Goal: Task Accomplishment & Management: Use online tool/utility

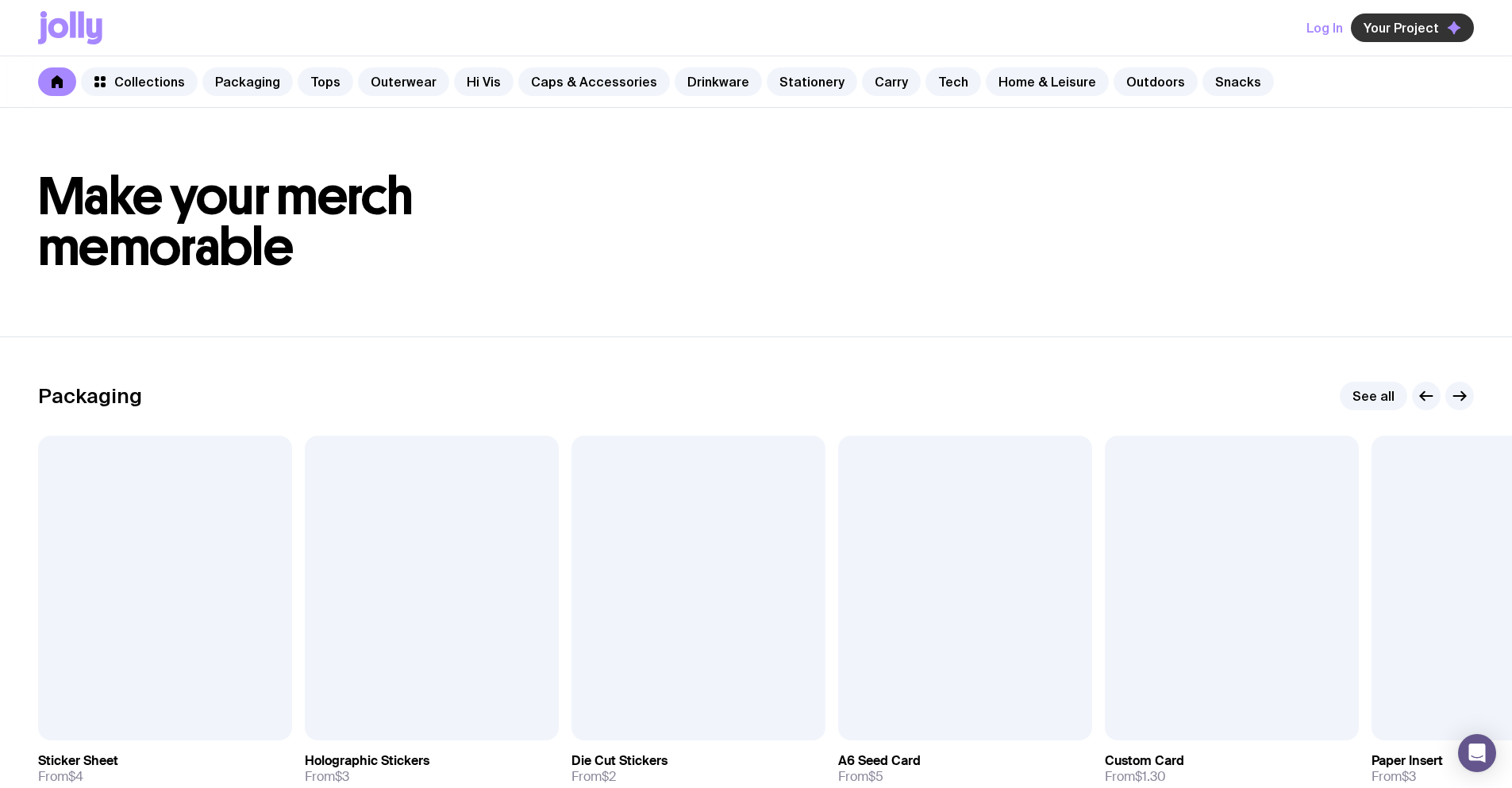
click at [1432, 22] on span "Your Project" at bounding box center [1401, 27] width 75 height 15
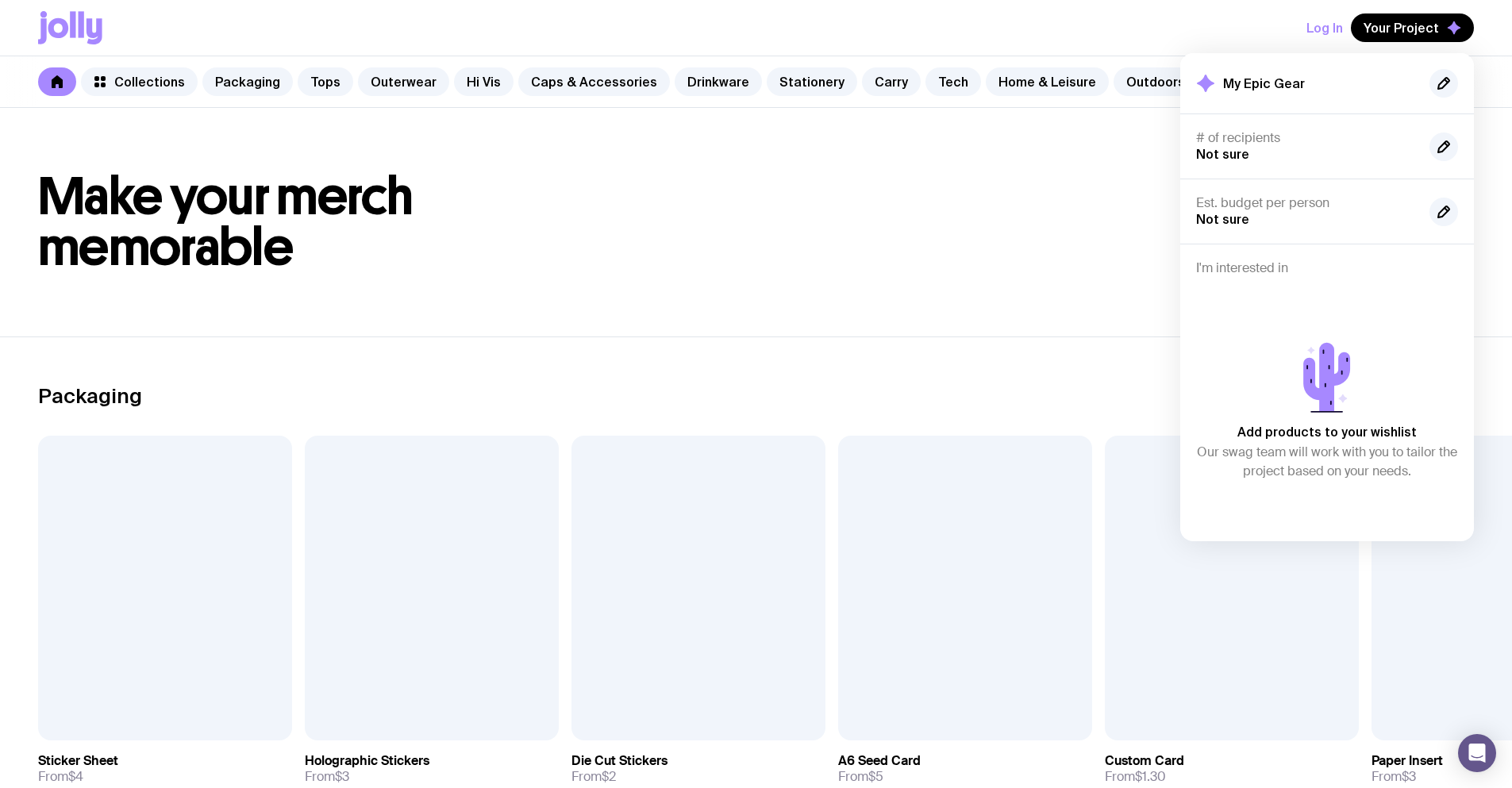
click at [1284, 18] on div "Log In Your Project My Epic Gear # of recipients Not sure Est. budget per perso…" at bounding box center [756, 27] width 1436 height 55
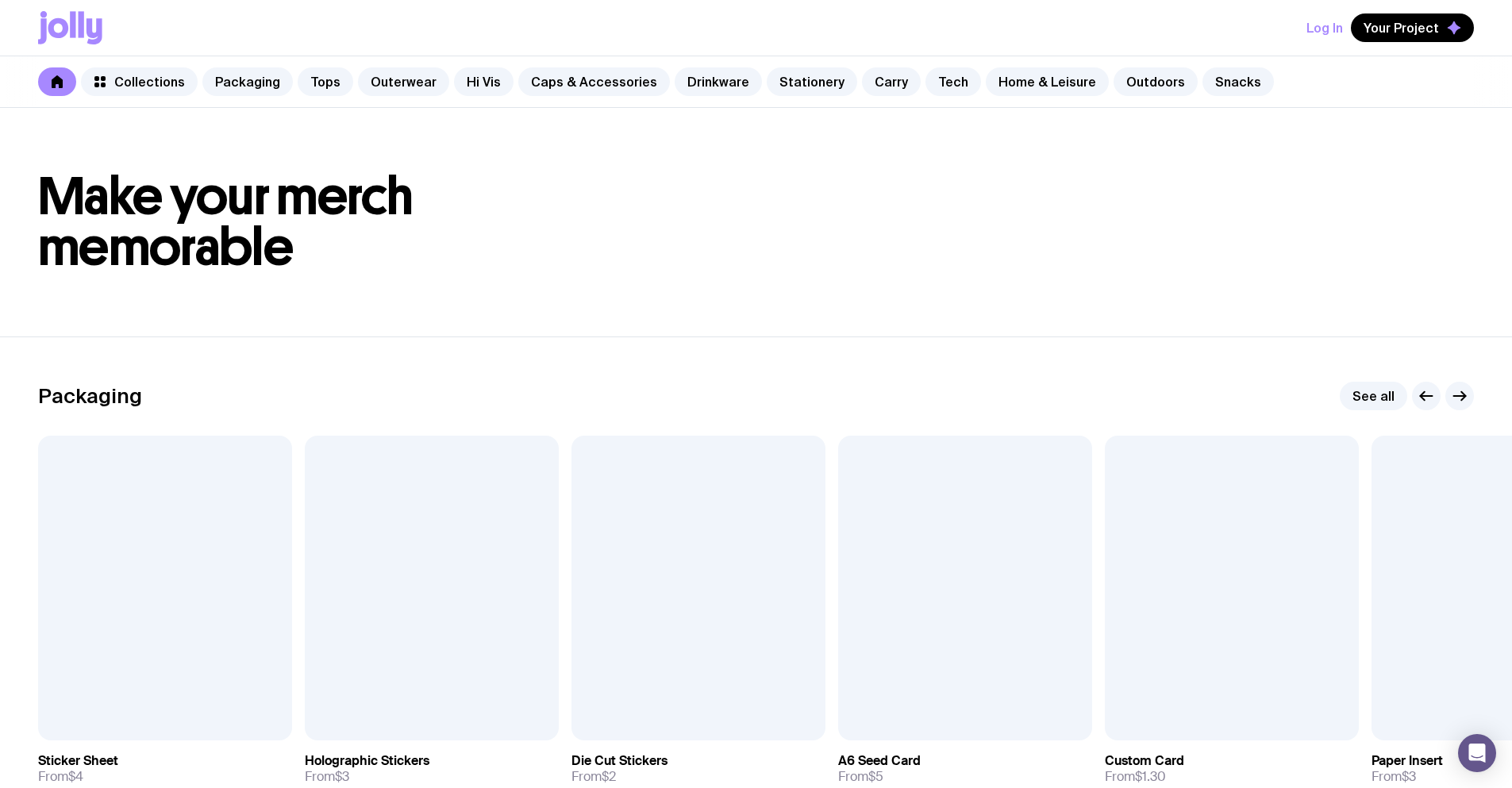
click at [1324, 27] on button "Log In" at bounding box center [1325, 27] width 36 height 28
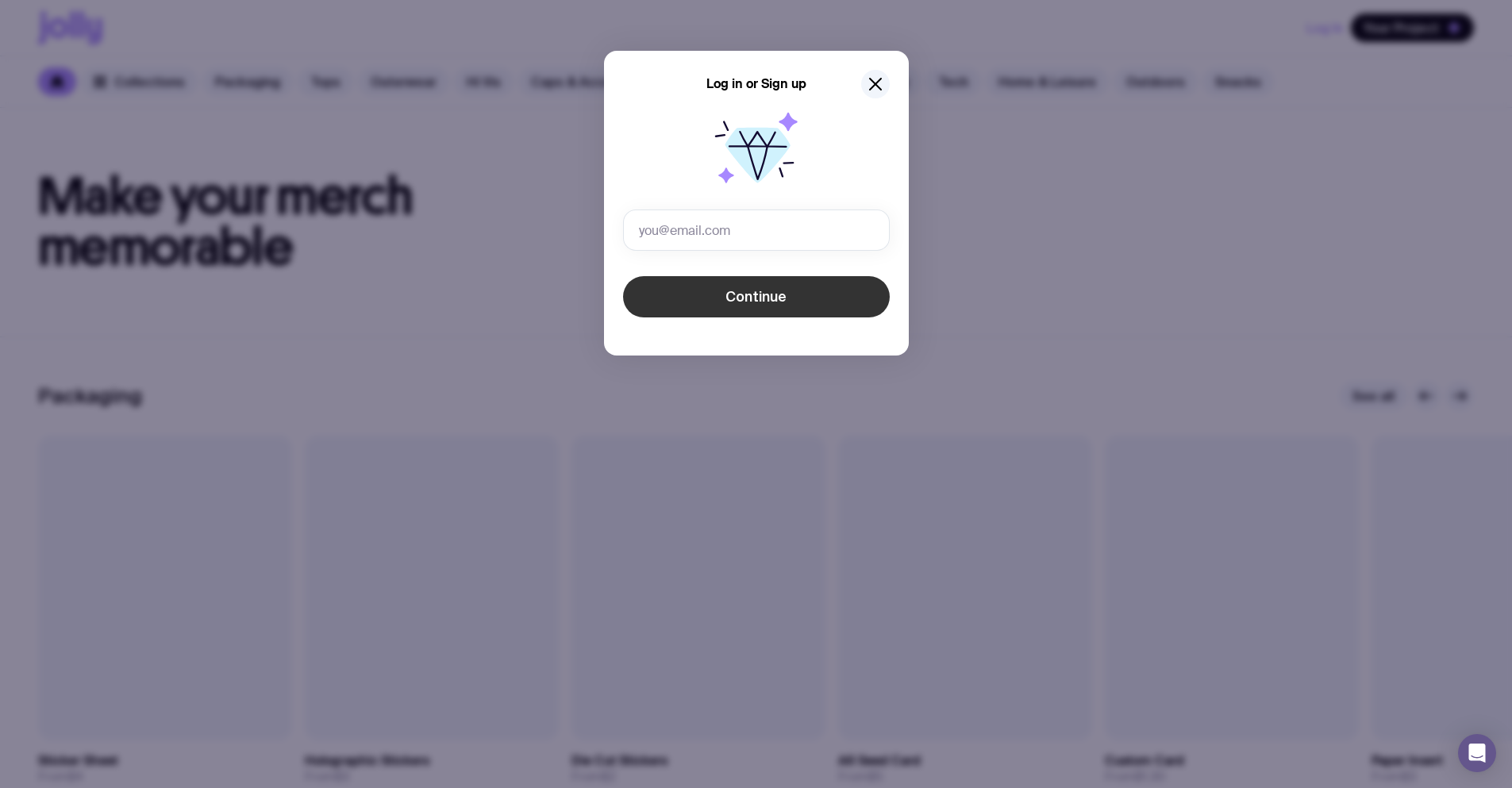
click at [716, 298] on button "Continue" at bounding box center [756, 296] width 266 height 41
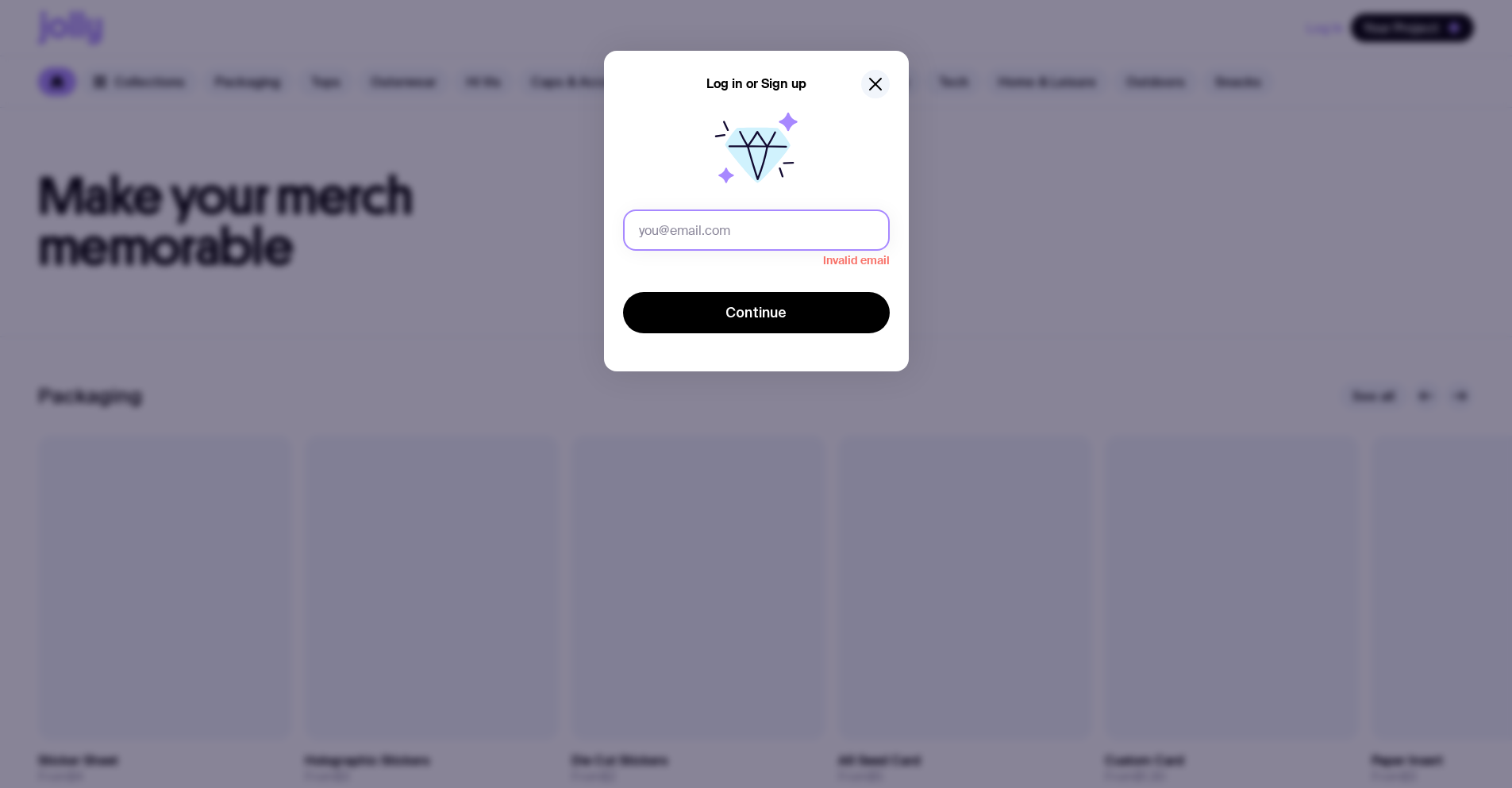
click at [809, 221] on input "text" at bounding box center [756, 229] width 266 height 41
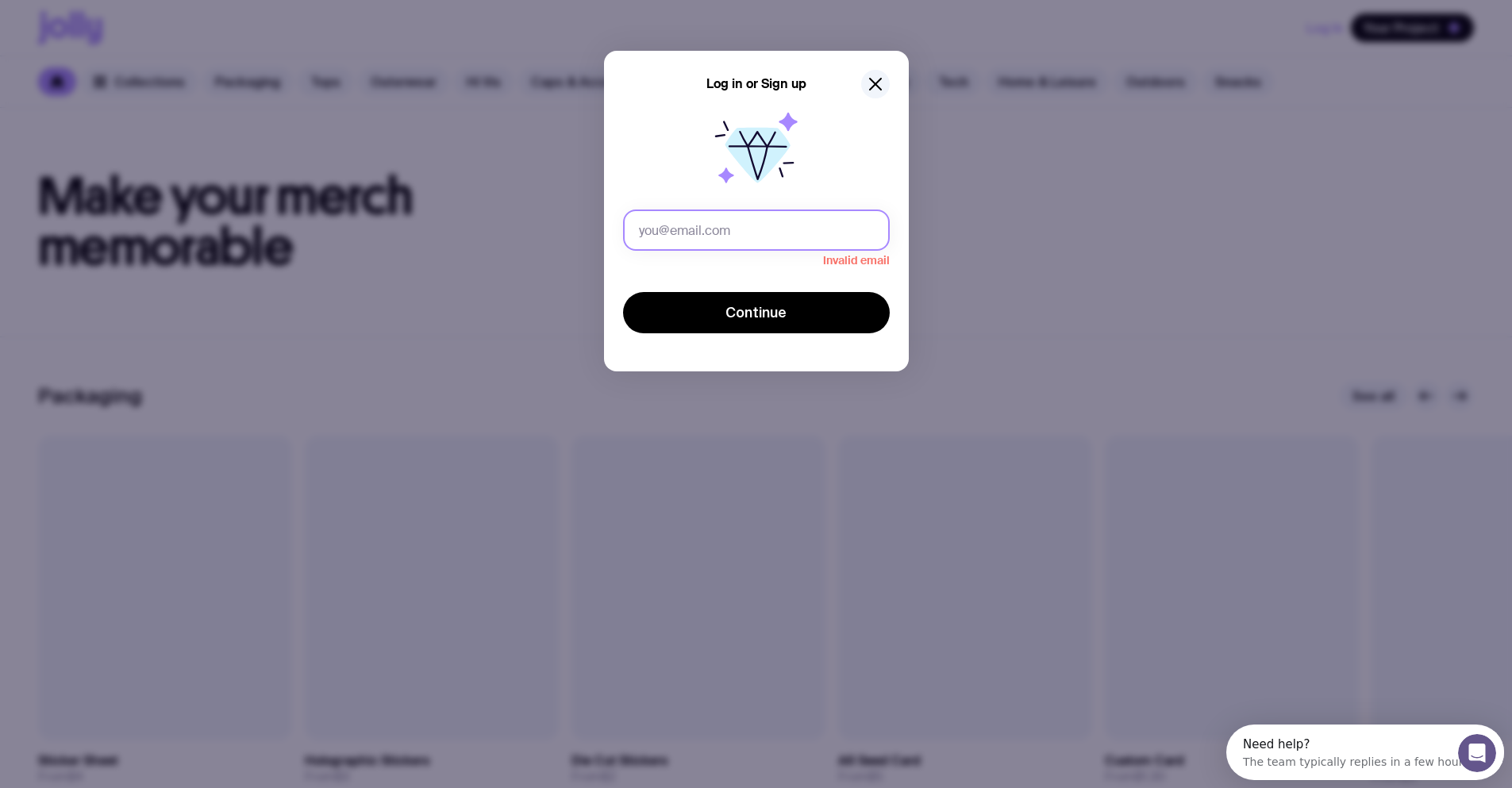
type input "у"
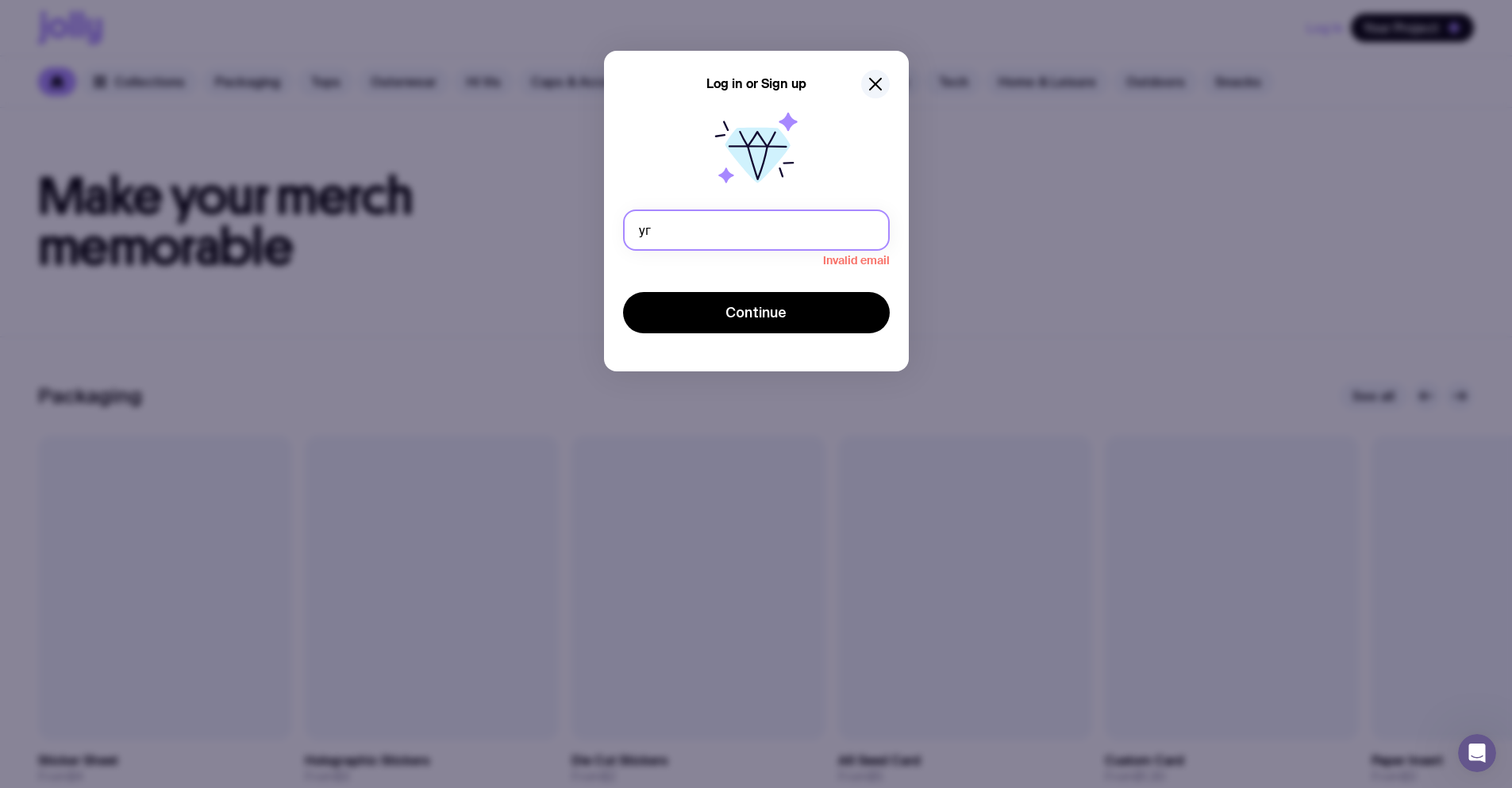
type input "у"
click at [882, 83] on icon "button" at bounding box center [875, 84] width 19 height 19
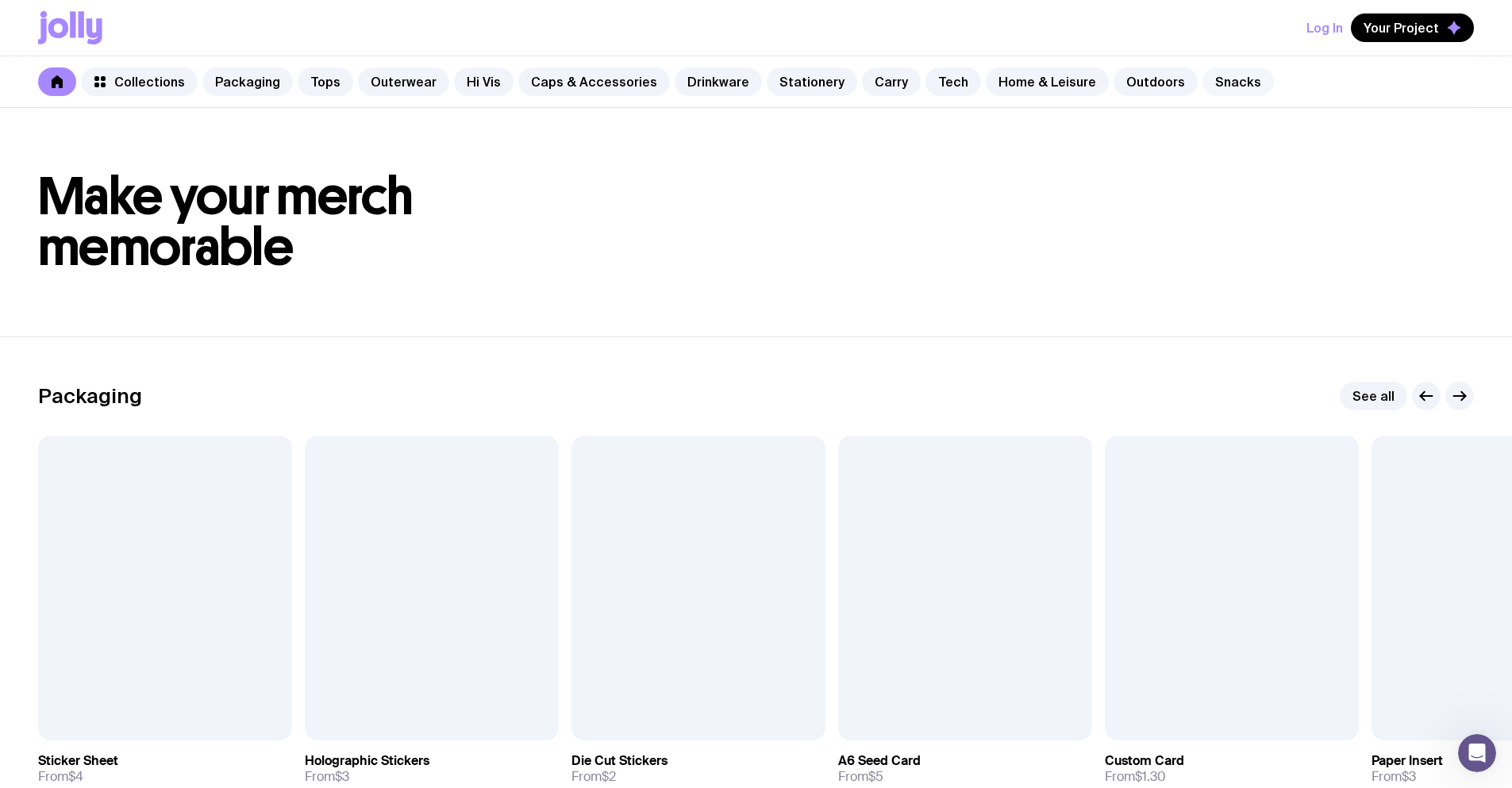
click at [1203, 75] on link "Snacks" at bounding box center [1238, 81] width 72 height 28
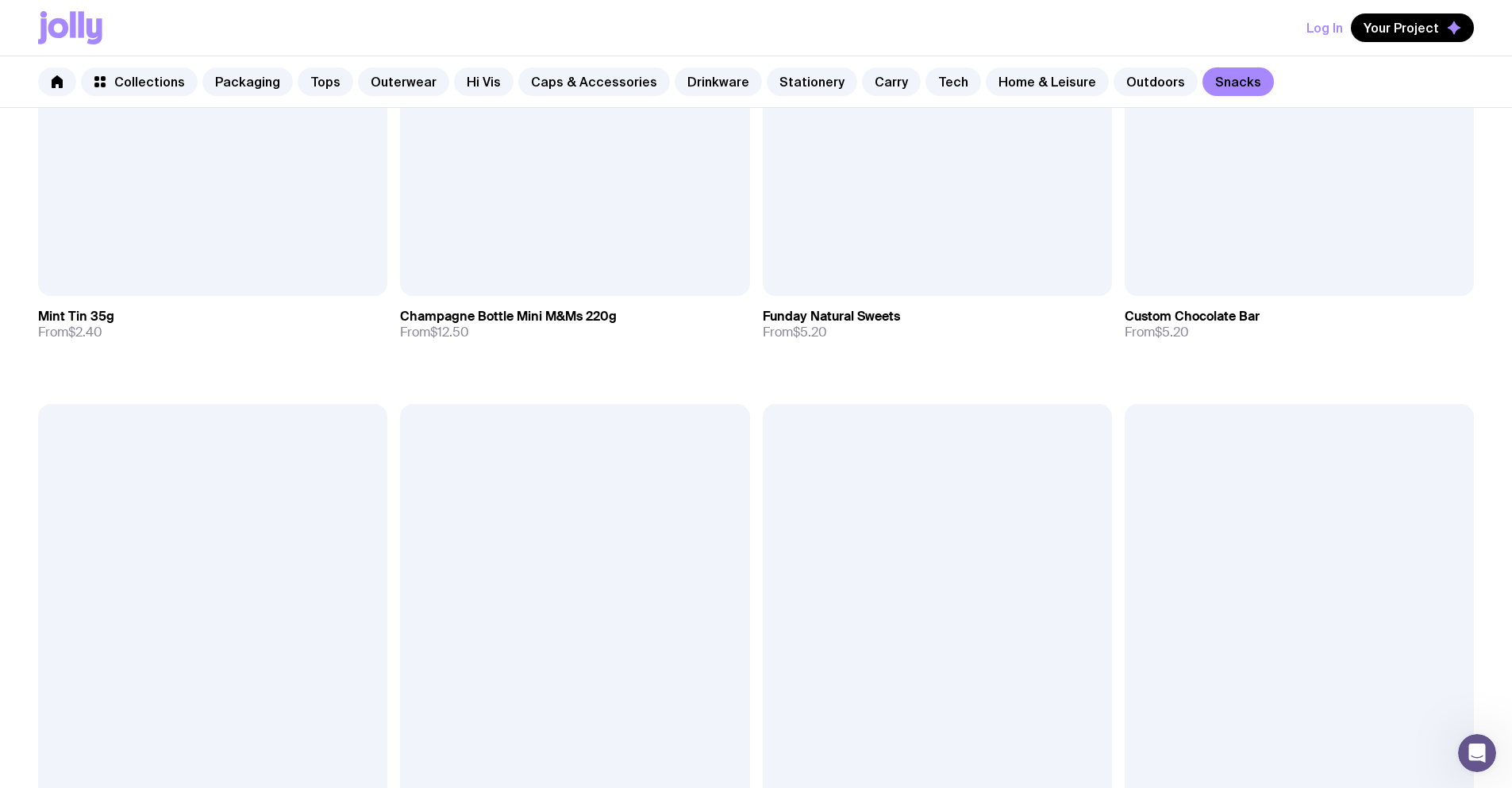
scroll to position [625, 0]
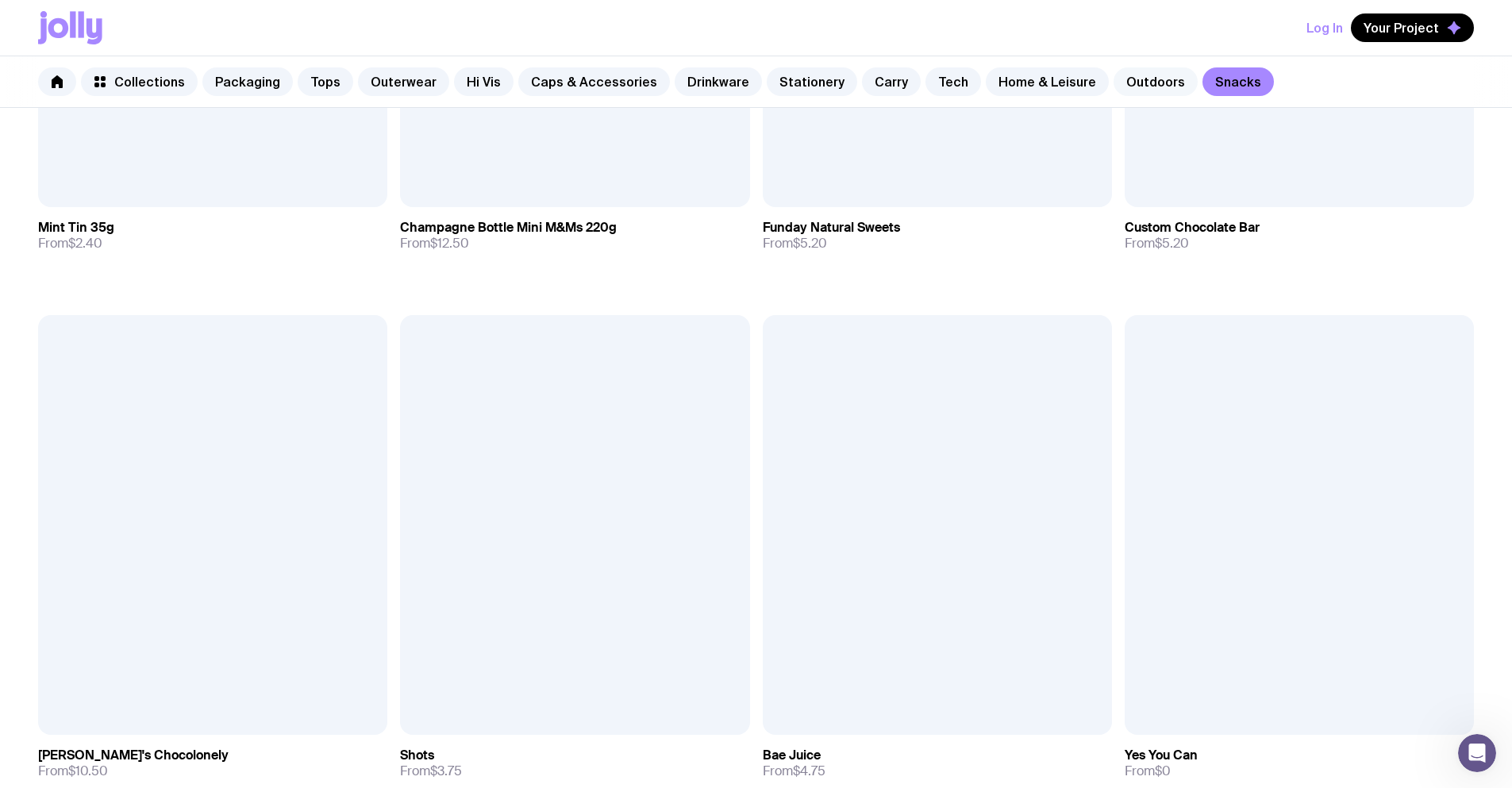
click at [1114, 72] on link "Outdoors" at bounding box center [1156, 81] width 85 height 28
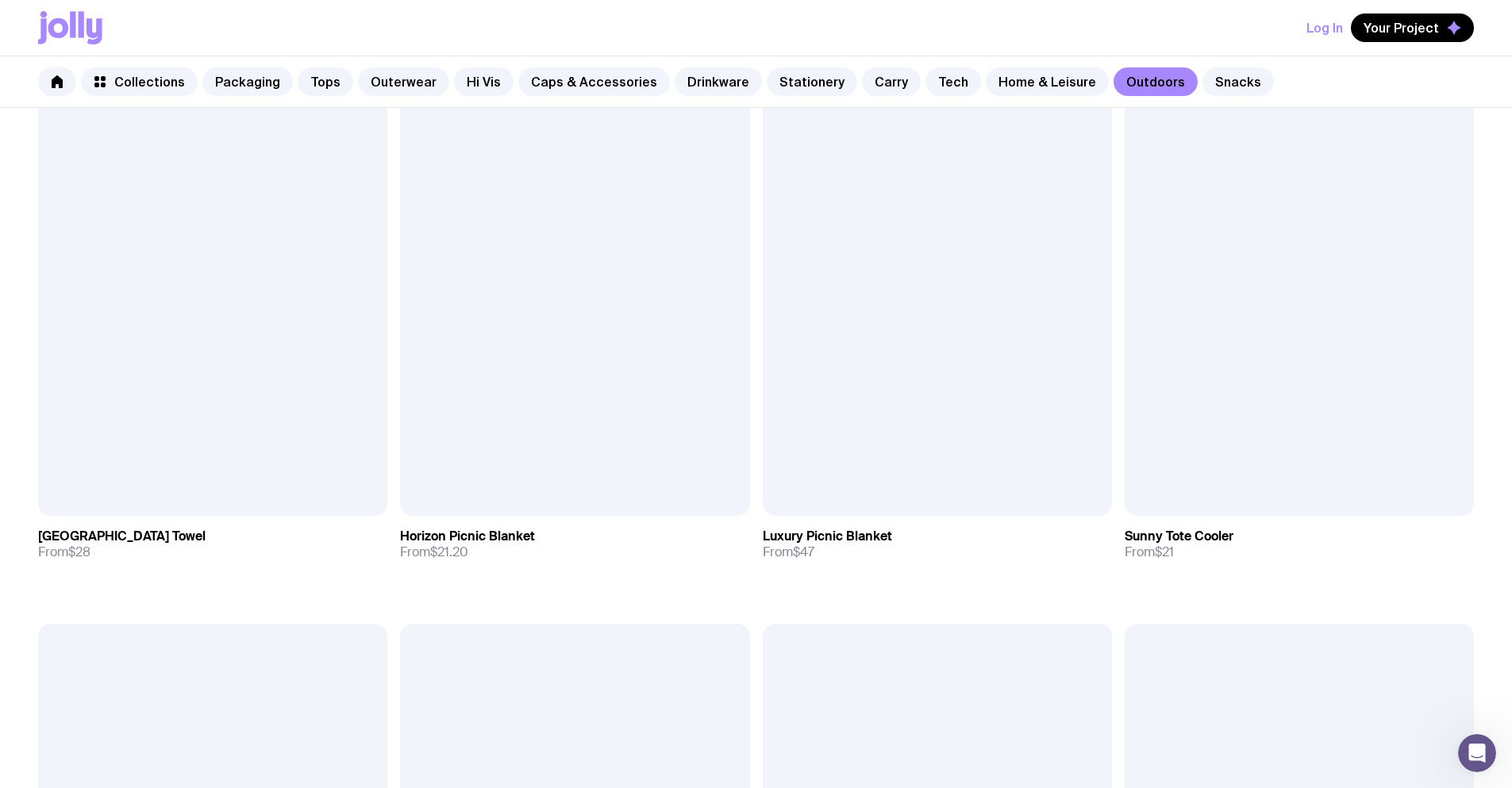
scroll to position [1373, 0]
click at [1022, 83] on link "Home & Leisure" at bounding box center [1046, 81] width 123 height 28
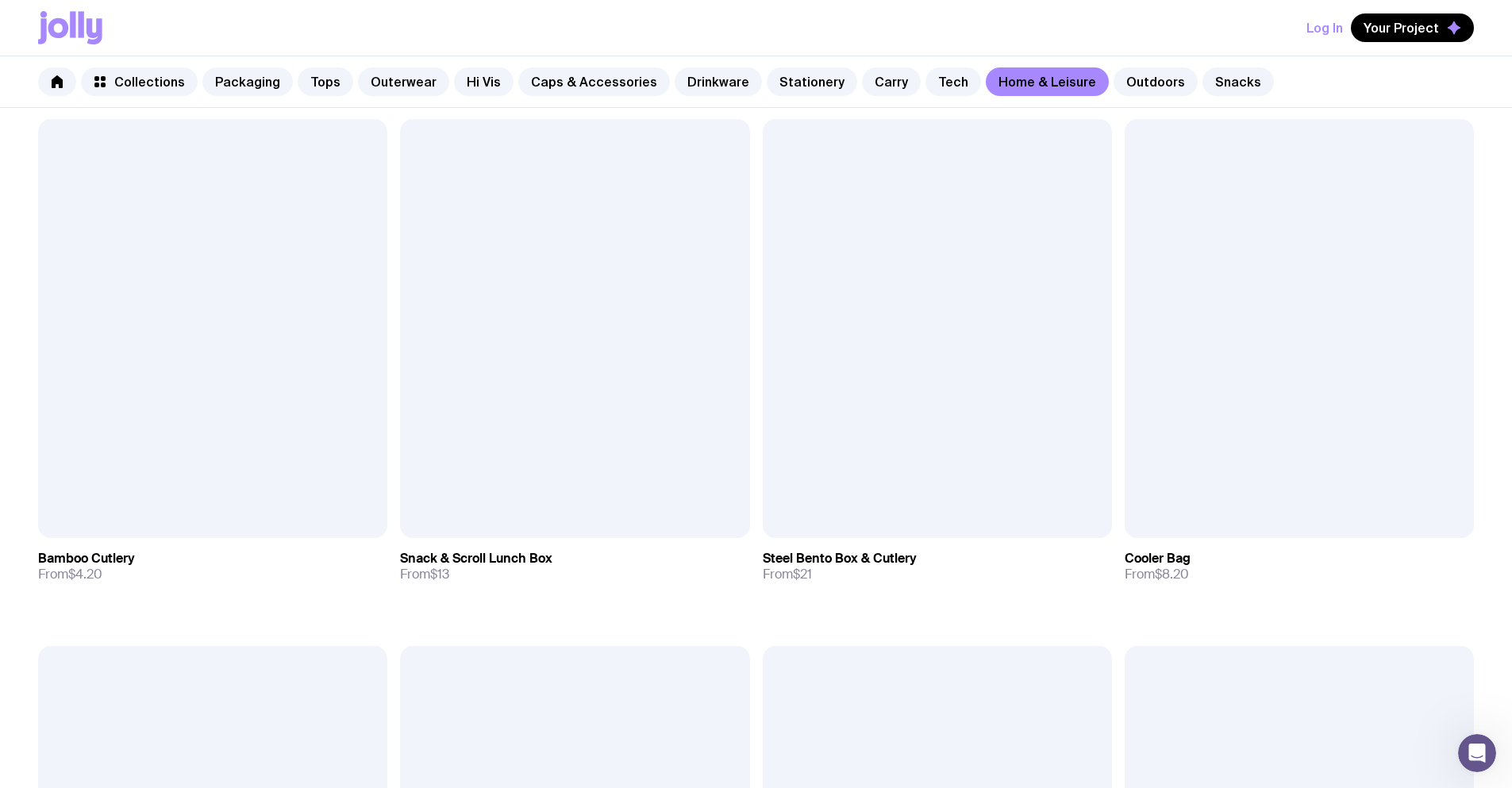
scroll to position [1869, 0]
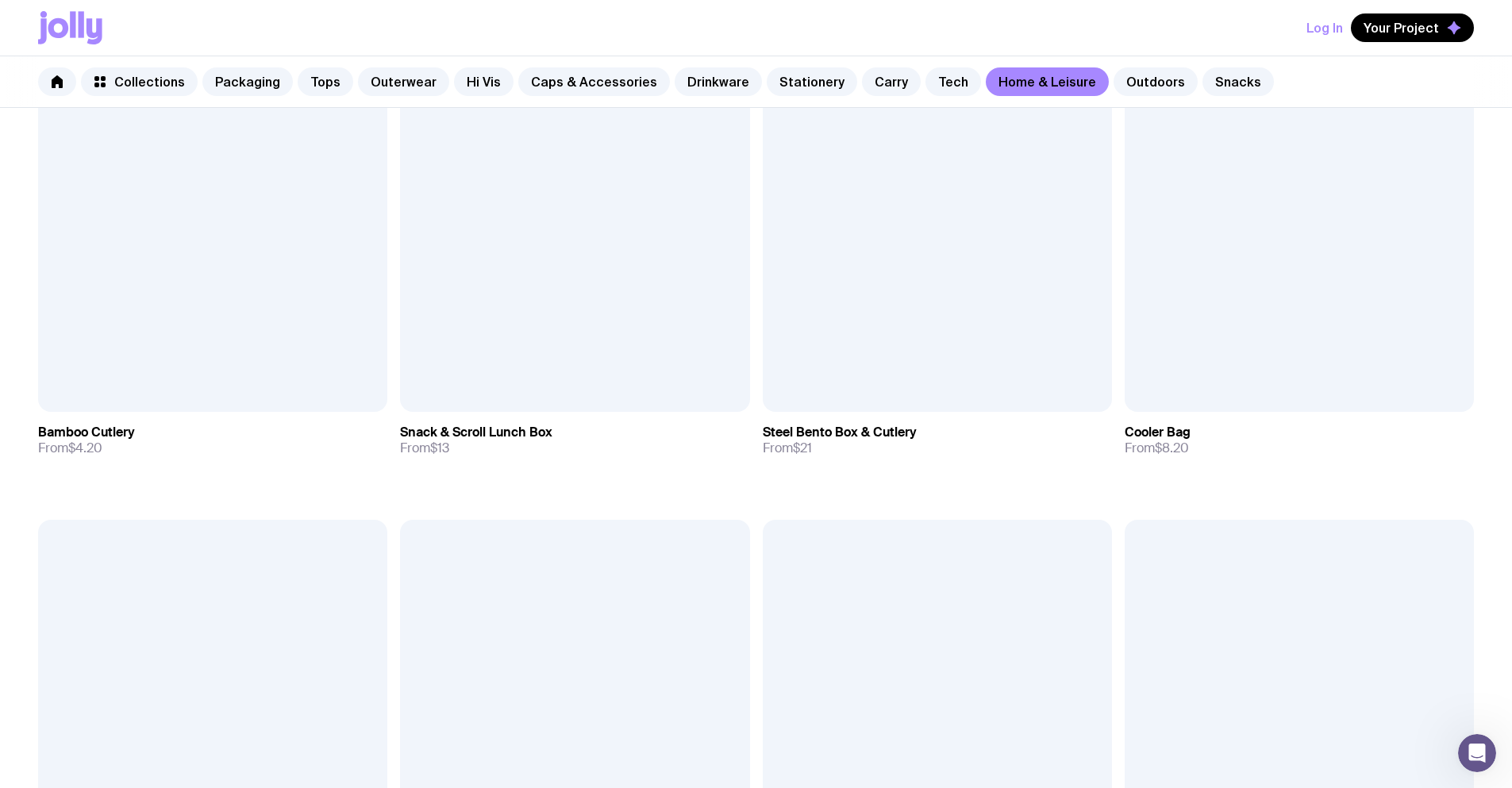
scroll to position [2105, 0]
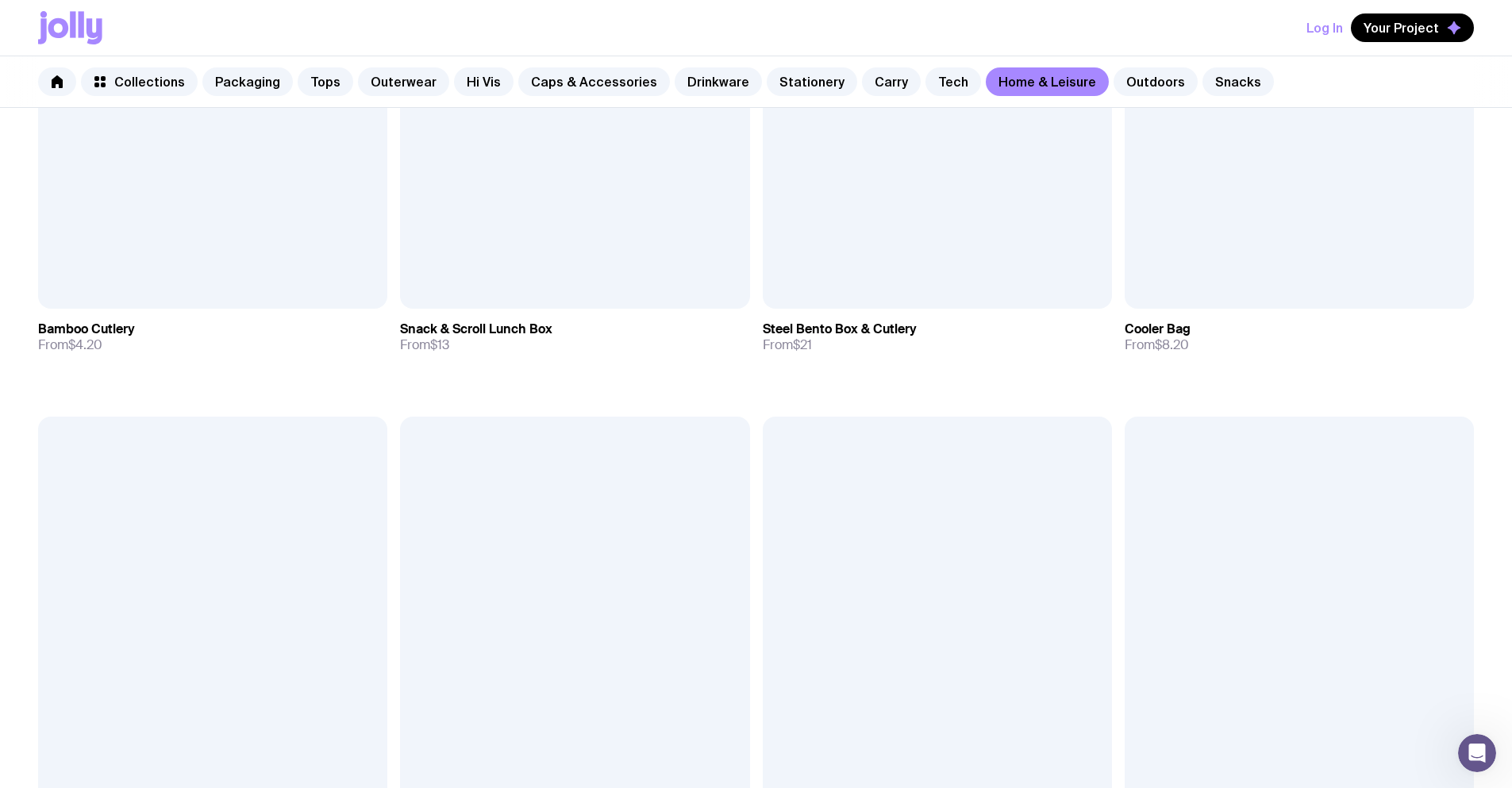
drag, startPoint x: 612, startPoint y: 466, endPoint x: 688, endPoint y: 445, distance: 78.8
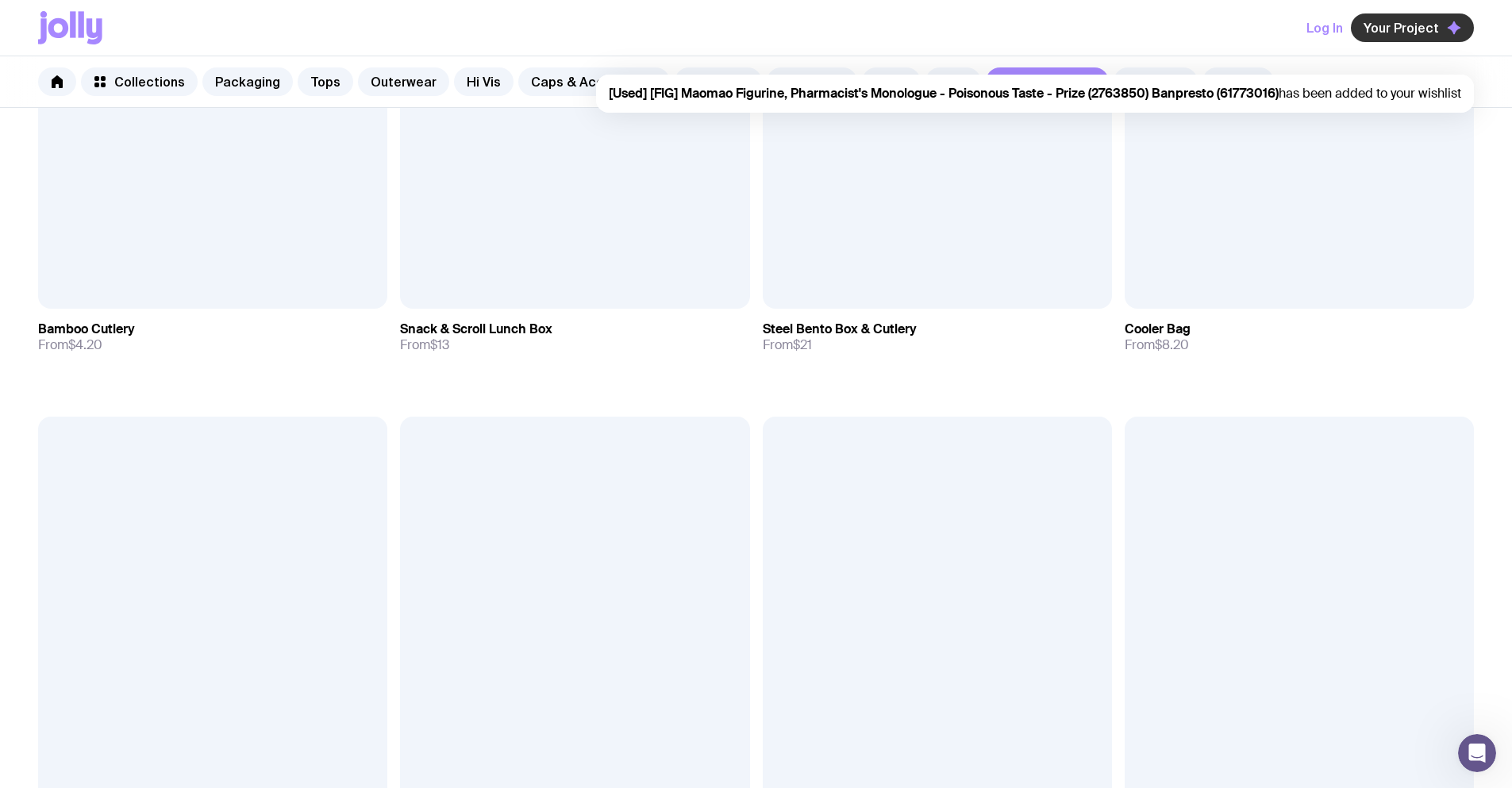
scroll to position [0, 0]
click at [1407, 28] on span "Your Project" at bounding box center [1401, 27] width 75 height 15
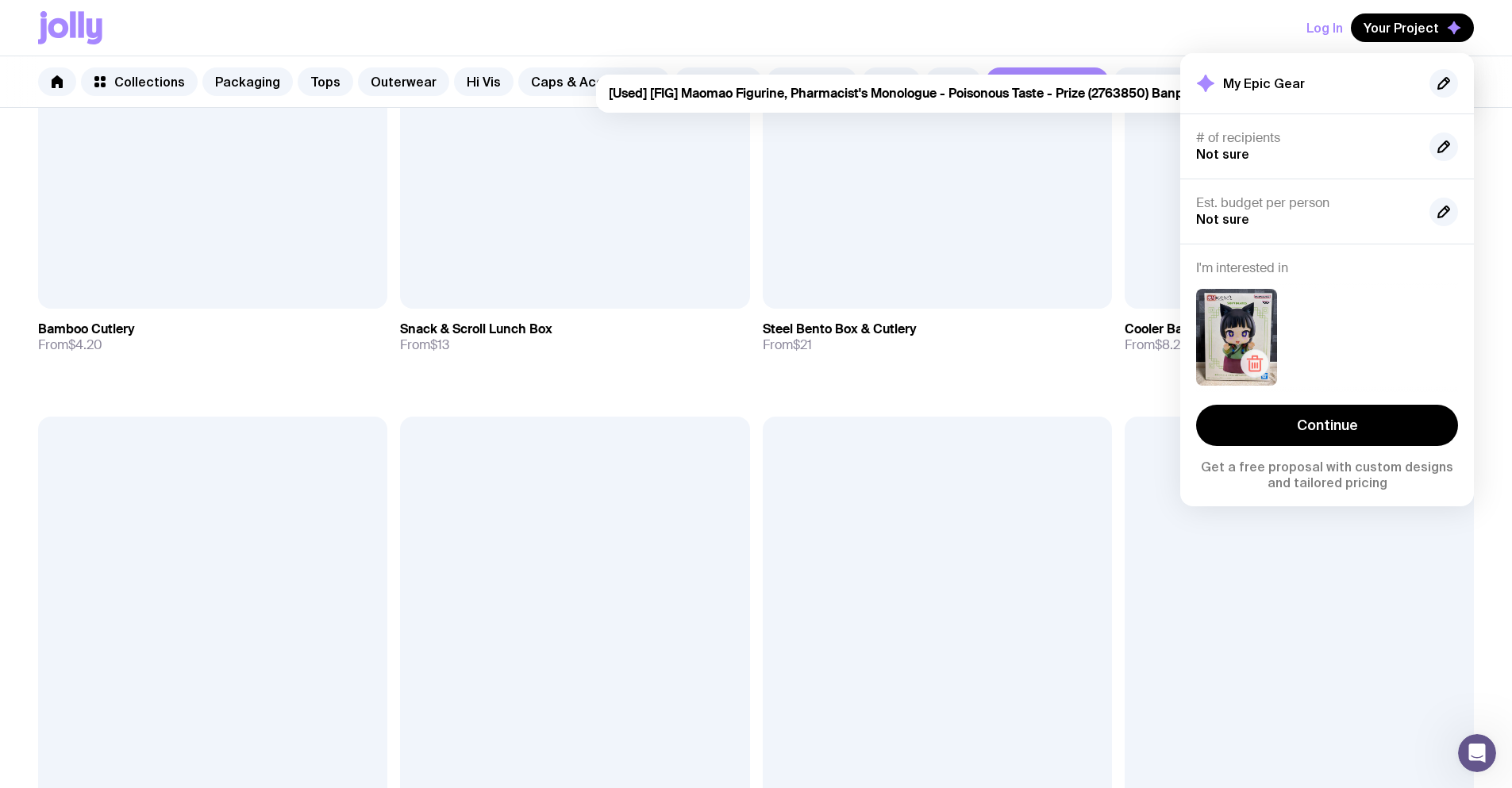
click at [1252, 355] on icon "button" at bounding box center [1255, 363] width 19 height 19
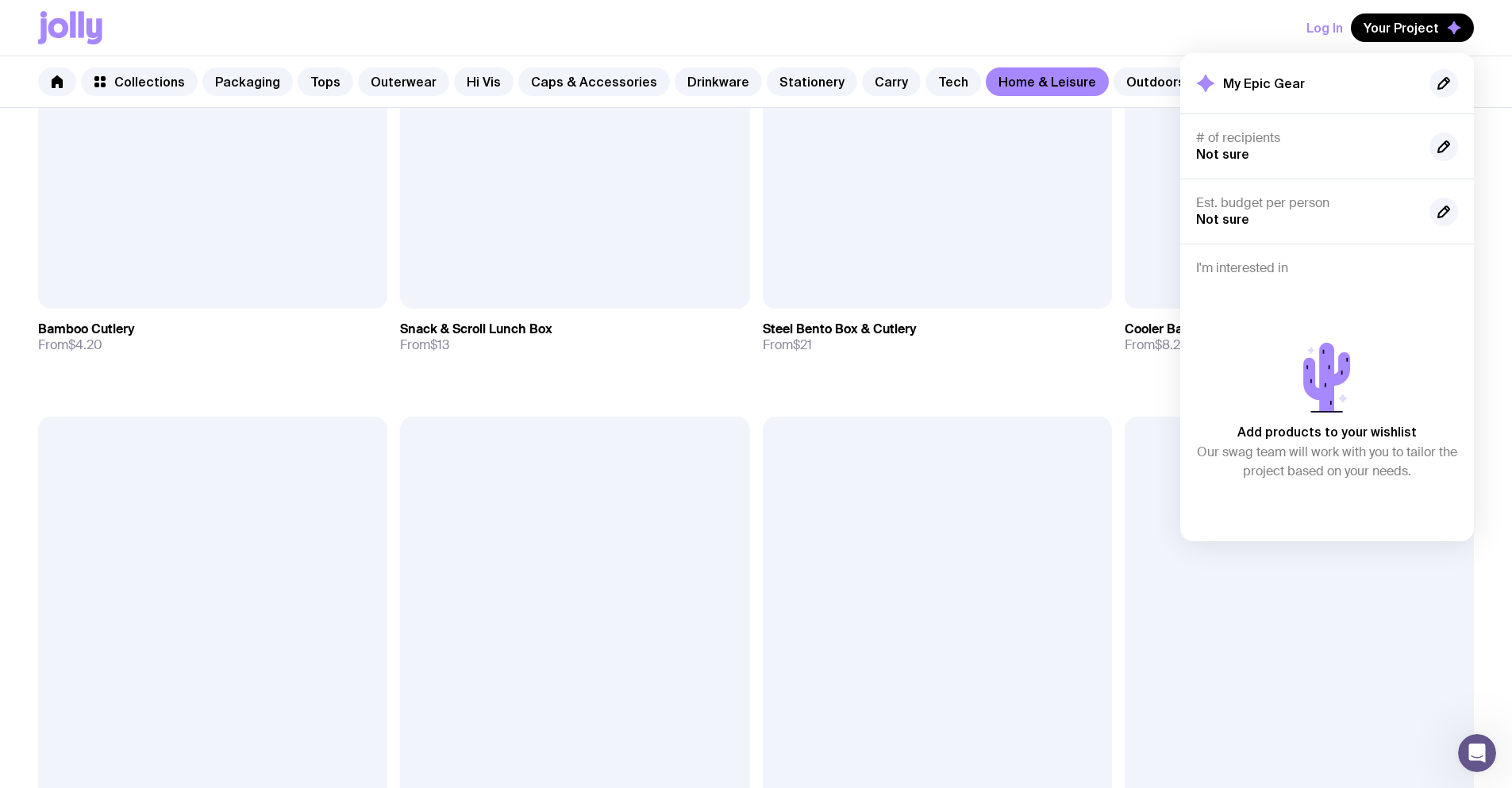
drag, startPoint x: 995, startPoint y: 385, endPoint x: 1046, endPoint y: 335, distance: 71.4
click at [996, 384] on div "Add to wishlist View Custom Stubby Holder From $3.50 Add to wishlist View Round…" at bounding box center [756, 688] width 1512 height 4760
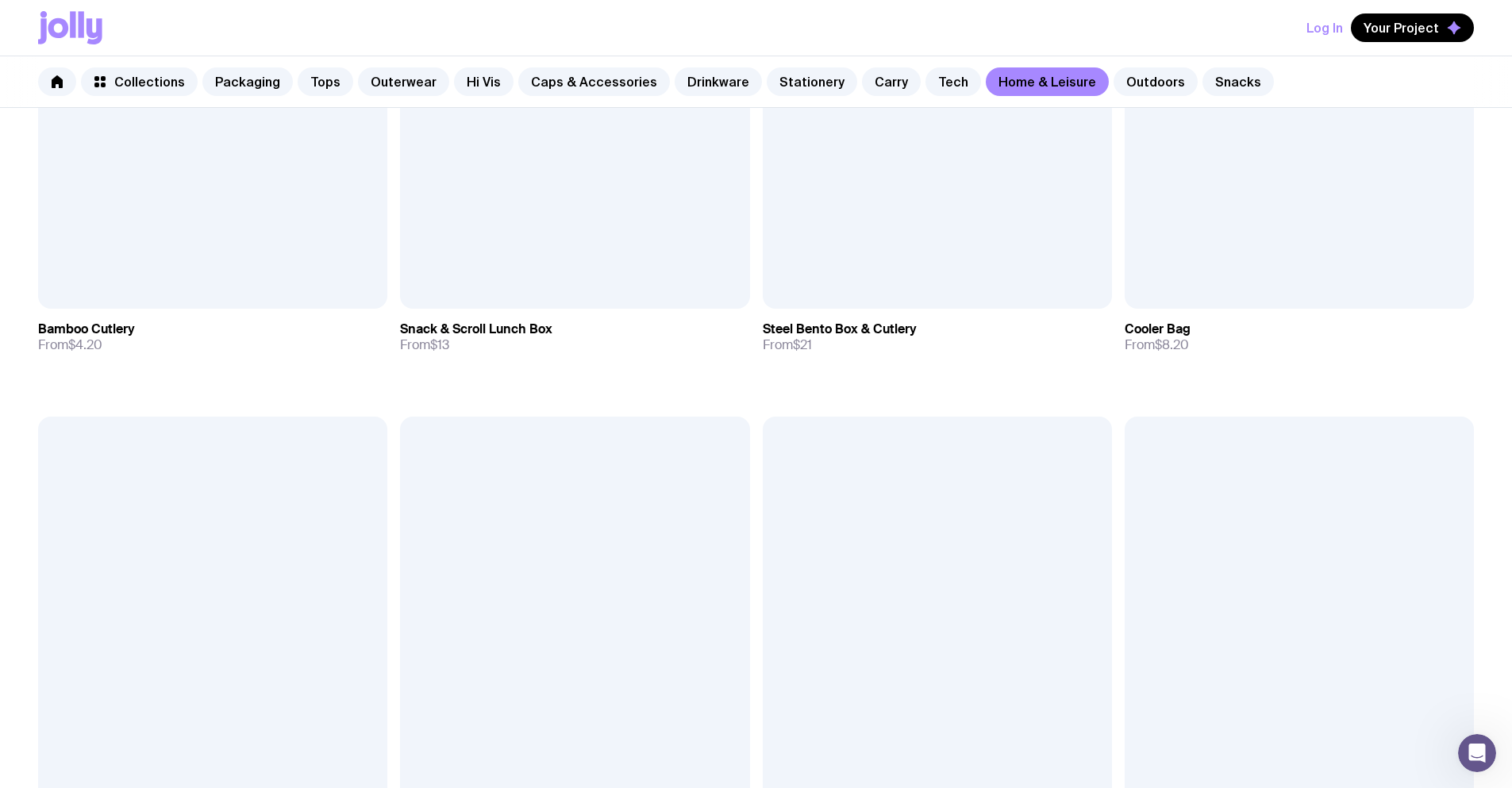
click at [1322, 27] on button "Log In" at bounding box center [1325, 27] width 36 height 28
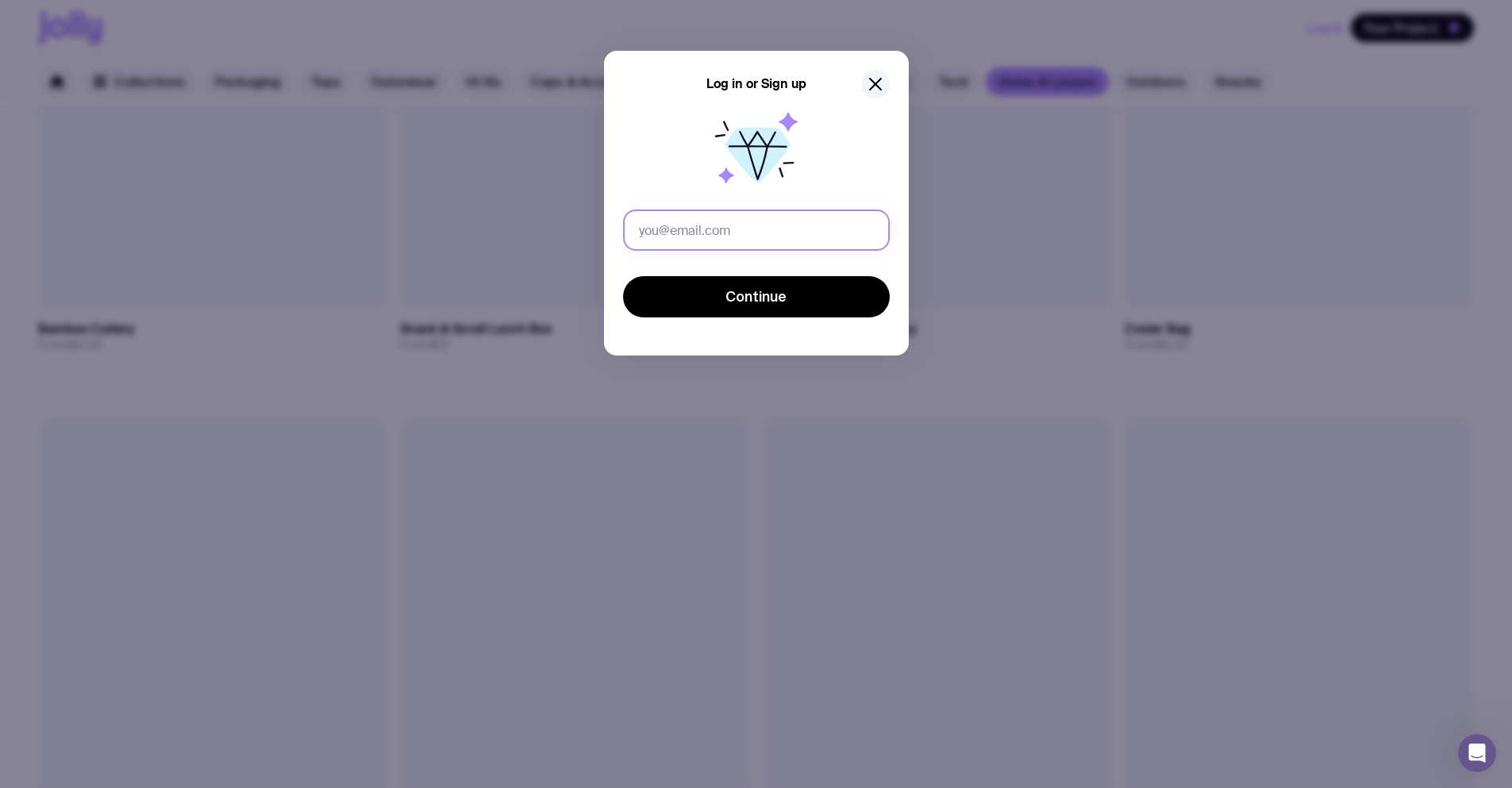
click at [709, 228] on input "text" at bounding box center [756, 229] width 266 height 41
drag, startPoint x: 775, startPoint y: 228, endPoint x: 738, endPoint y: 234, distance: 37.5
click at [738, 234] on input "[PERSON_NAME][EMAIL_ADDRESS][PERSON_NAME][DOMAIN_NAME]" at bounding box center [756, 229] width 266 height 41
drag, startPoint x: 853, startPoint y: 225, endPoint x: 523, endPoint y: 246, distance: 330.7
click at [523, 246] on div "Log in or Sign up [PERSON_NAME][EMAIL_ADDRESS][PERSON_NAME][DOMAIN_NAME] Contin…" at bounding box center [756, 394] width 1512 height 788
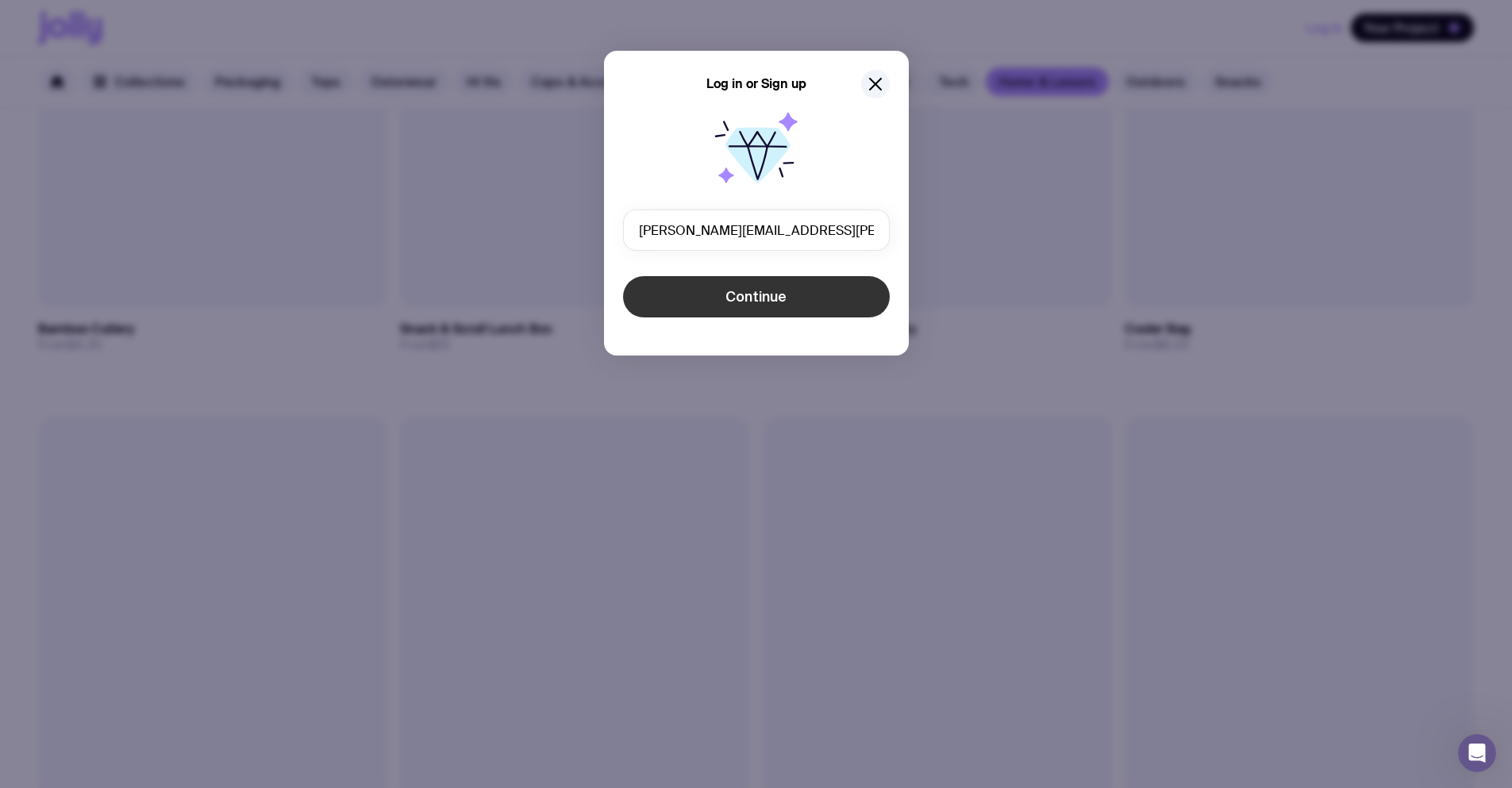
type input "[PERSON_NAME][EMAIL_ADDRESS][PERSON_NAME][DOMAIN_NAME]"
click at [703, 296] on button "Continue" at bounding box center [756, 296] width 266 height 41
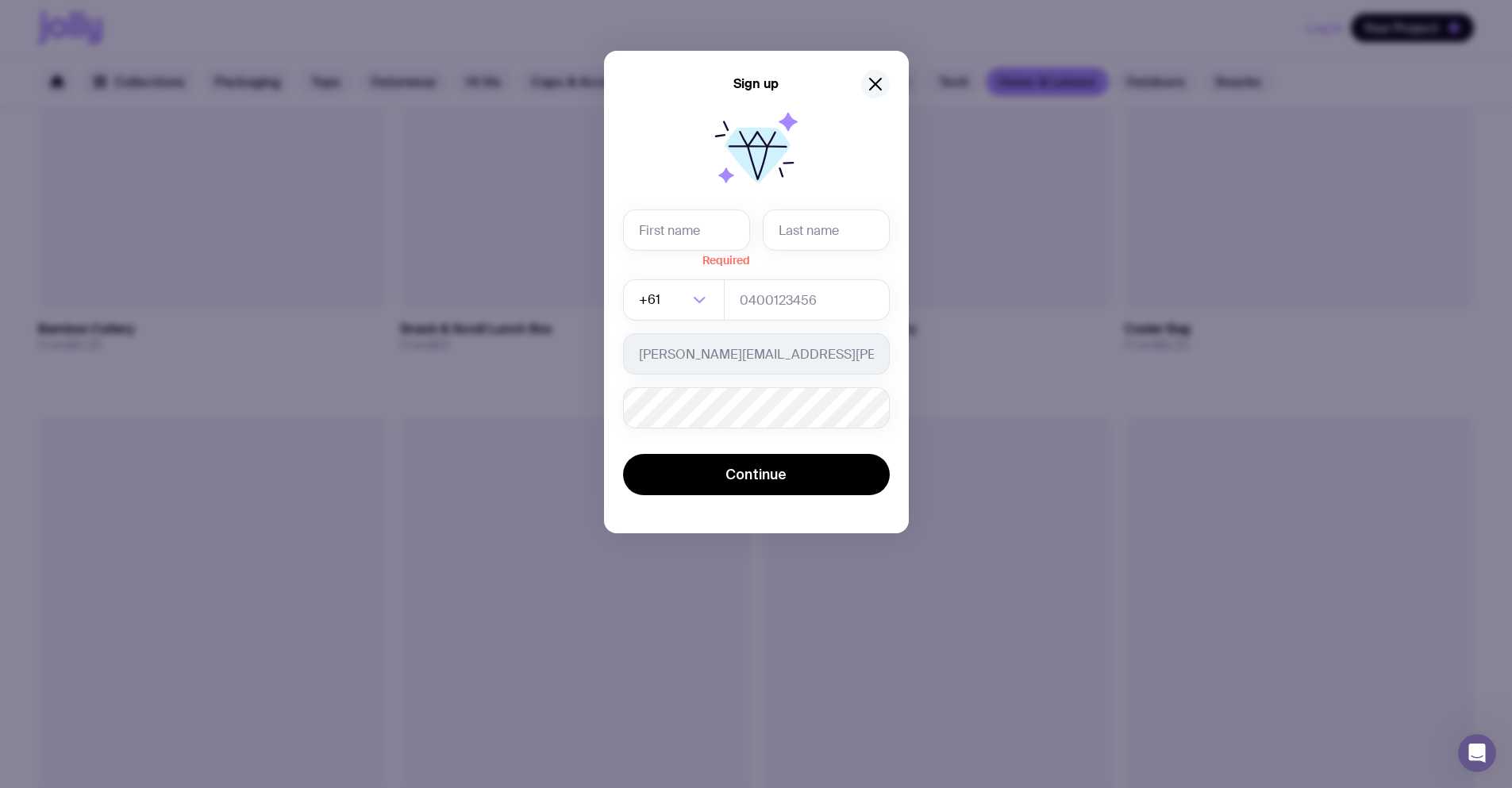
click at [879, 85] on icon "button" at bounding box center [875, 84] width 19 height 19
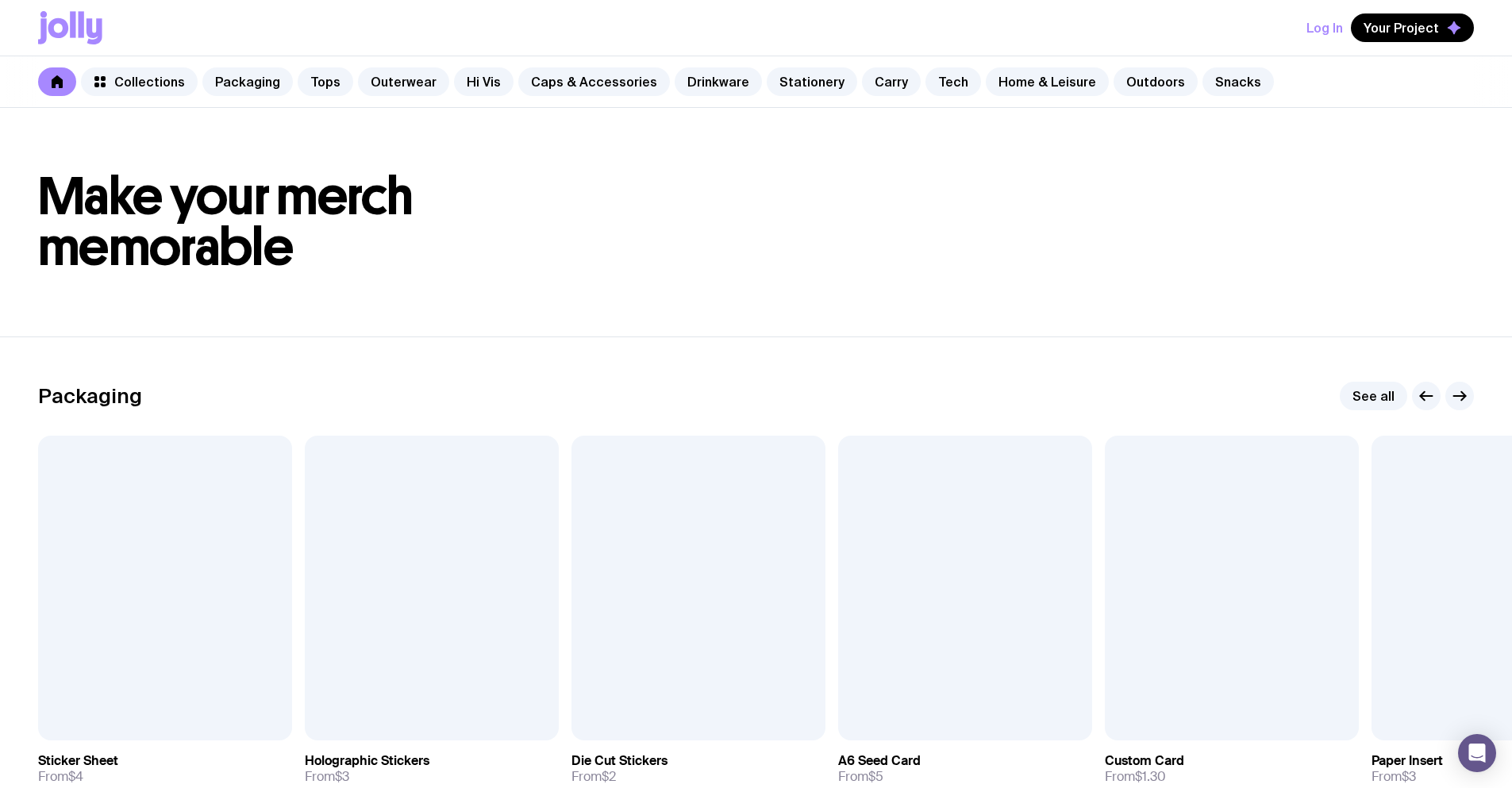
click at [1327, 23] on button "Log In" at bounding box center [1325, 27] width 36 height 28
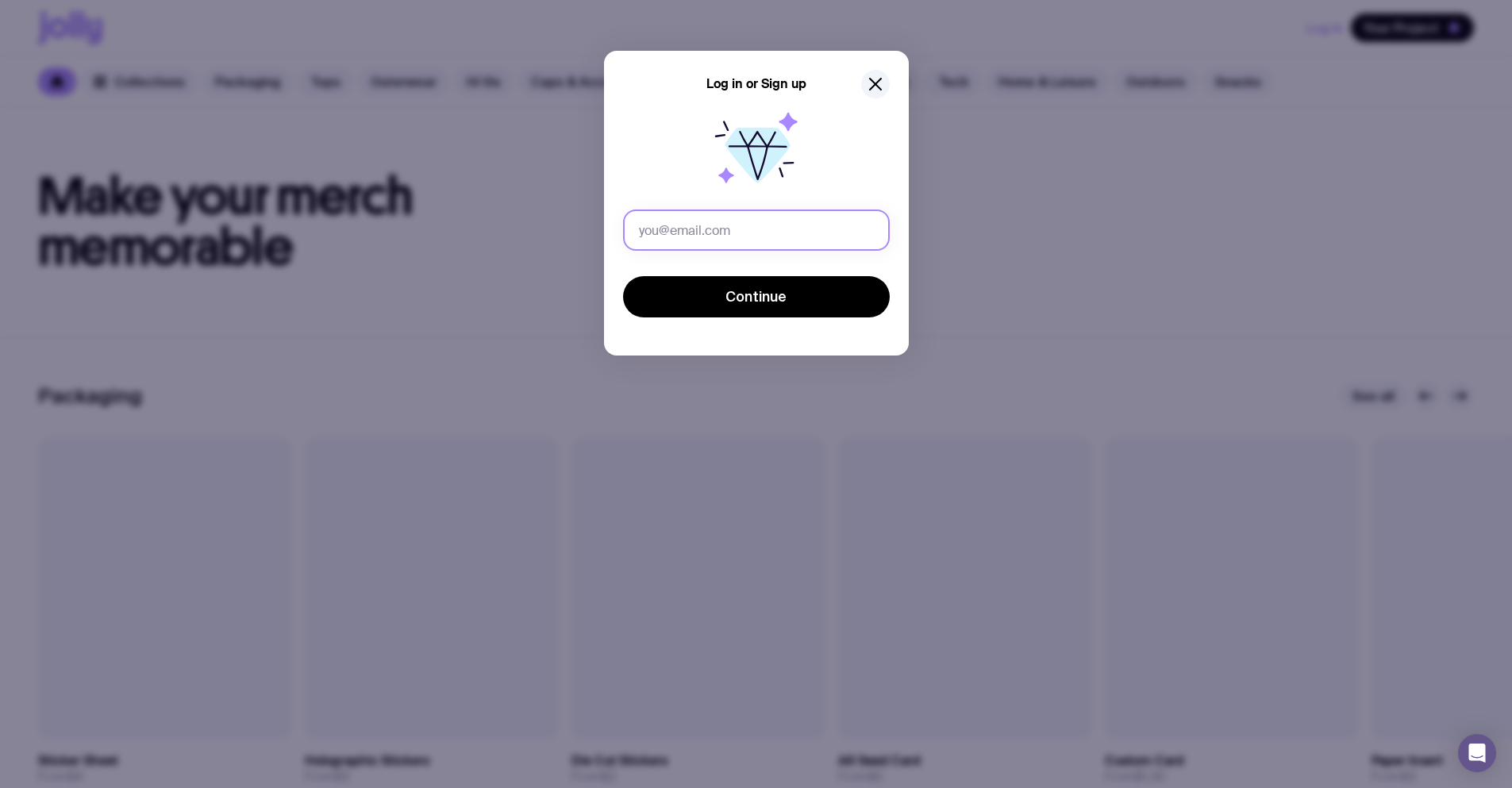
click at [742, 226] on input "text" at bounding box center [756, 229] width 266 height 41
drag, startPoint x: 773, startPoint y: 224, endPoint x: 738, endPoint y: 222, distance: 35.1
click at [738, 222] on input "[PERSON_NAME][EMAIL_ADDRESS][PERSON_NAME][DOMAIN_NAME]" at bounding box center [756, 229] width 266 height 41
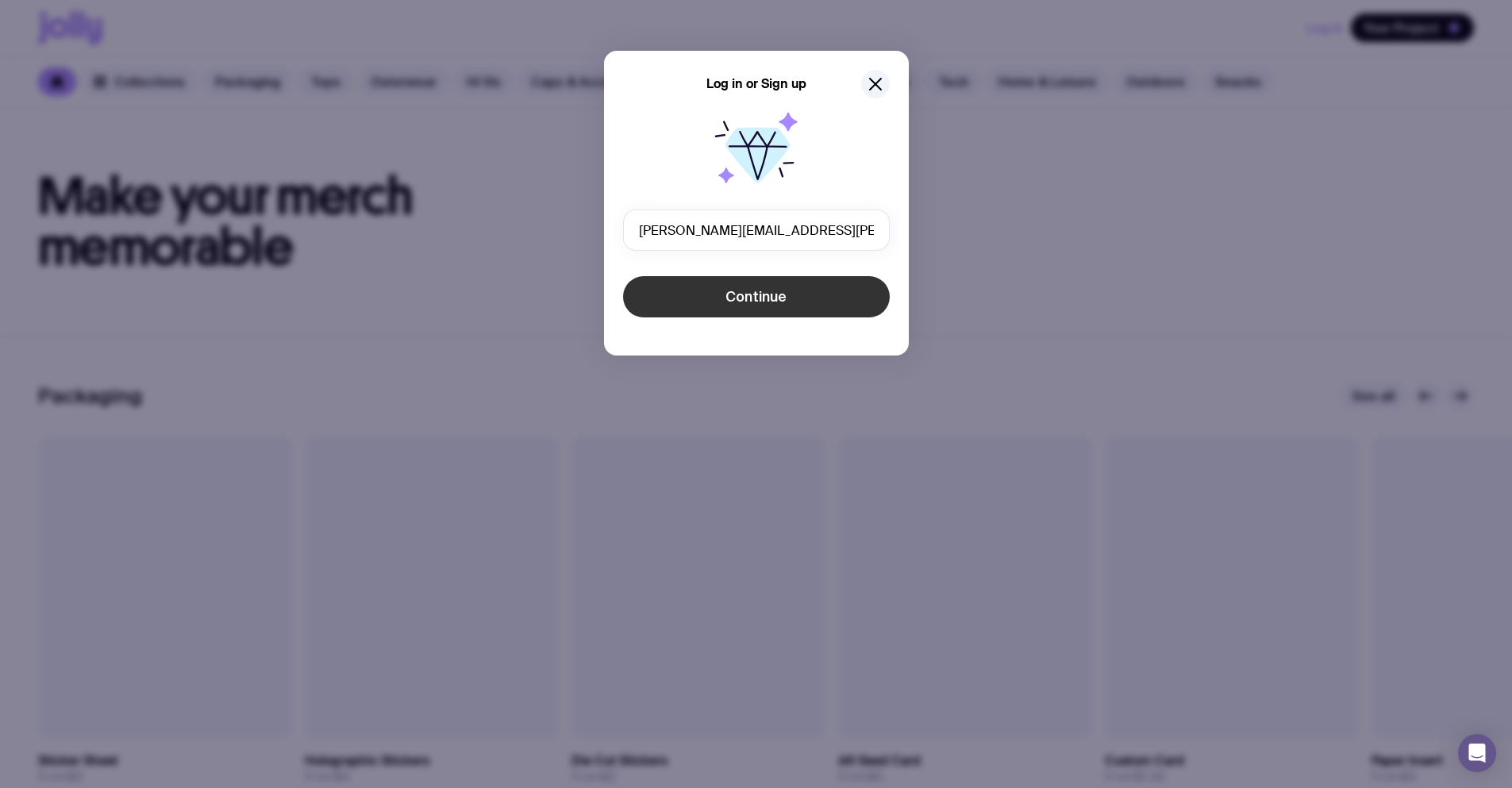
type input "eugene.serdiuk+ban017@uinno.io"
click at [741, 296] on span "Continue" at bounding box center [756, 296] width 61 height 19
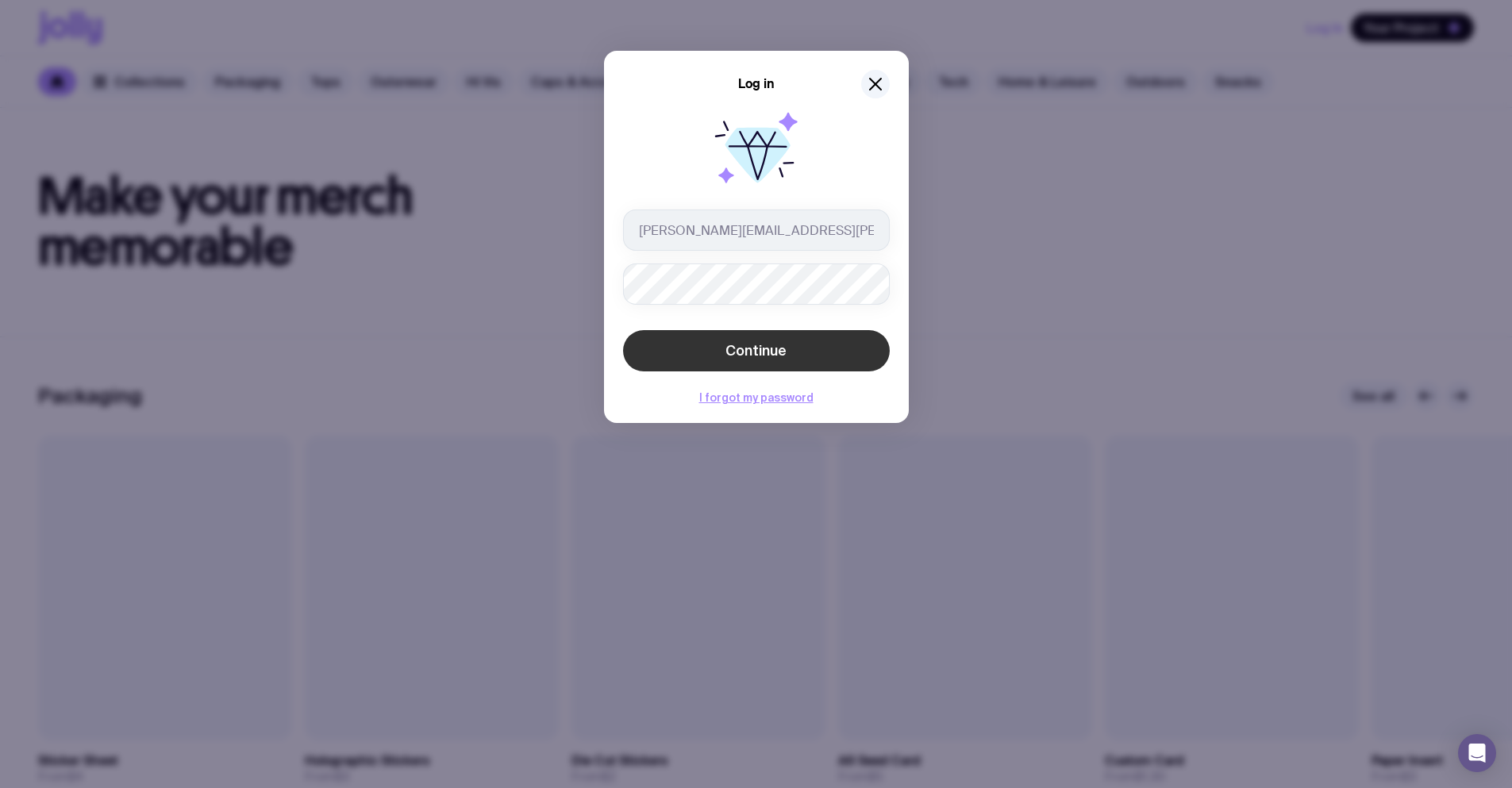
click at [733, 345] on span "Continue" at bounding box center [756, 350] width 61 height 19
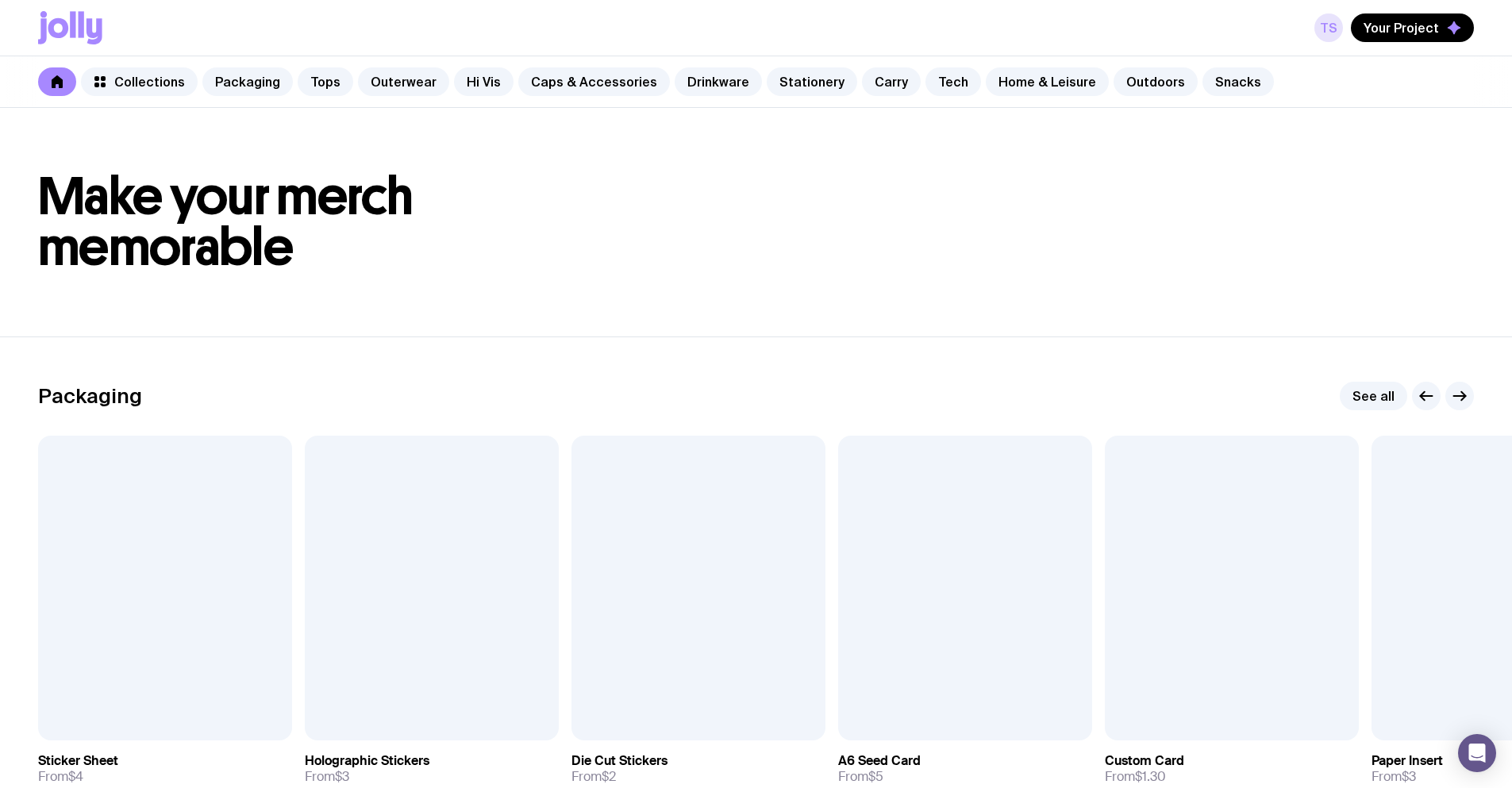
click at [1334, 28] on link "TS" at bounding box center [1328, 27] width 28 height 28
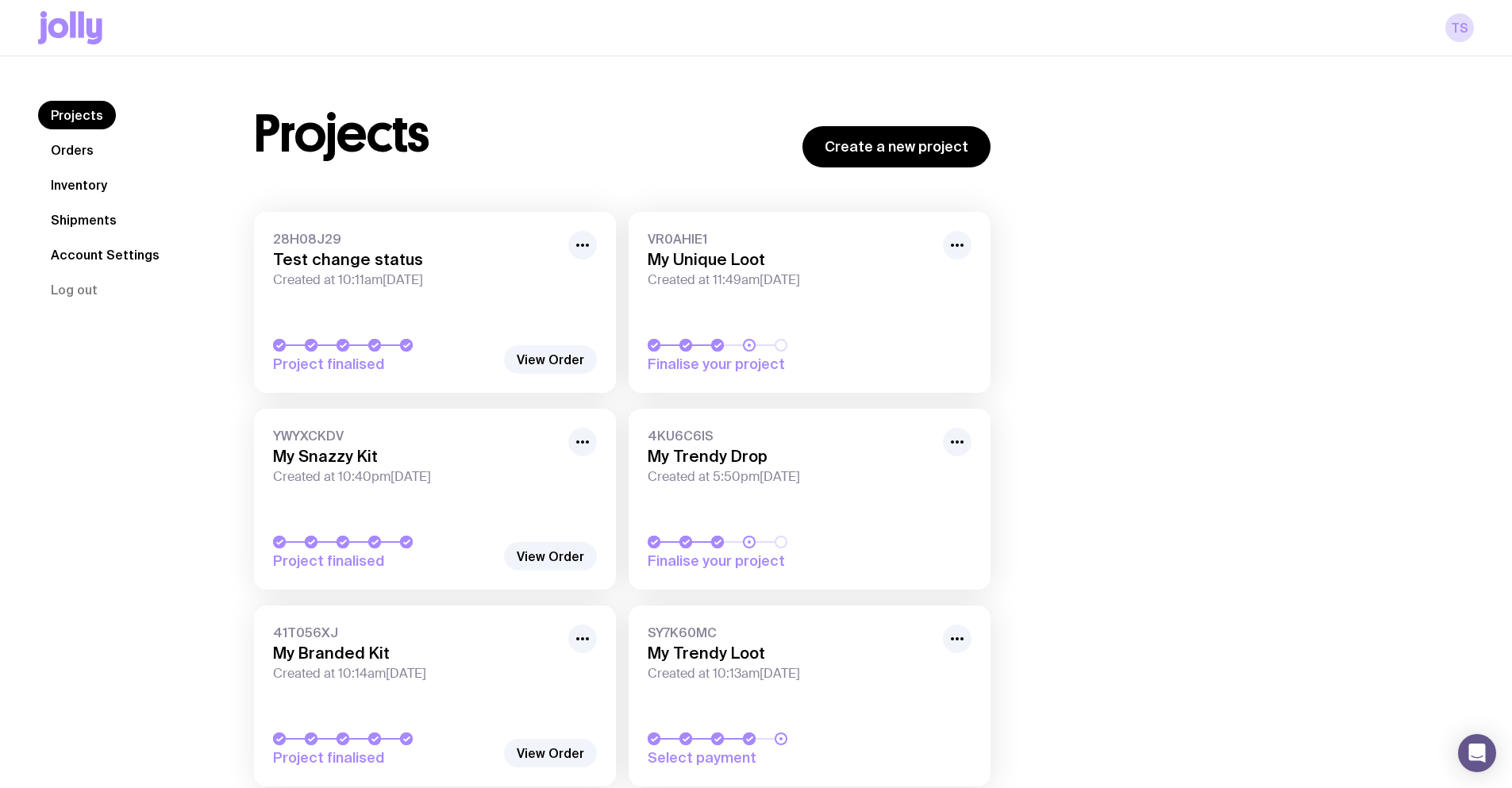
click at [84, 217] on link "Shipments" at bounding box center [84, 219] width 91 height 28
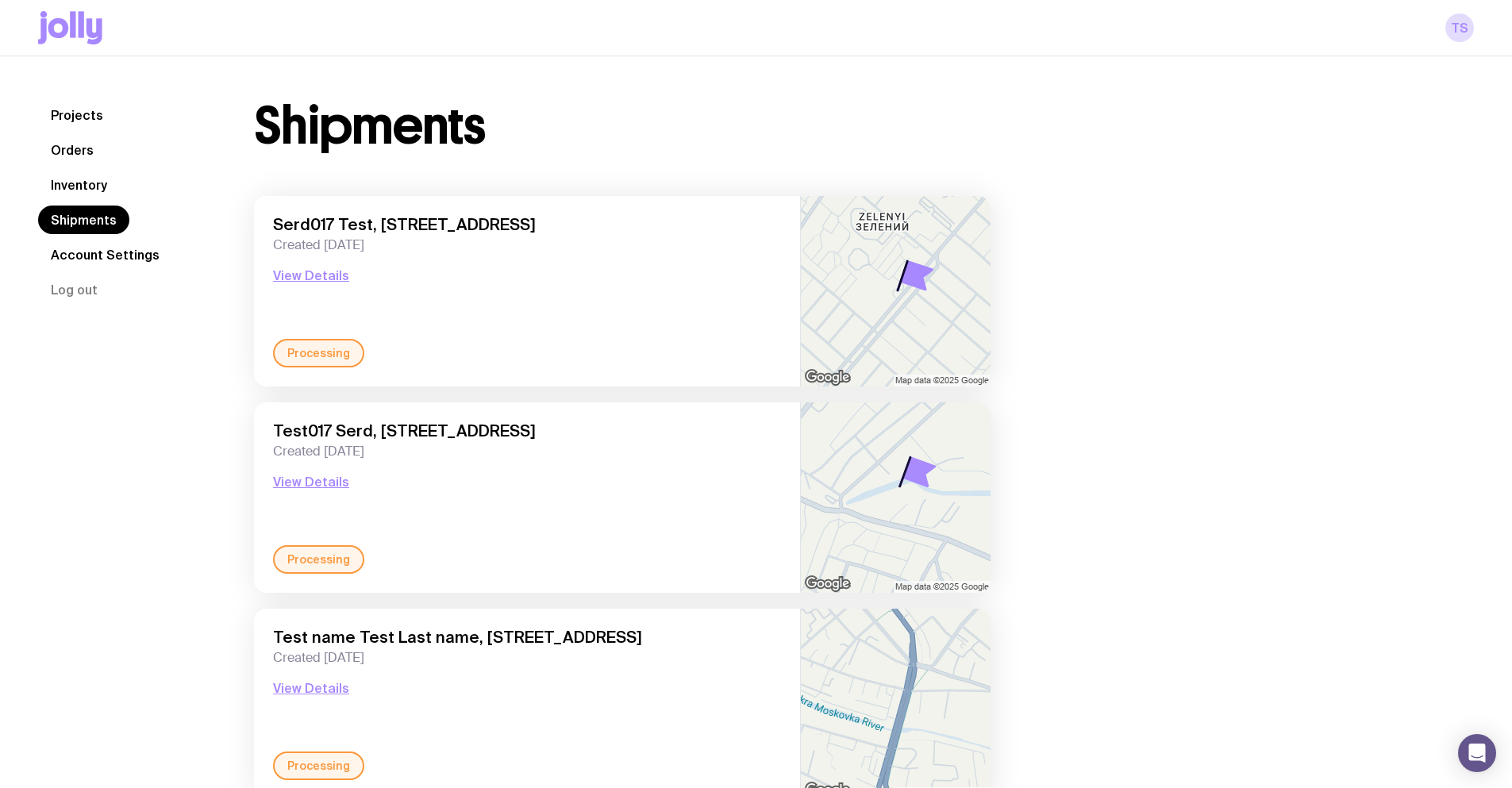
click at [97, 244] on link "Account Settings" at bounding box center [105, 254] width 135 height 28
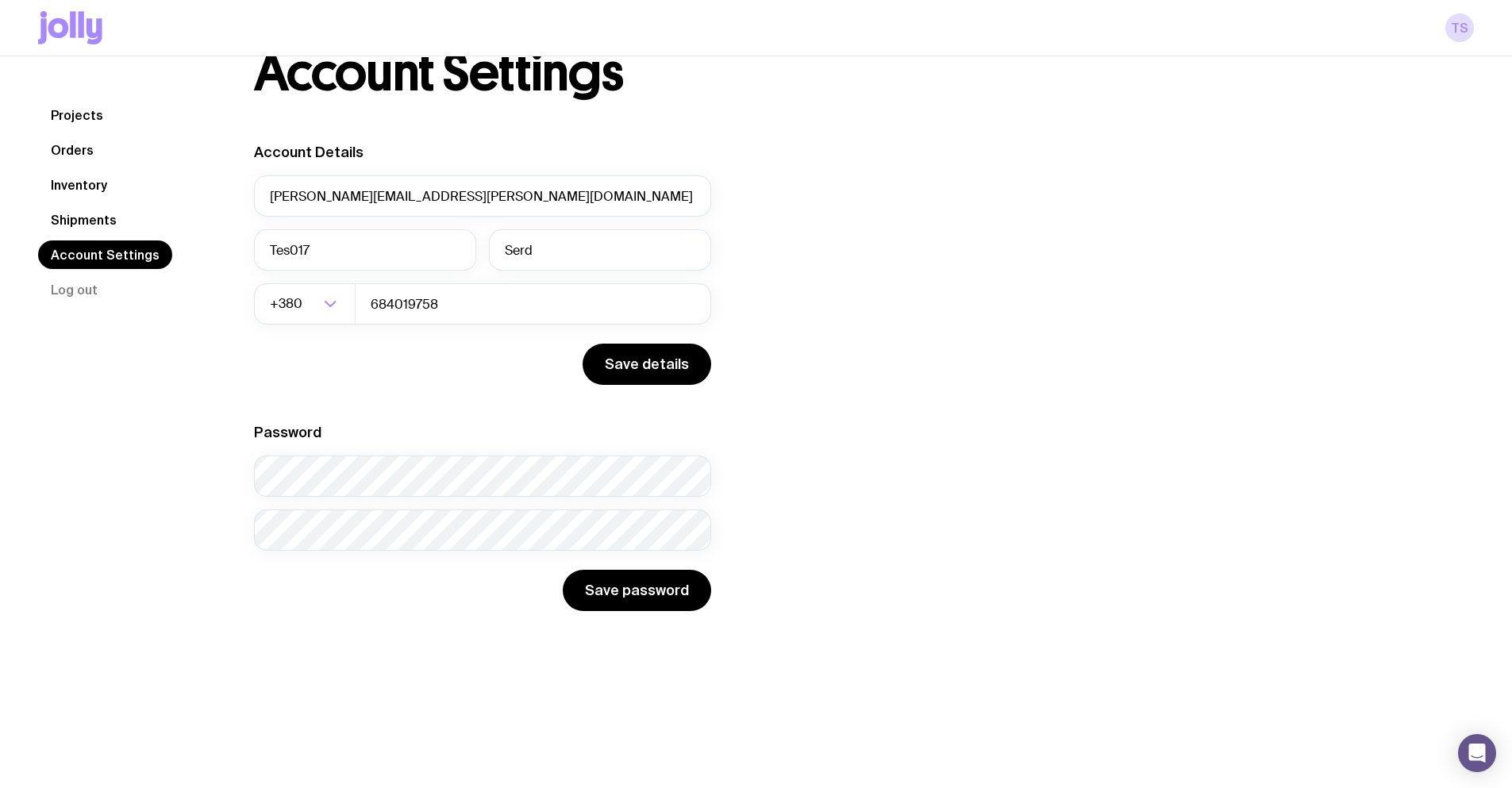
scroll to position [56, 0]
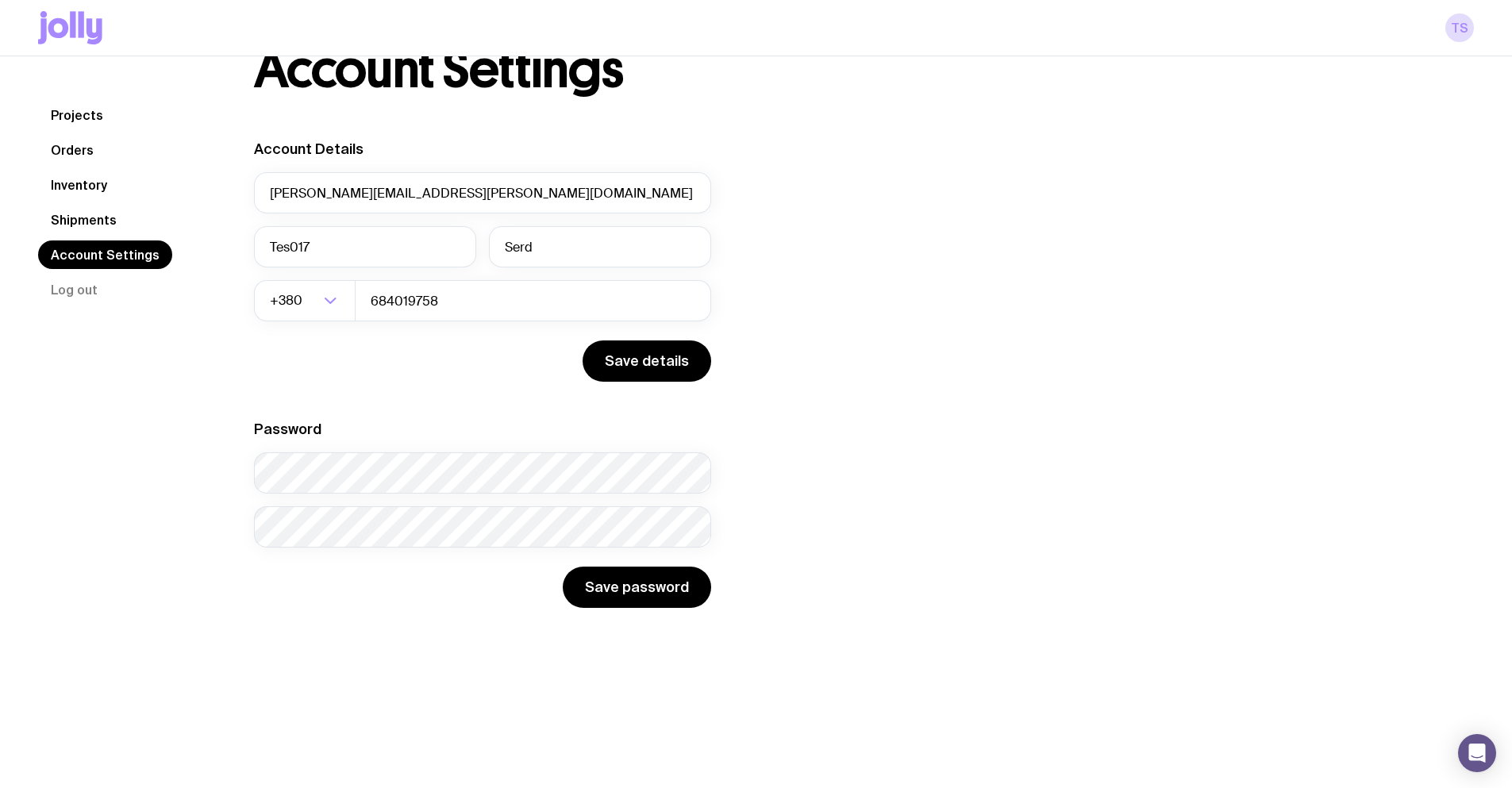
click at [76, 185] on link "Inventory" at bounding box center [79, 185] width 82 height 28
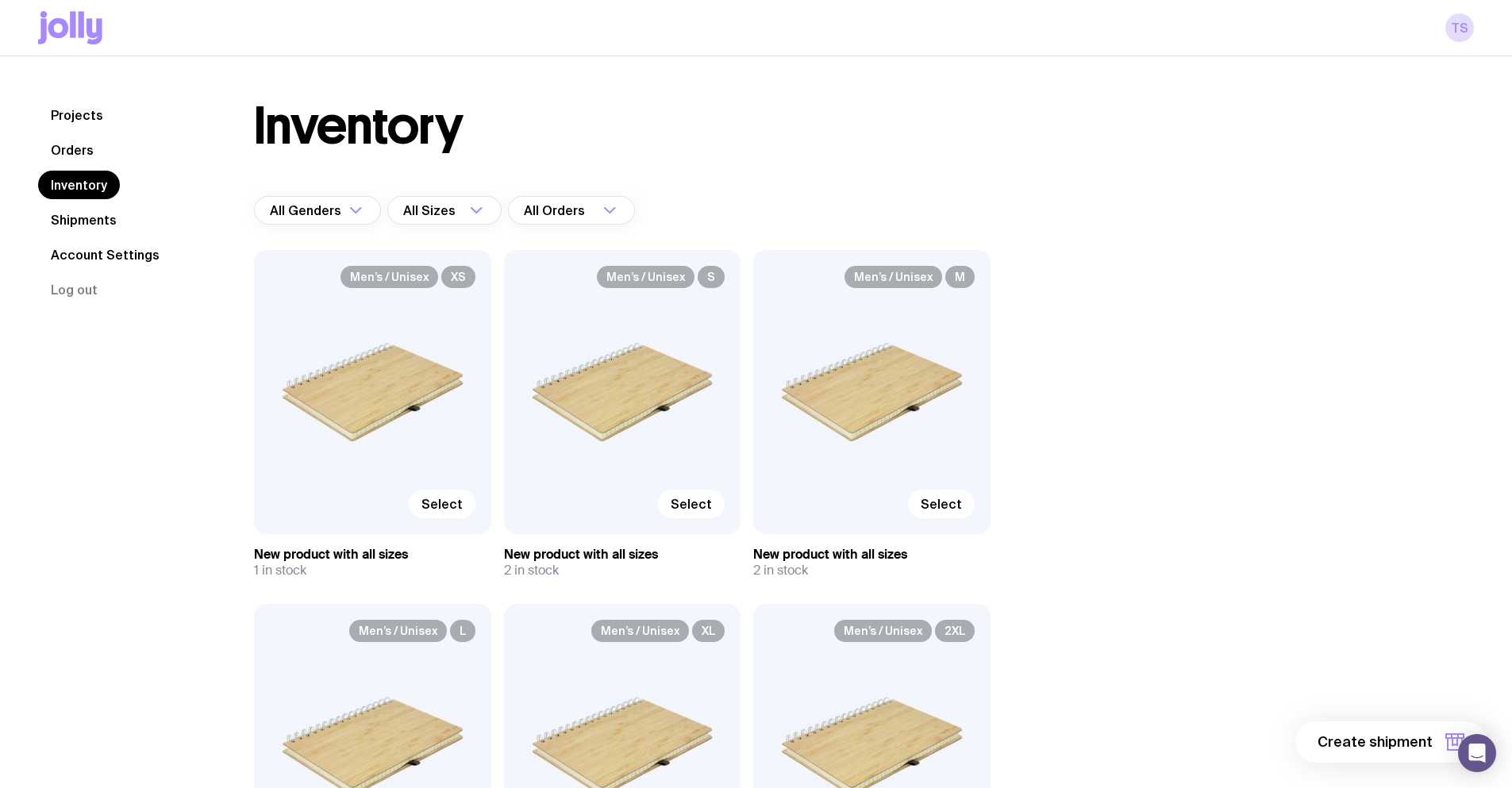
click at [67, 115] on link "Projects" at bounding box center [77, 115] width 78 height 28
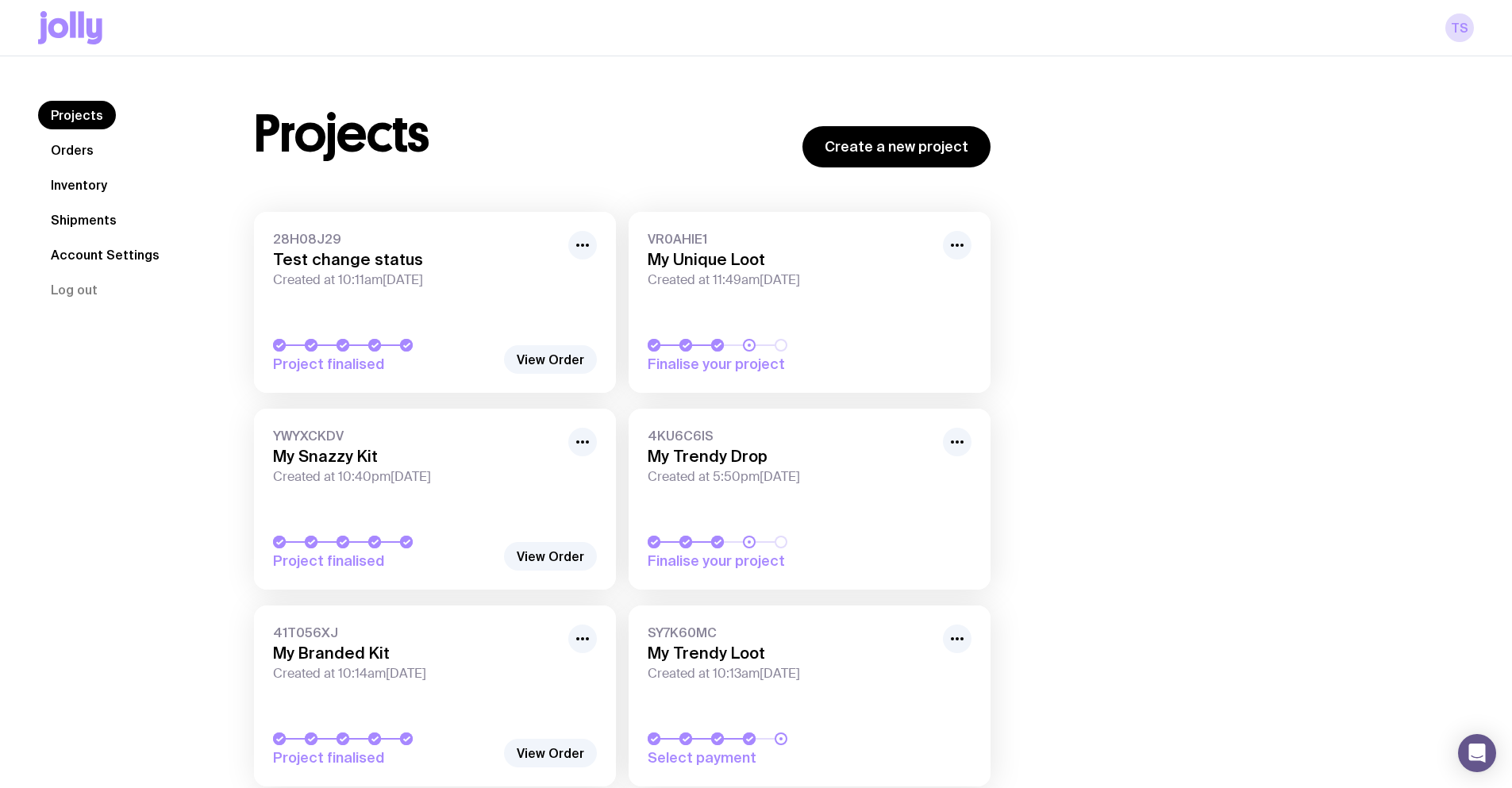
click at [74, 144] on link "Orders" at bounding box center [72, 149] width 68 height 28
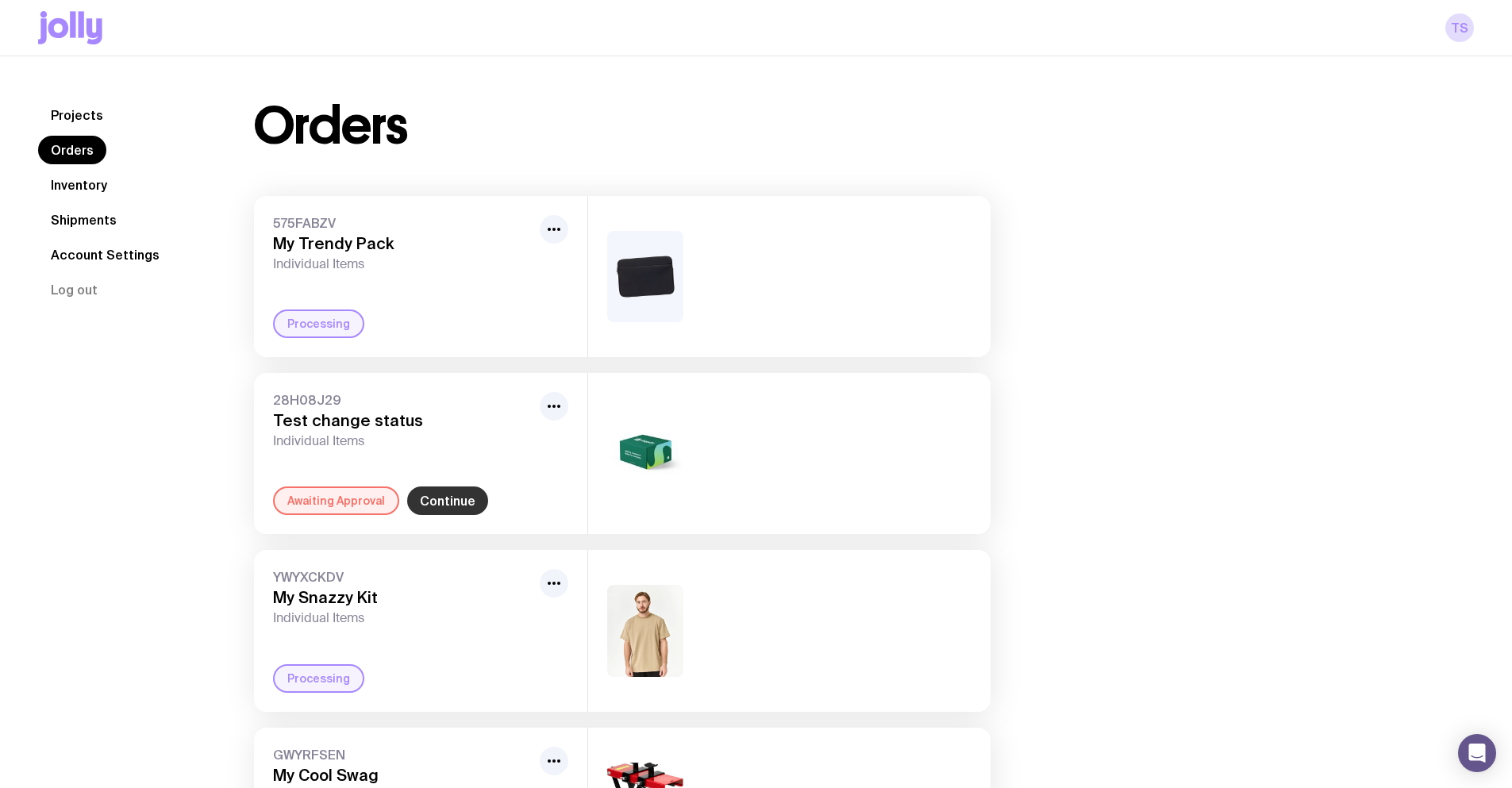
click at [436, 500] on link "Continue" at bounding box center [447, 500] width 81 height 28
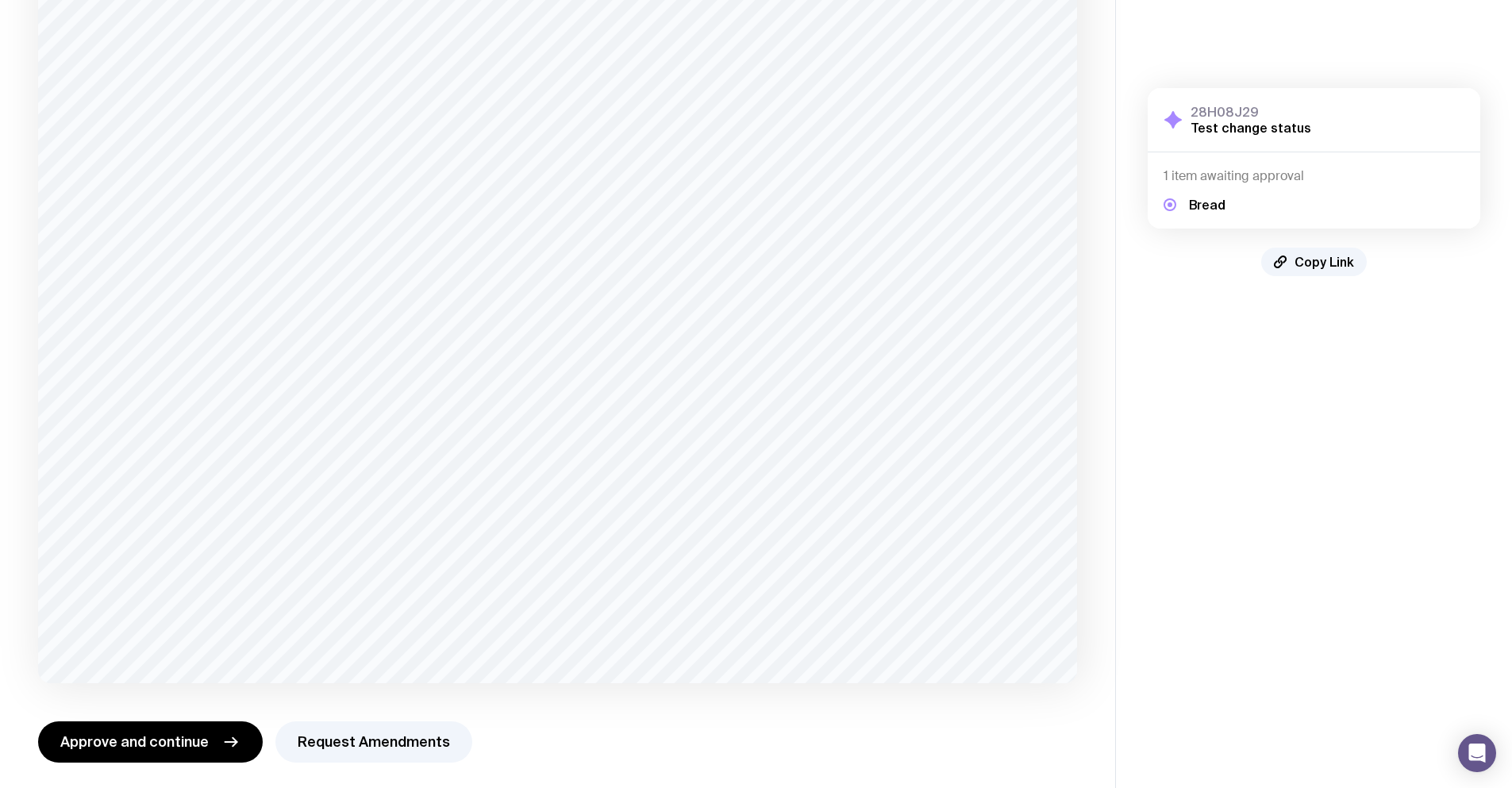
scroll to position [918, 0]
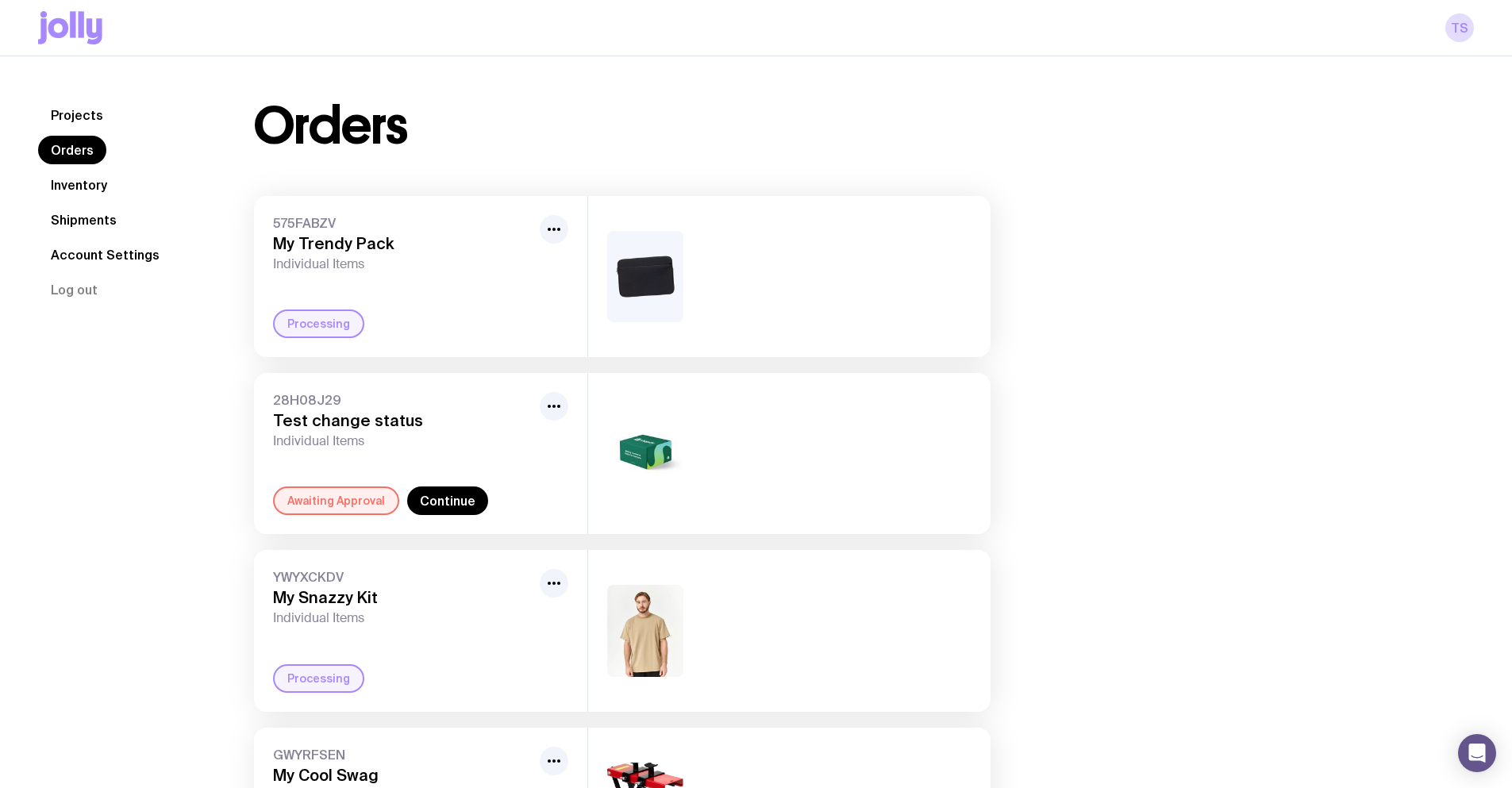
click at [85, 184] on link "Inventory" at bounding box center [79, 185] width 82 height 28
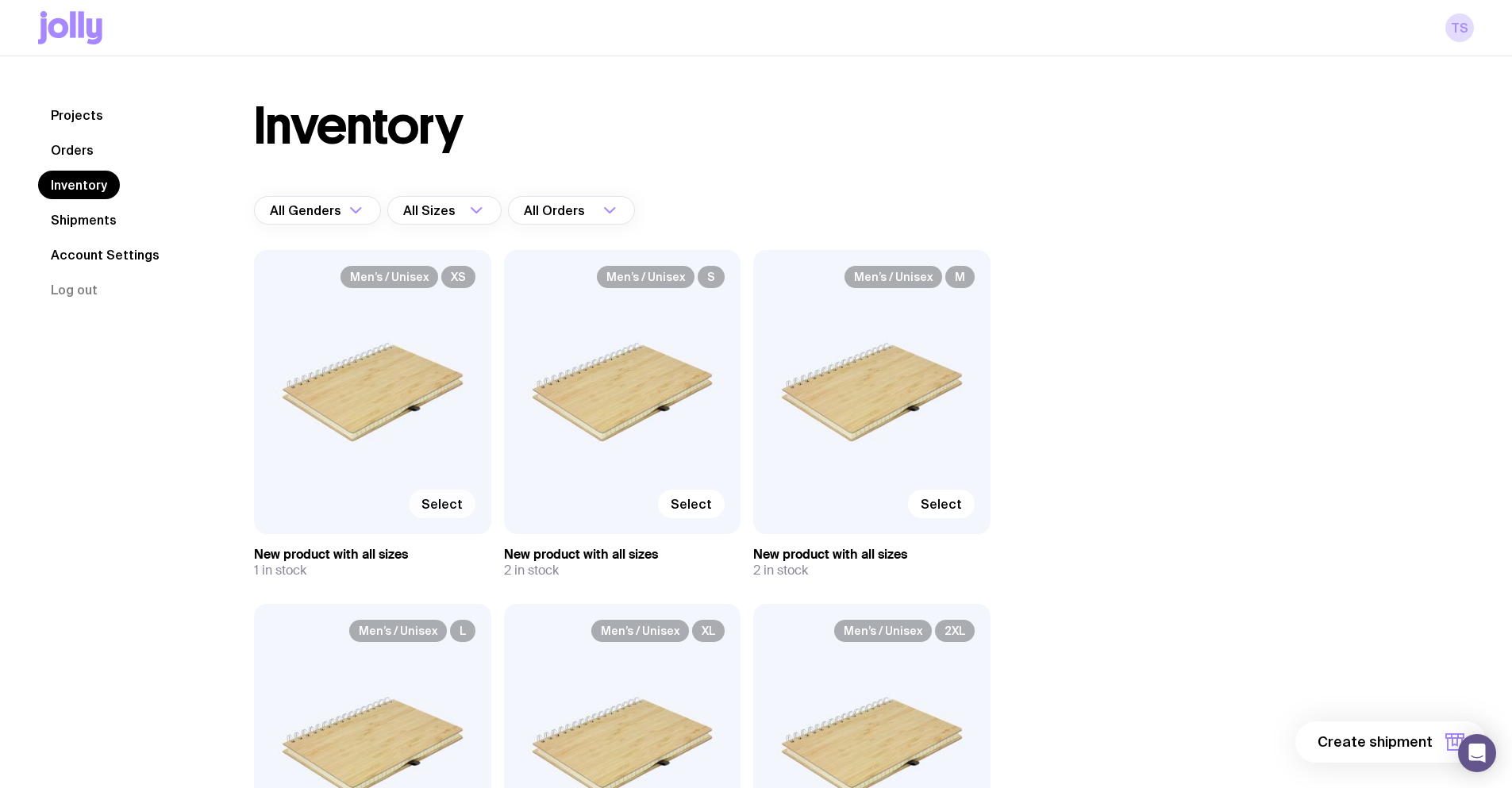
click at [441, 501] on span "Select" at bounding box center [442, 504] width 41 height 15
click at [0, 0] on input "Select" at bounding box center [0, 0] width 0 height 0
click at [678, 500] on span "Select" at bounding box center [691, 504] width 41 height 15
click at [0, 0] on input "Select" at bounding box center [0, 0] width 0 height 0
click at [1429, 743] on span "2 items" at bounding box center [1407, 742] width 52 height 19
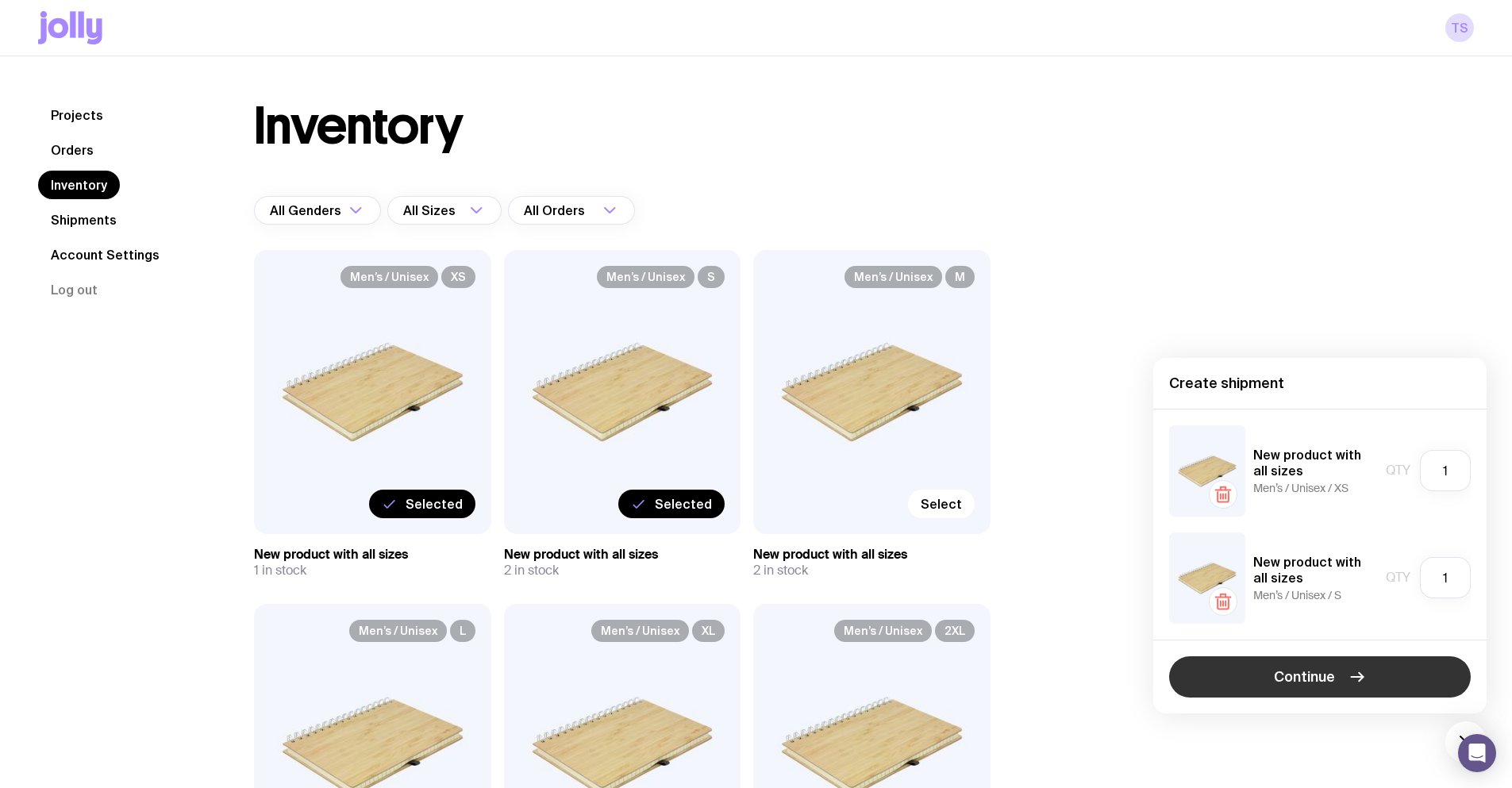
click at [1315, 683] on span "Continue" at bounding box center [1304, 676] width 61 height 19
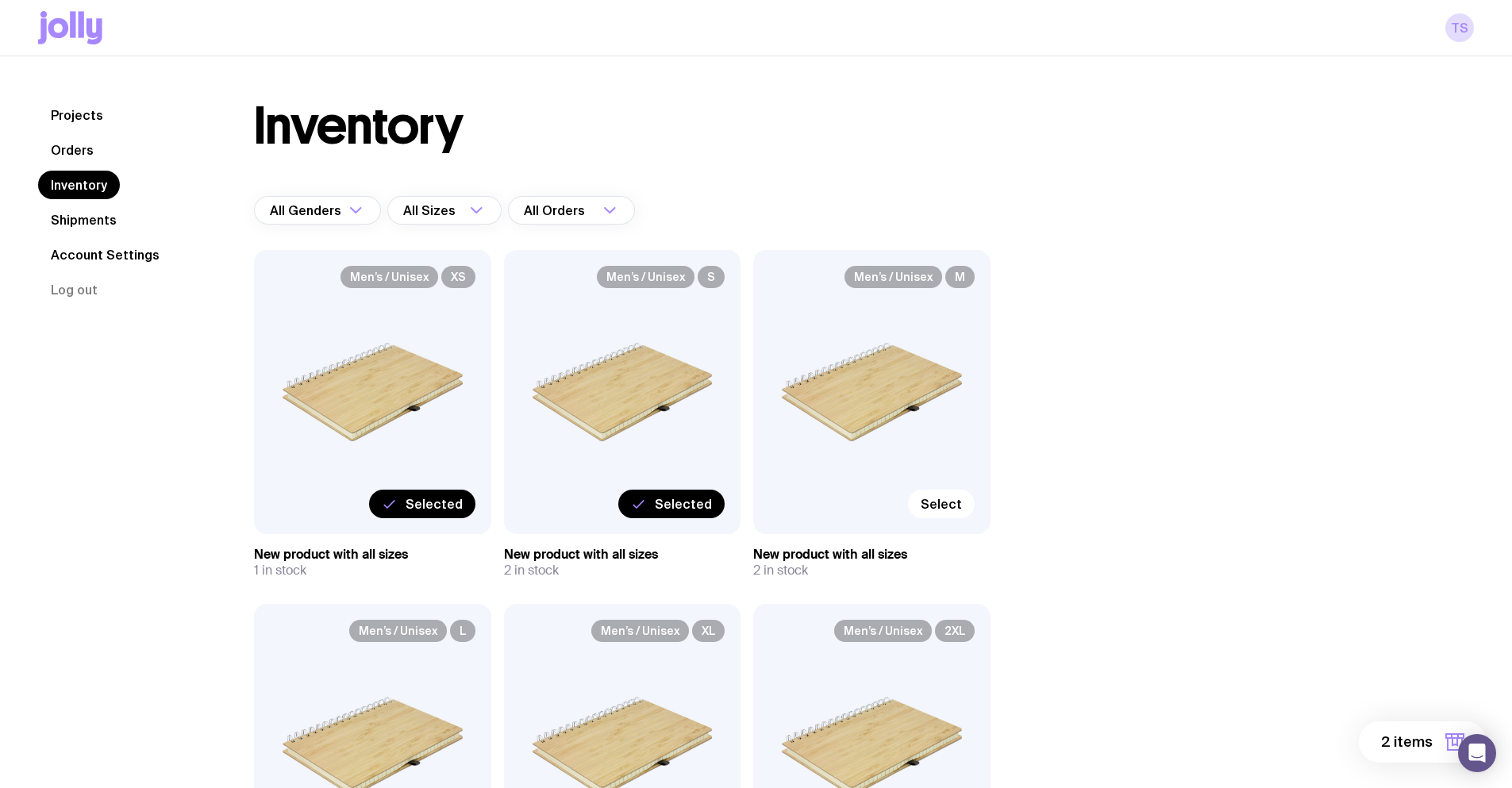
click at [105, 220] on link "Shipments" at bounding box center [84, 219] width 91 height 28
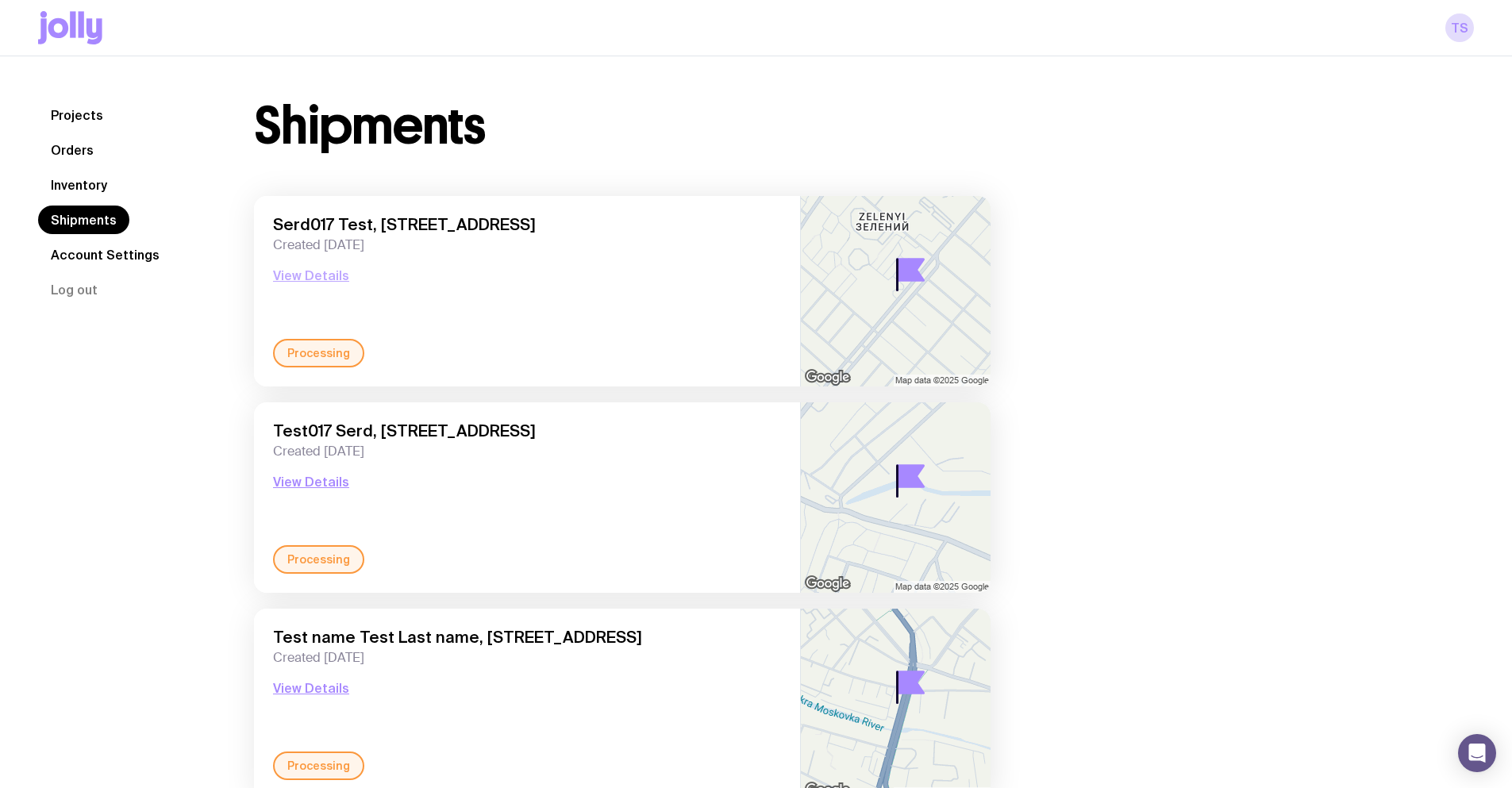
click at [315, 273] on button "View Details" at bounding box center [311, 274] width 76 height 19
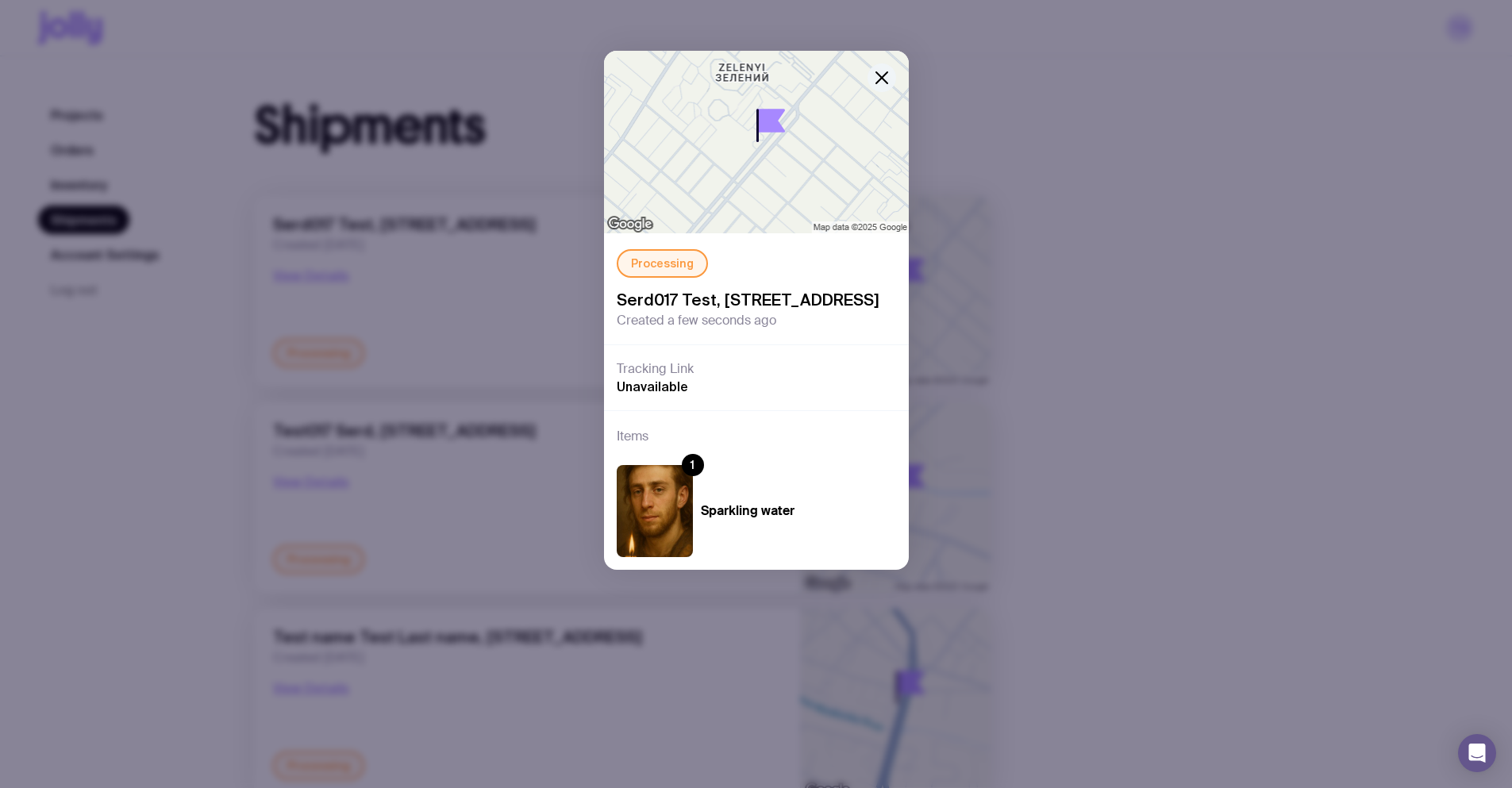
click at [880, 72] on icon "button" at bounding box center [881, 77] width 19 height 19
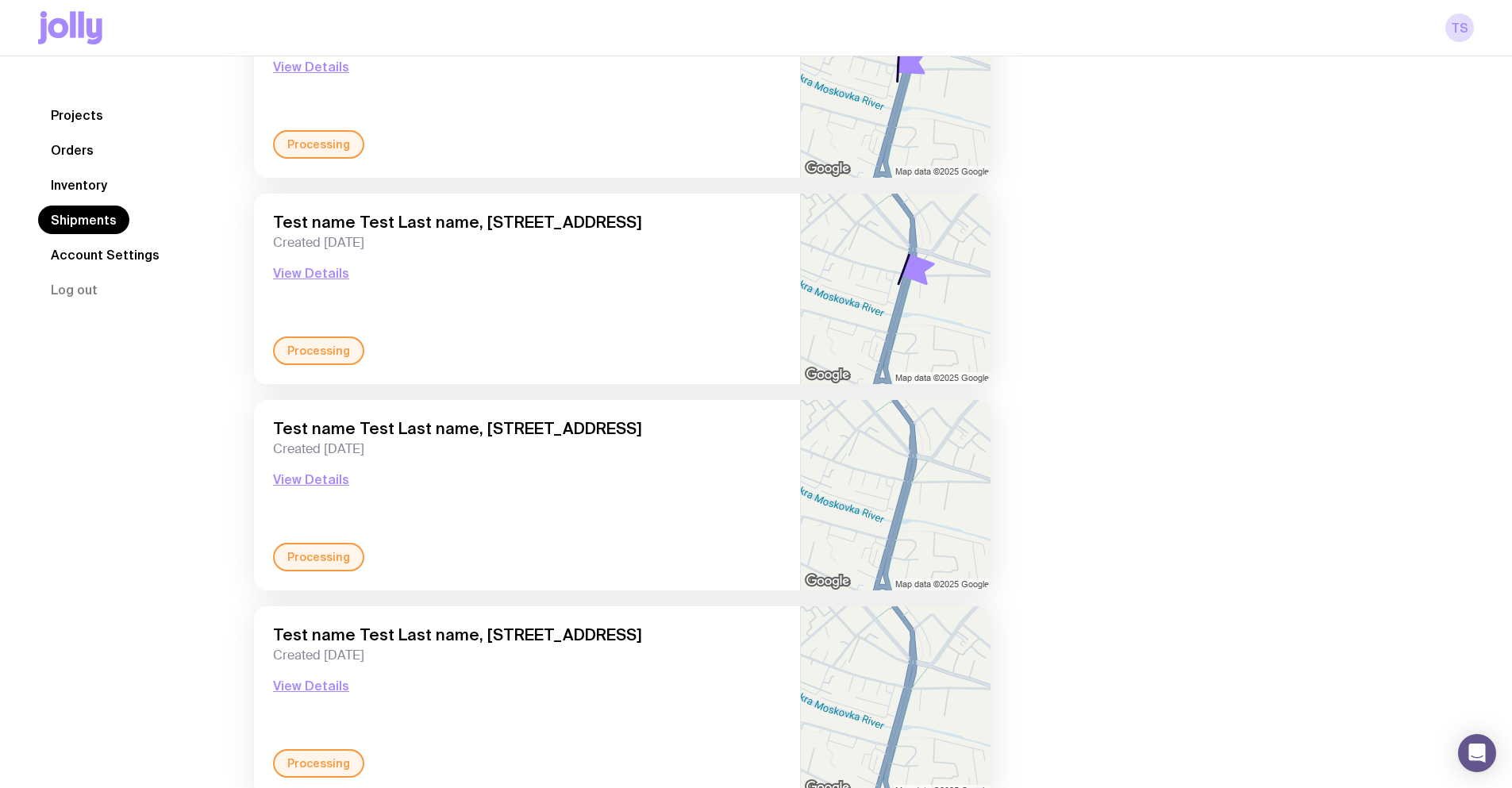
scroll to position [1989, 0]
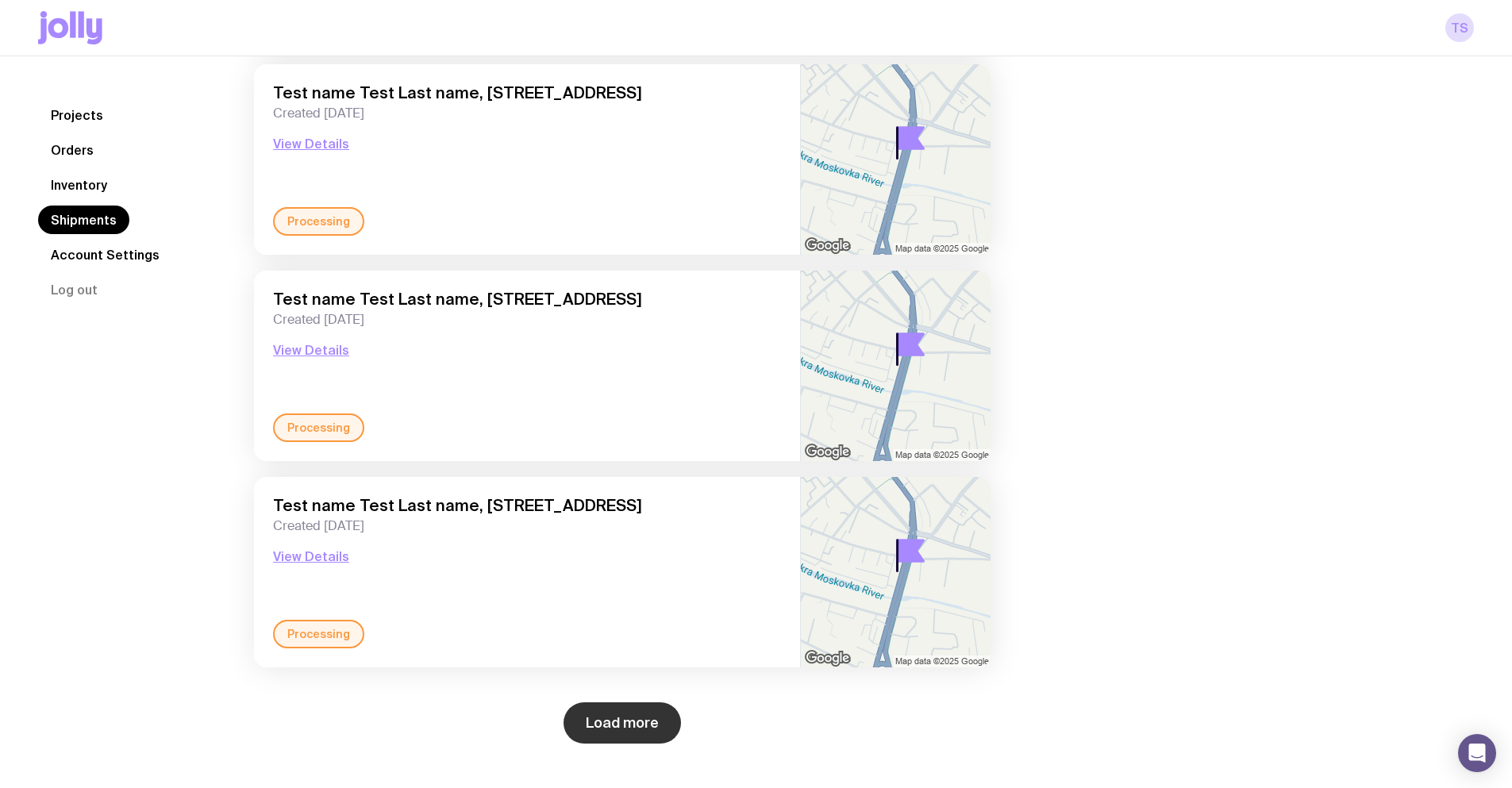
click at [652, 705] on button "Load more" at bounding box center [622, 723] width 117 height 41
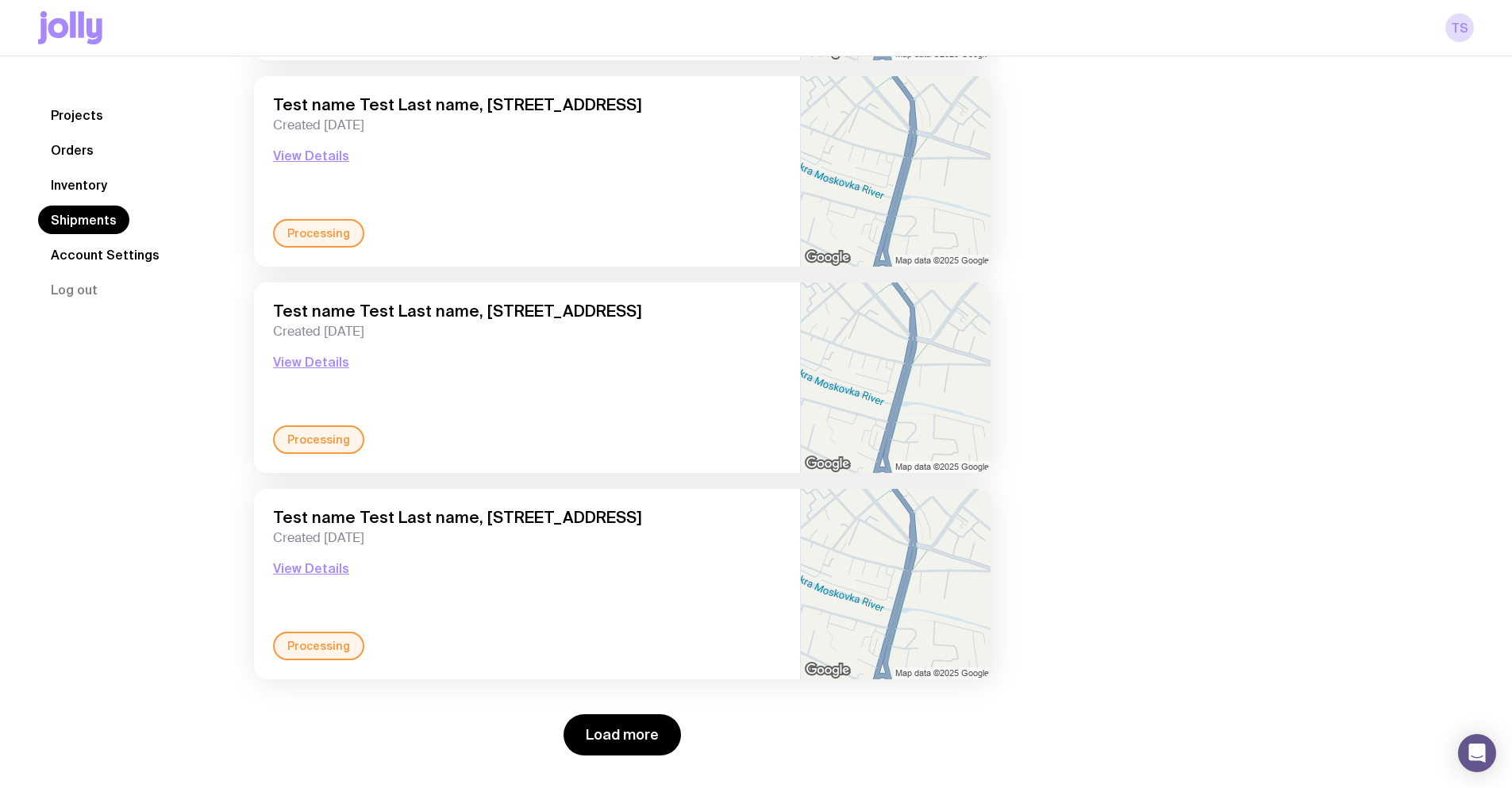
scroll to position [4464, 0]
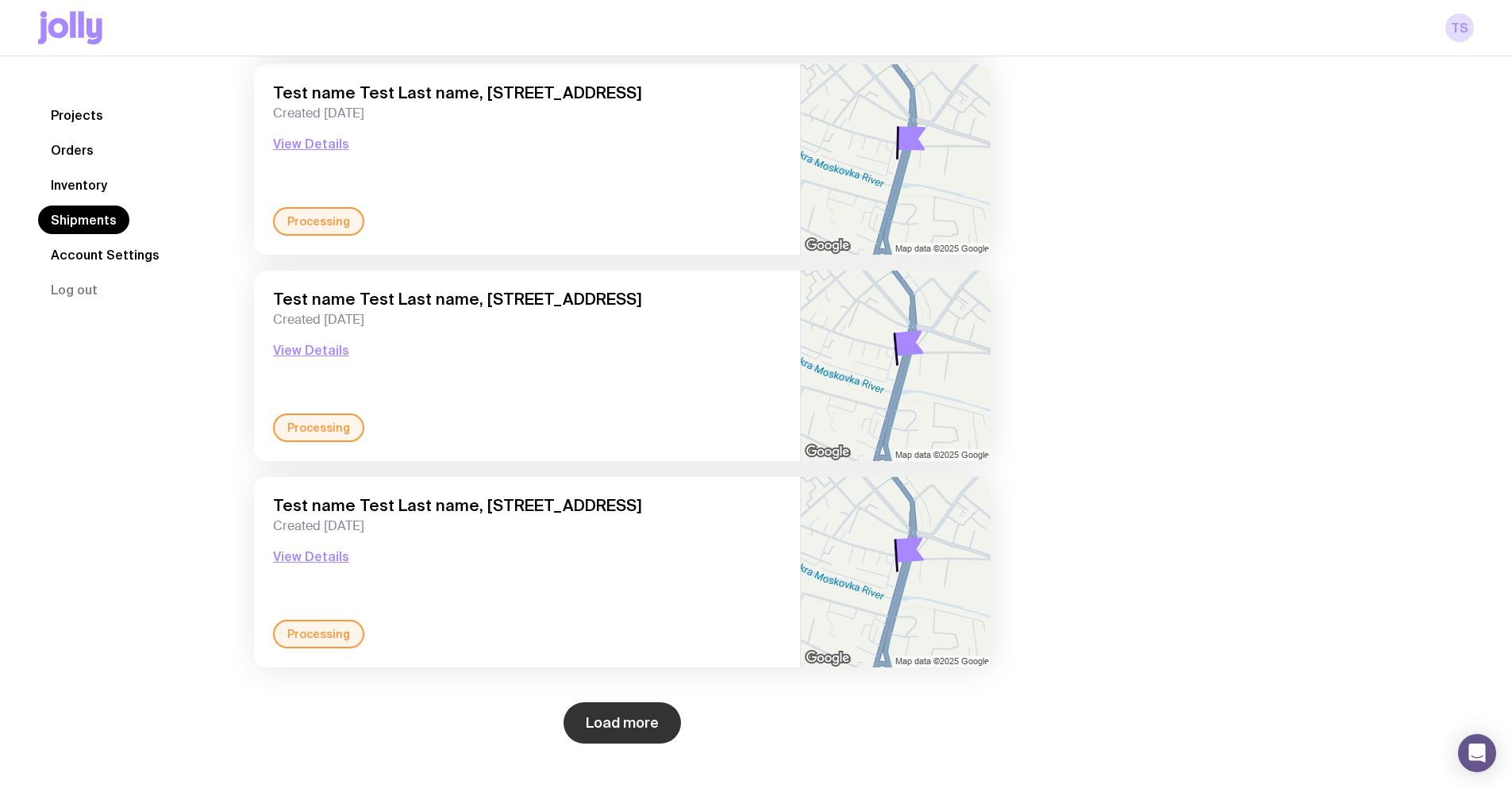
click at [637, 714] on button "Load more" at bounding box center [622, 723] width 117 height 41
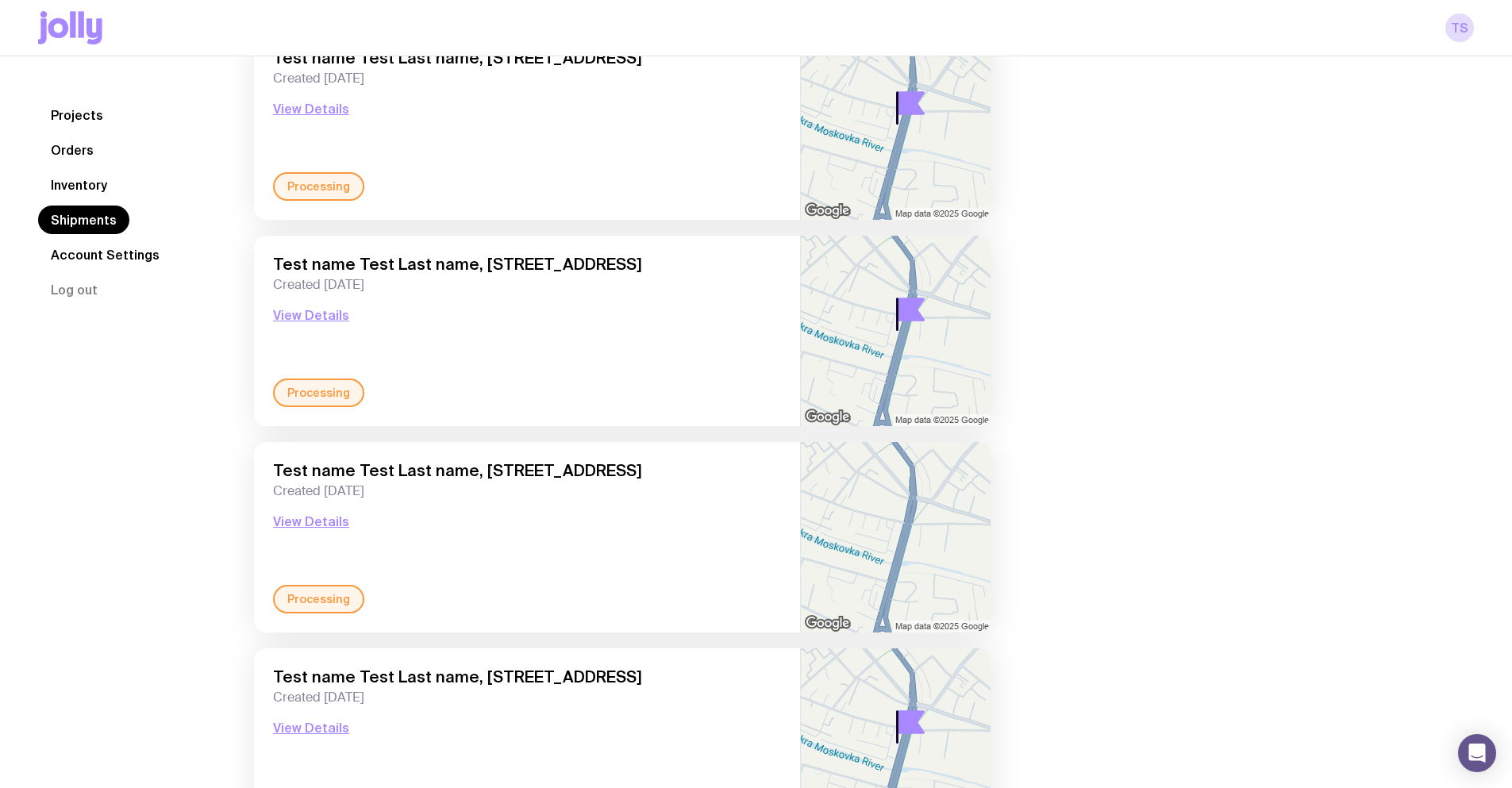
scroll to position [4816, 0]
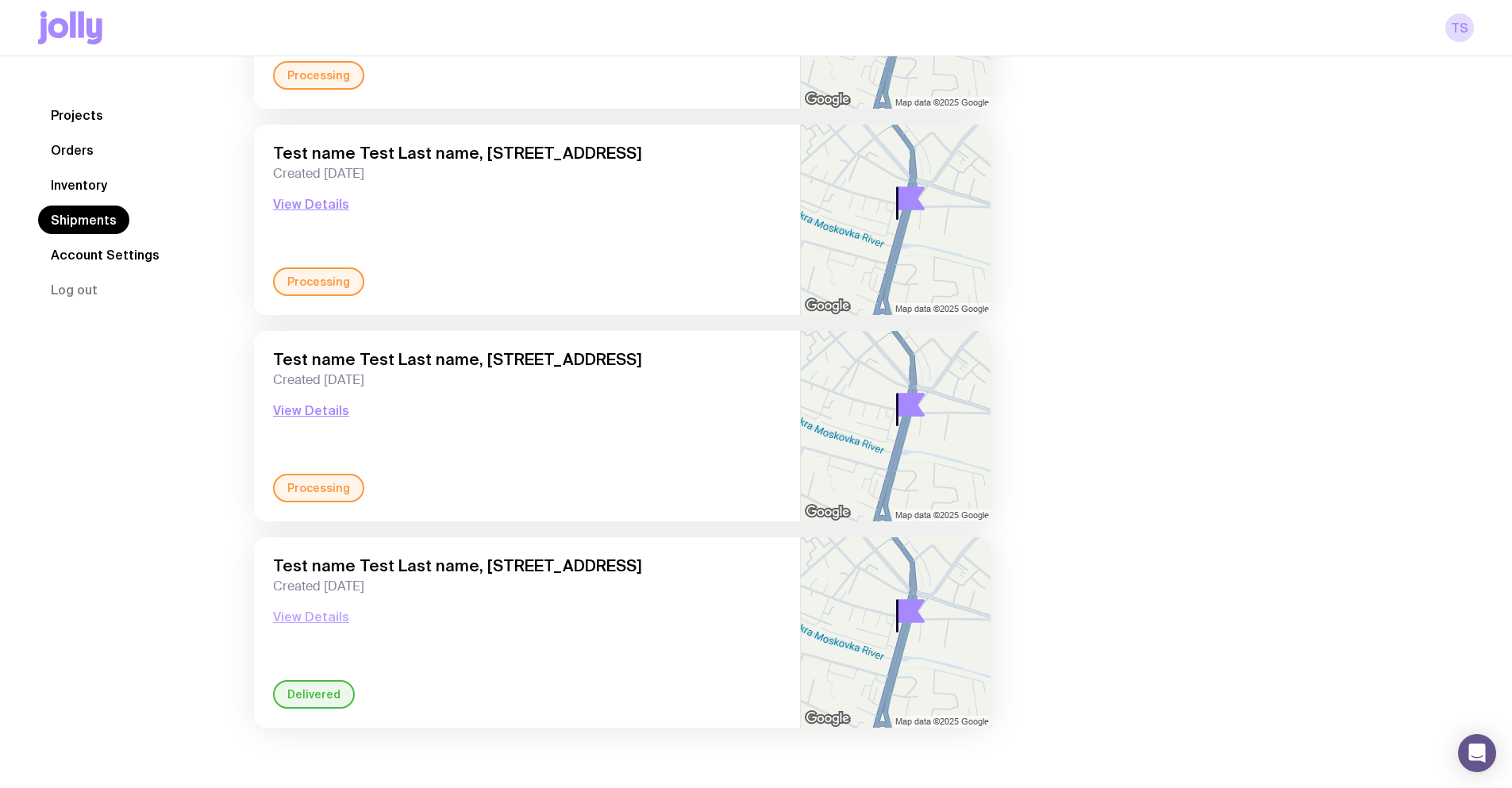
click at [309, 617] on button "View Details" at bounding box center [311, 616] width 76 height 19
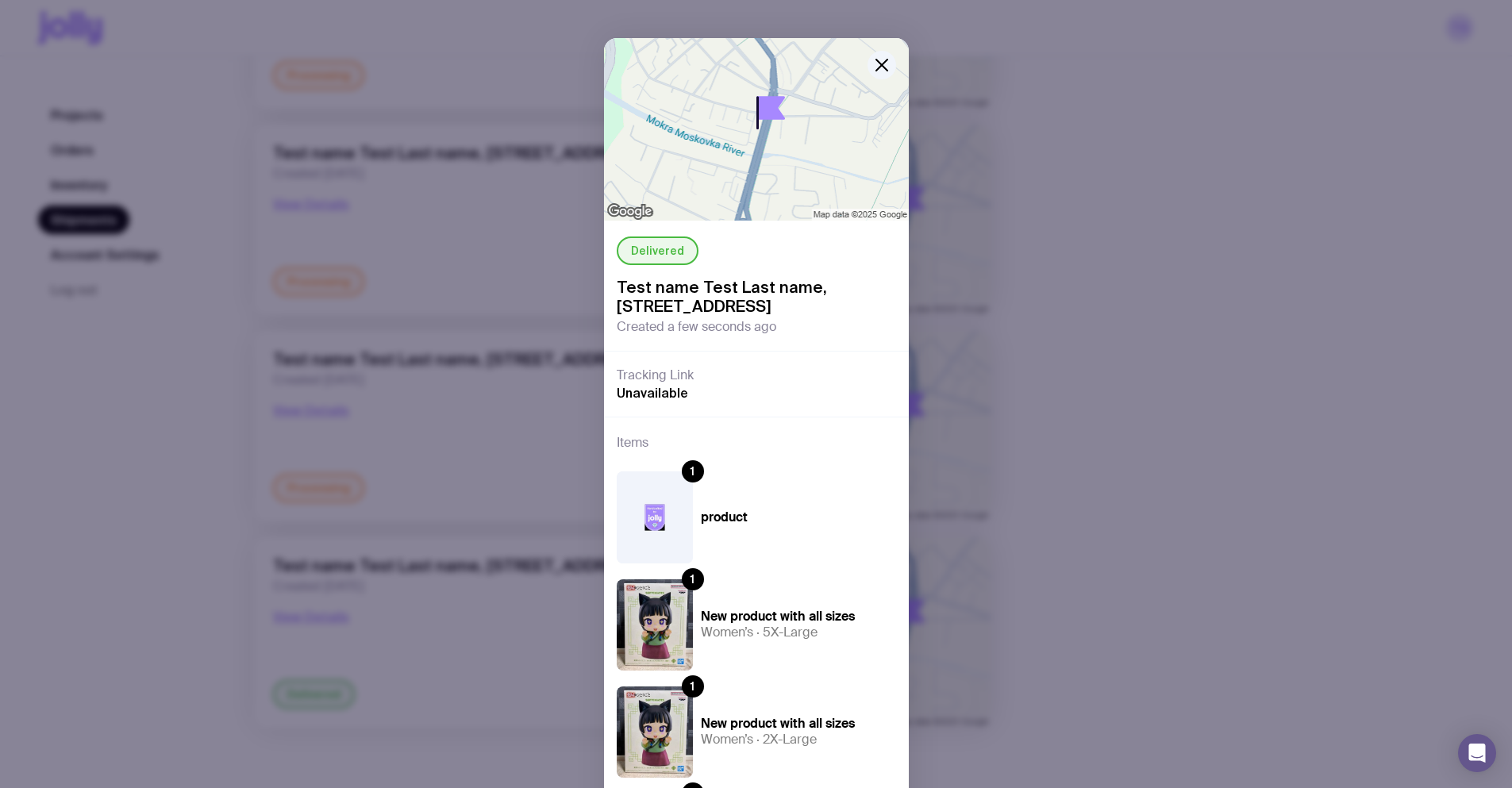
scroll to position [0, 0]
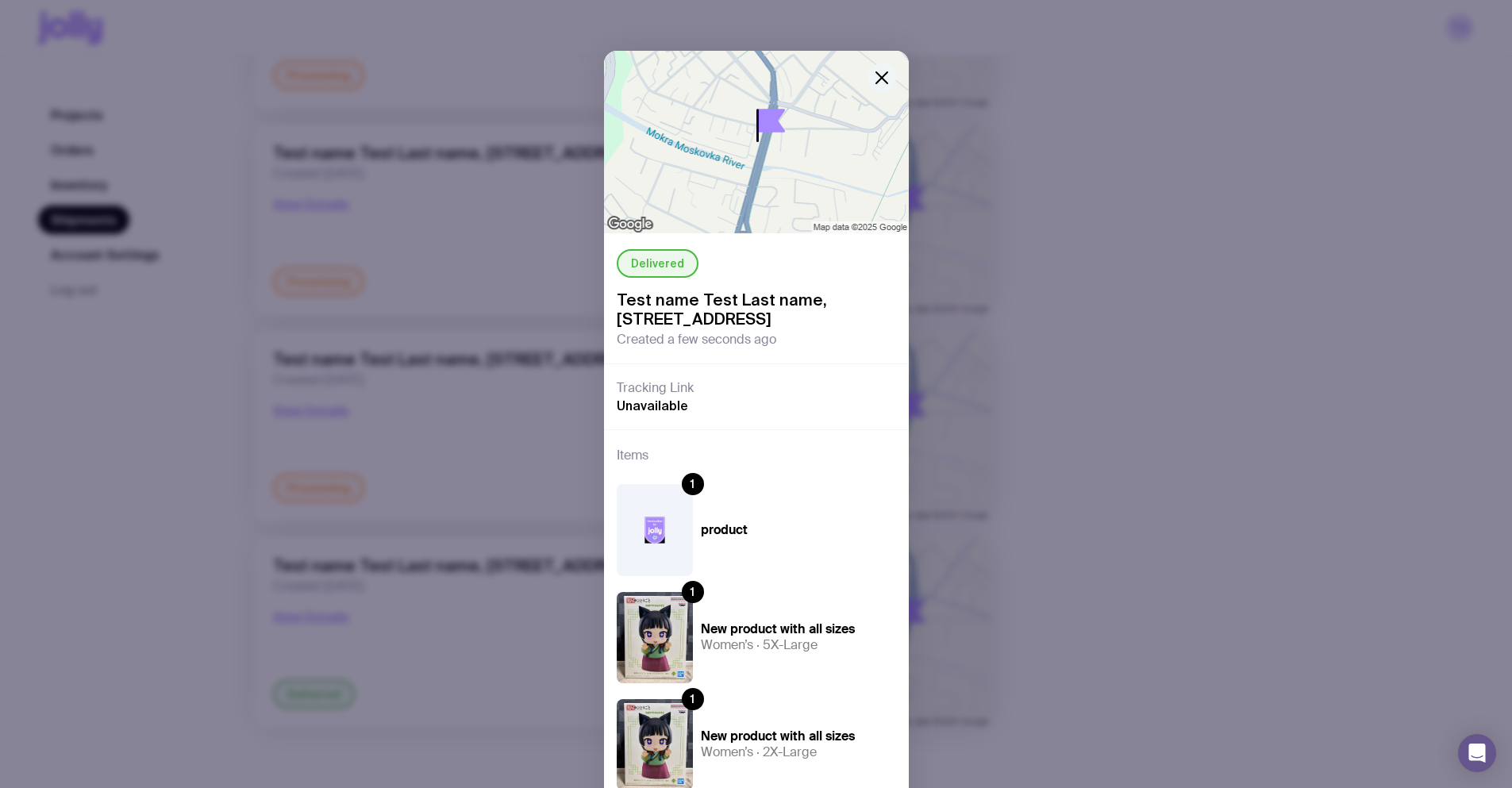
click at [873, 77] on icon "button" at bounding box center [881, 77] width 19 height 19
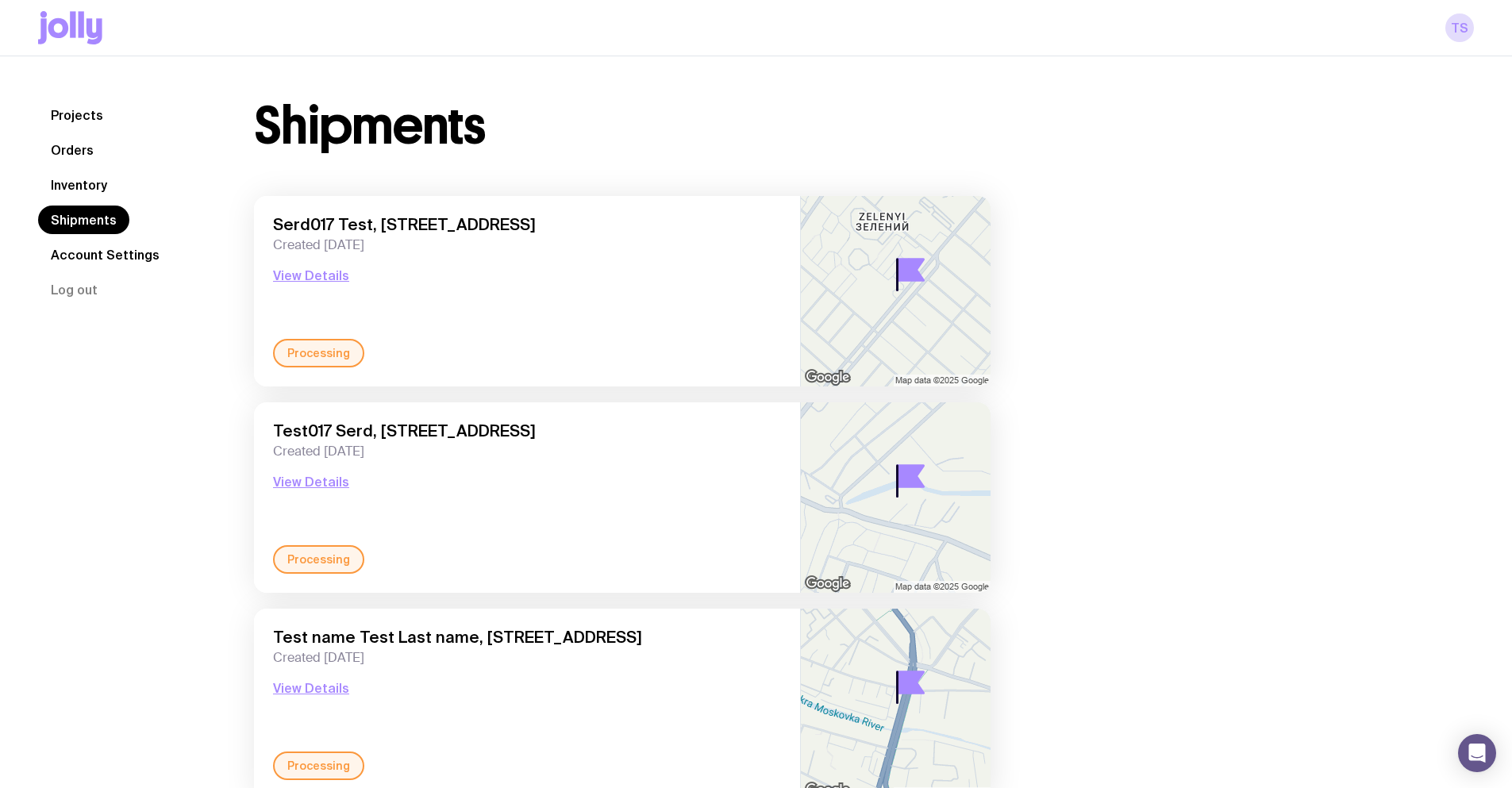
click at [57, 115] on link "Projects" at bounding box center [77, 115] width 78 height 28
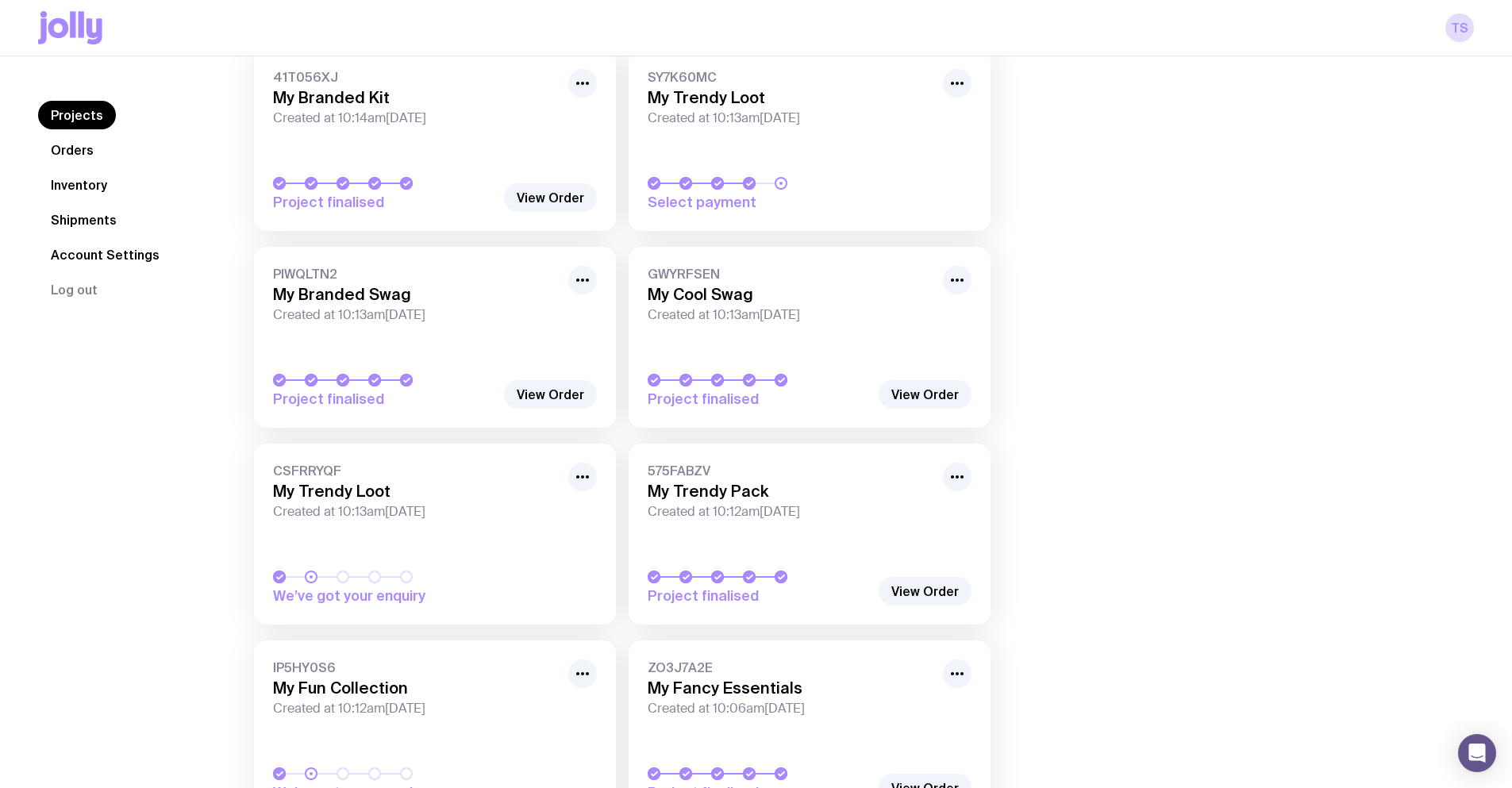
scroll to position [79, 0]
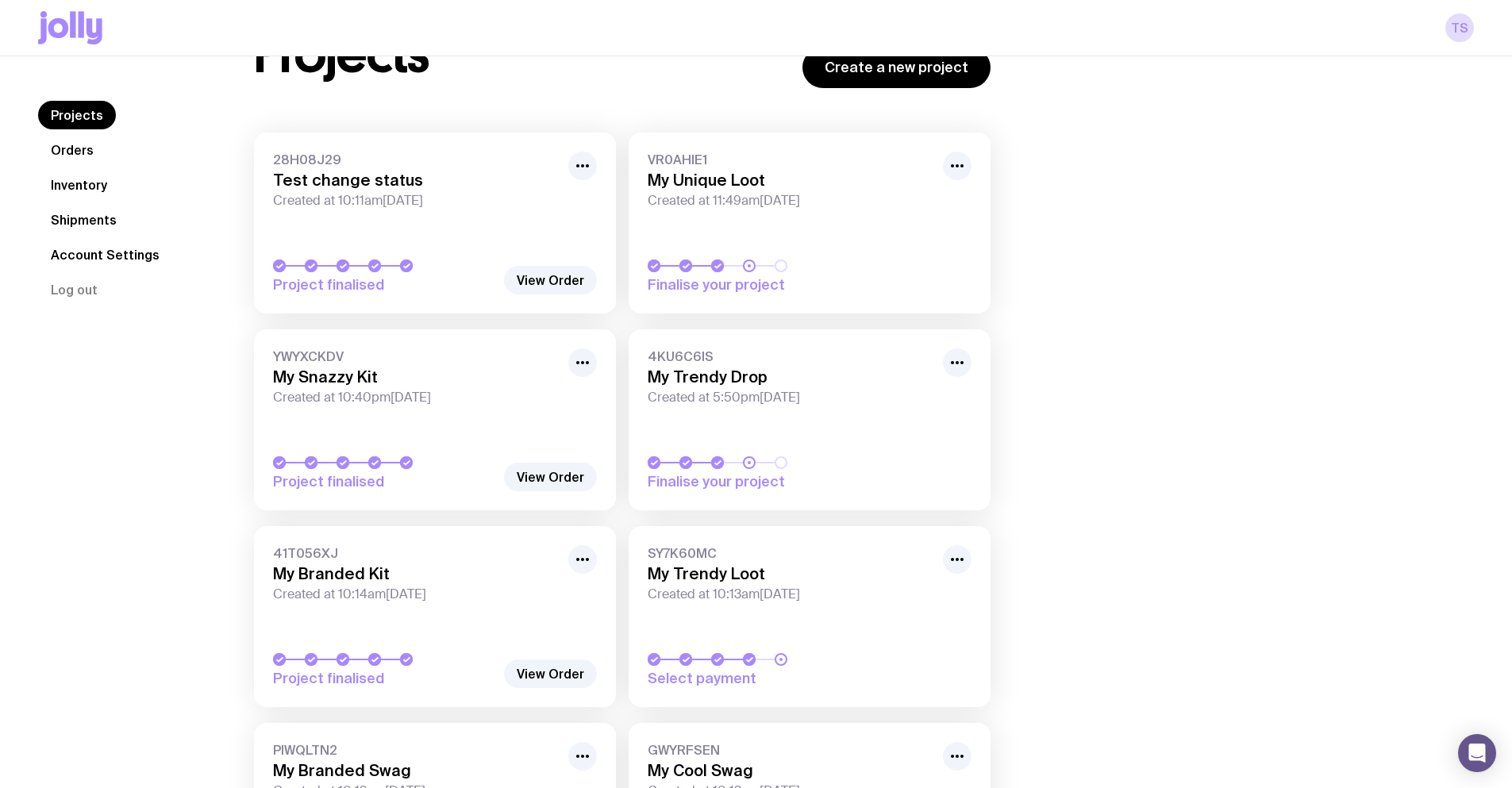
click at [86, 151] on link "Orders" at bounding box center [72, 149] width 68 height 28
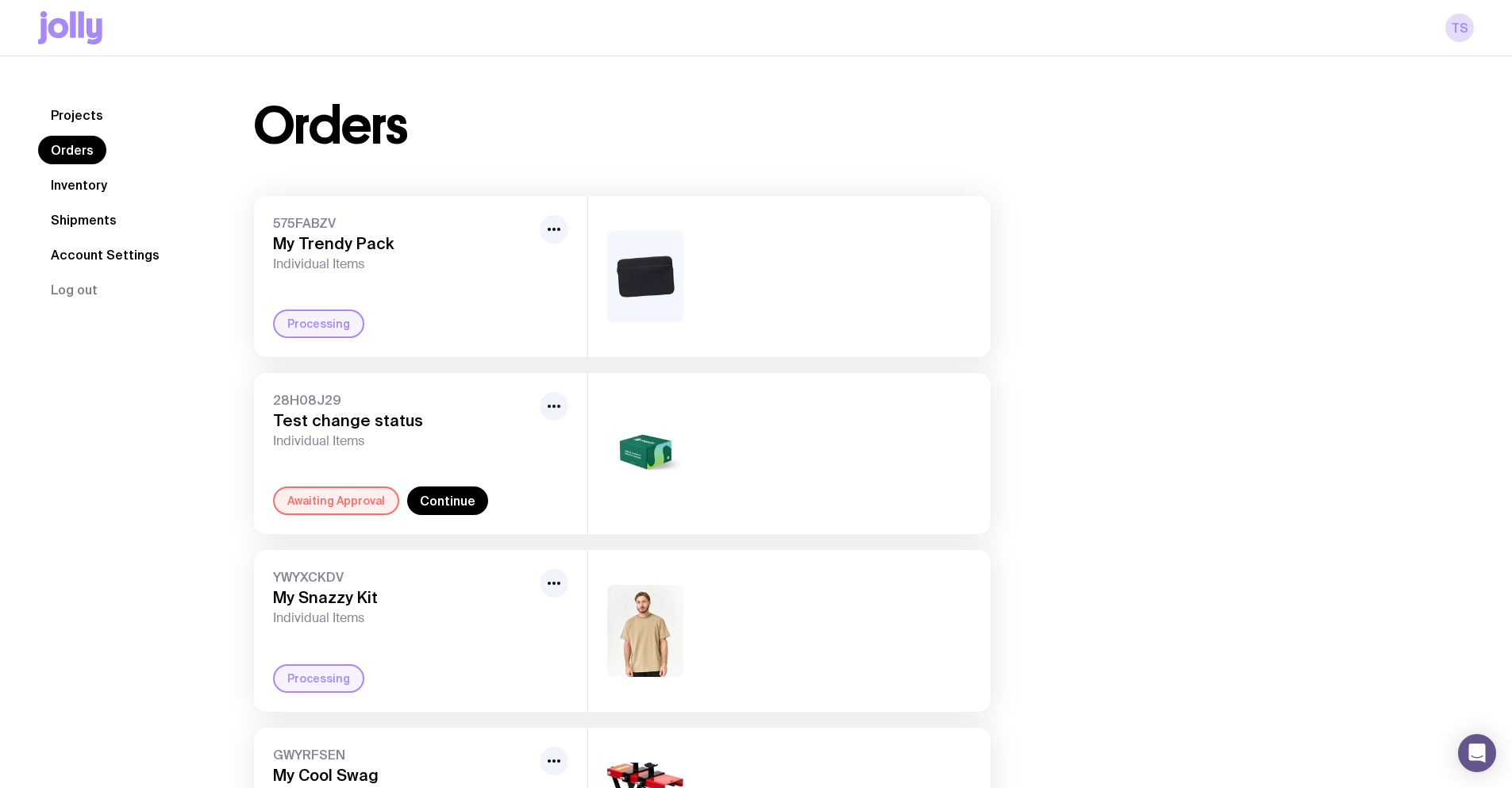
click at [86, 191] on link "Inventory" at bounding box center [79, 185] width 82 height 28
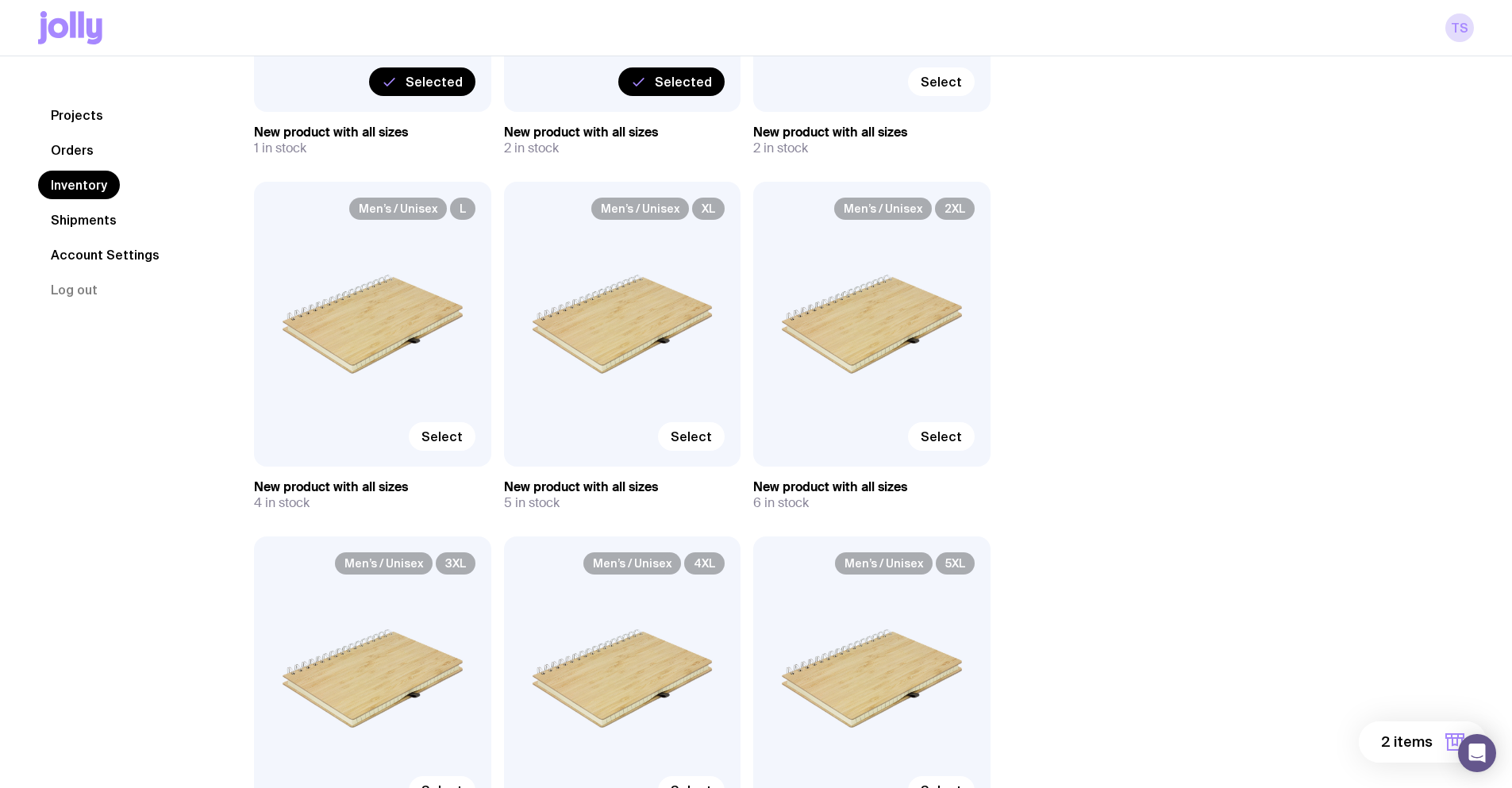
scroll to position [476, 0]
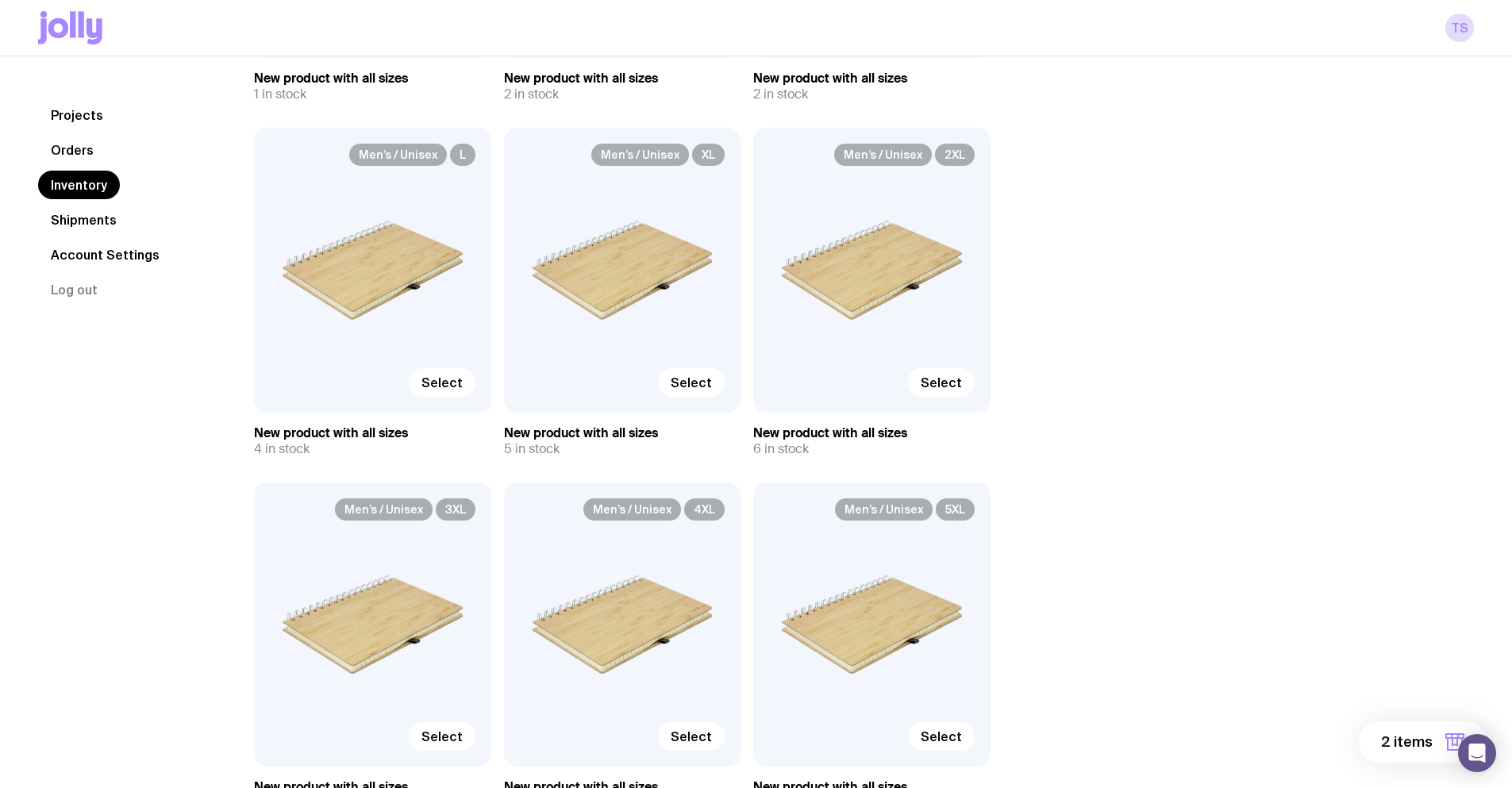
click at [1392, 733] on span "2 items" at bounding box center [1407, 742] width 52 height 19
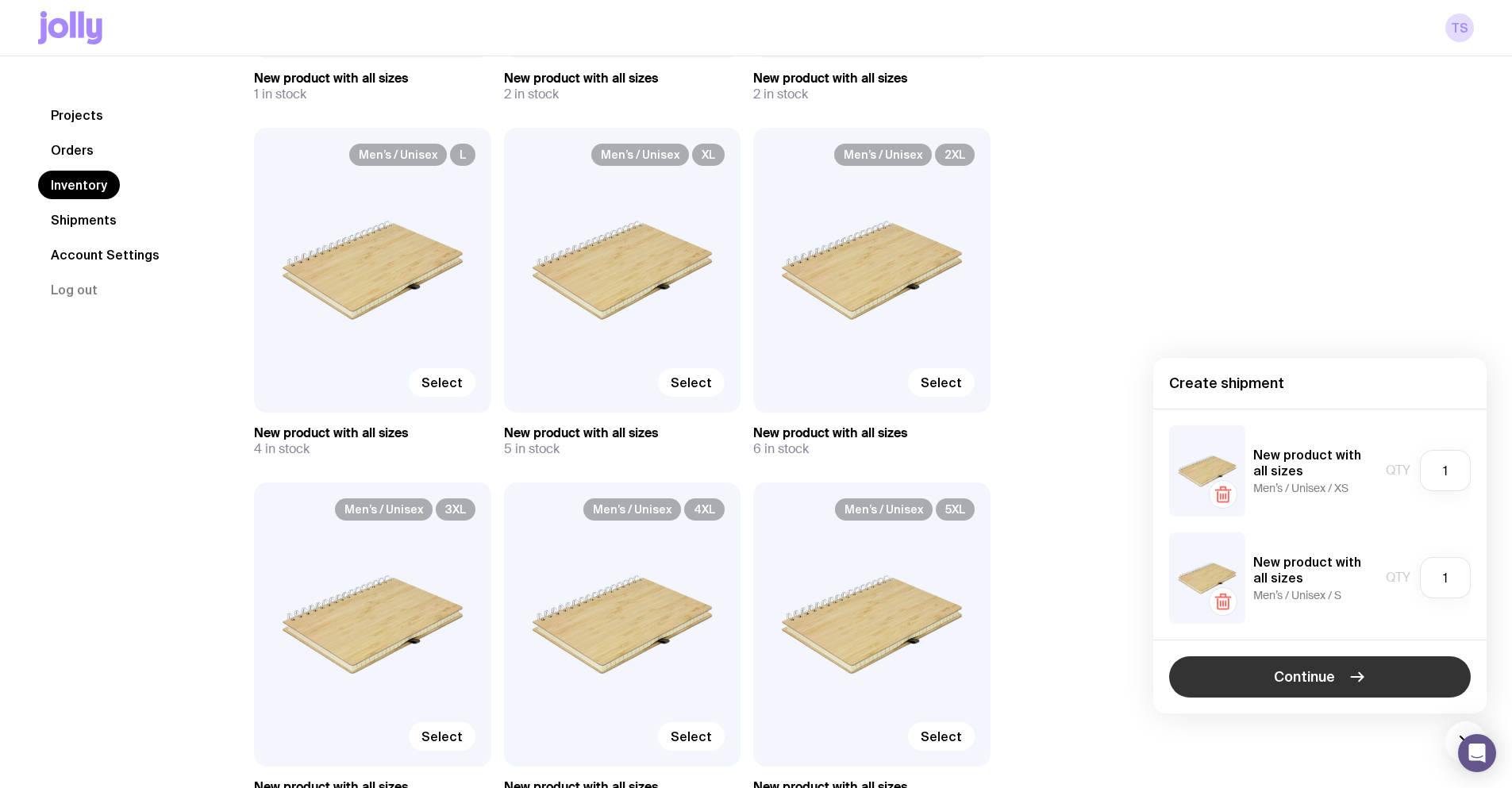
click at [1340, 676] on button "Continue" at bounding box center [1320, 676] width 302 height 41
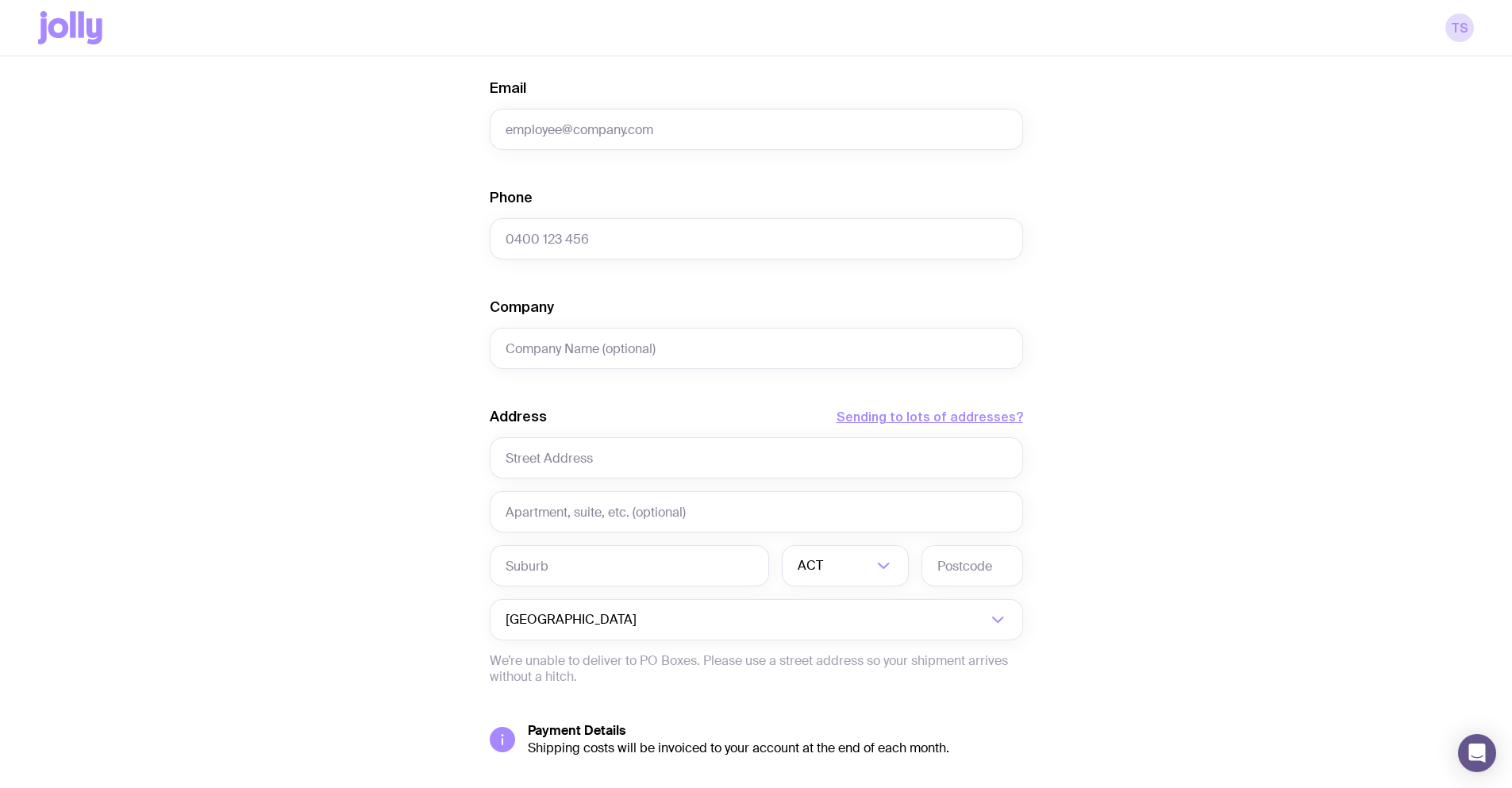
scroll to position [539, 0]
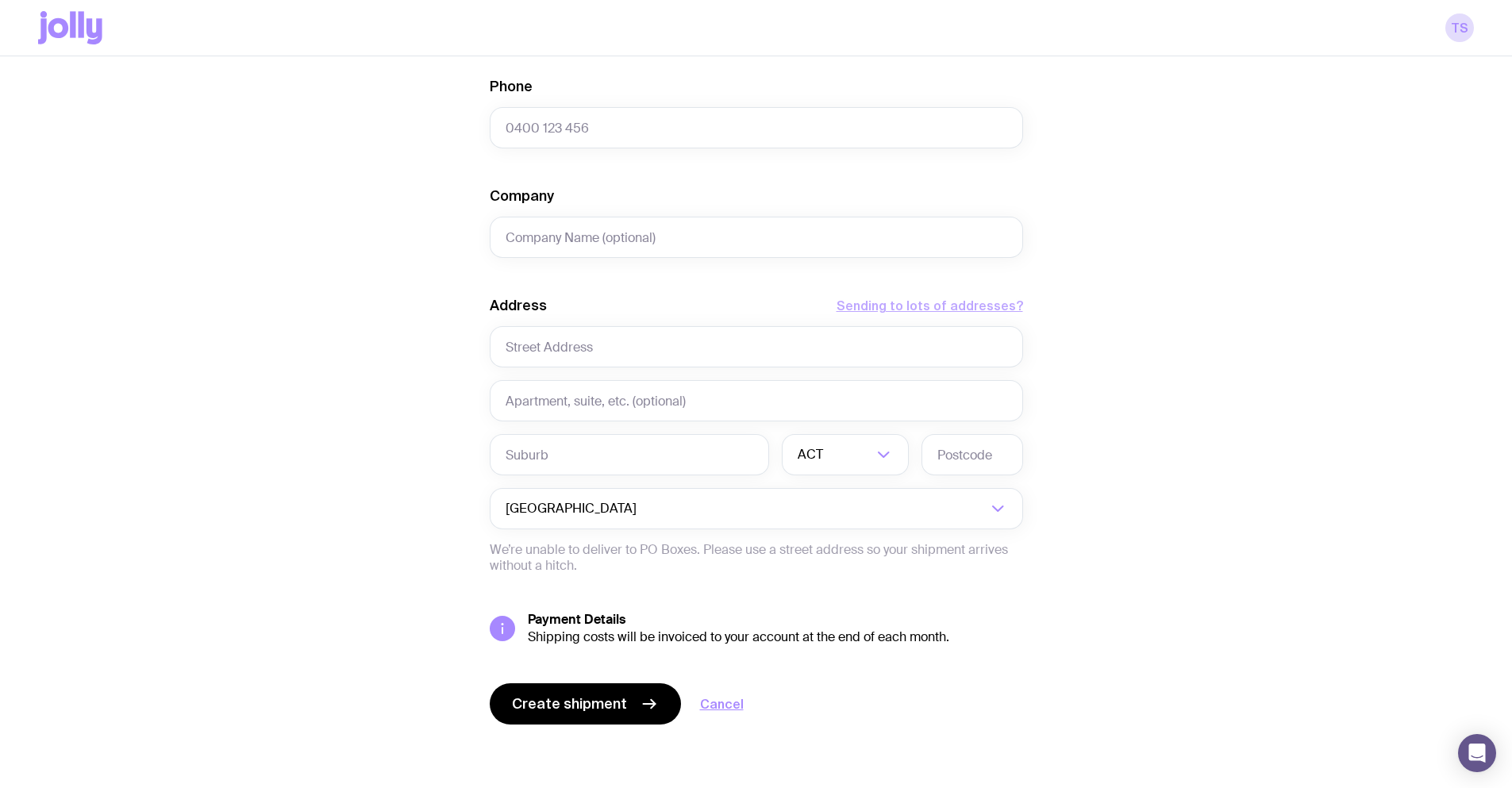
click at [935, 304] on button "Sending to lots of addresses?" at bounding box center [929, 305] width 186 height 19
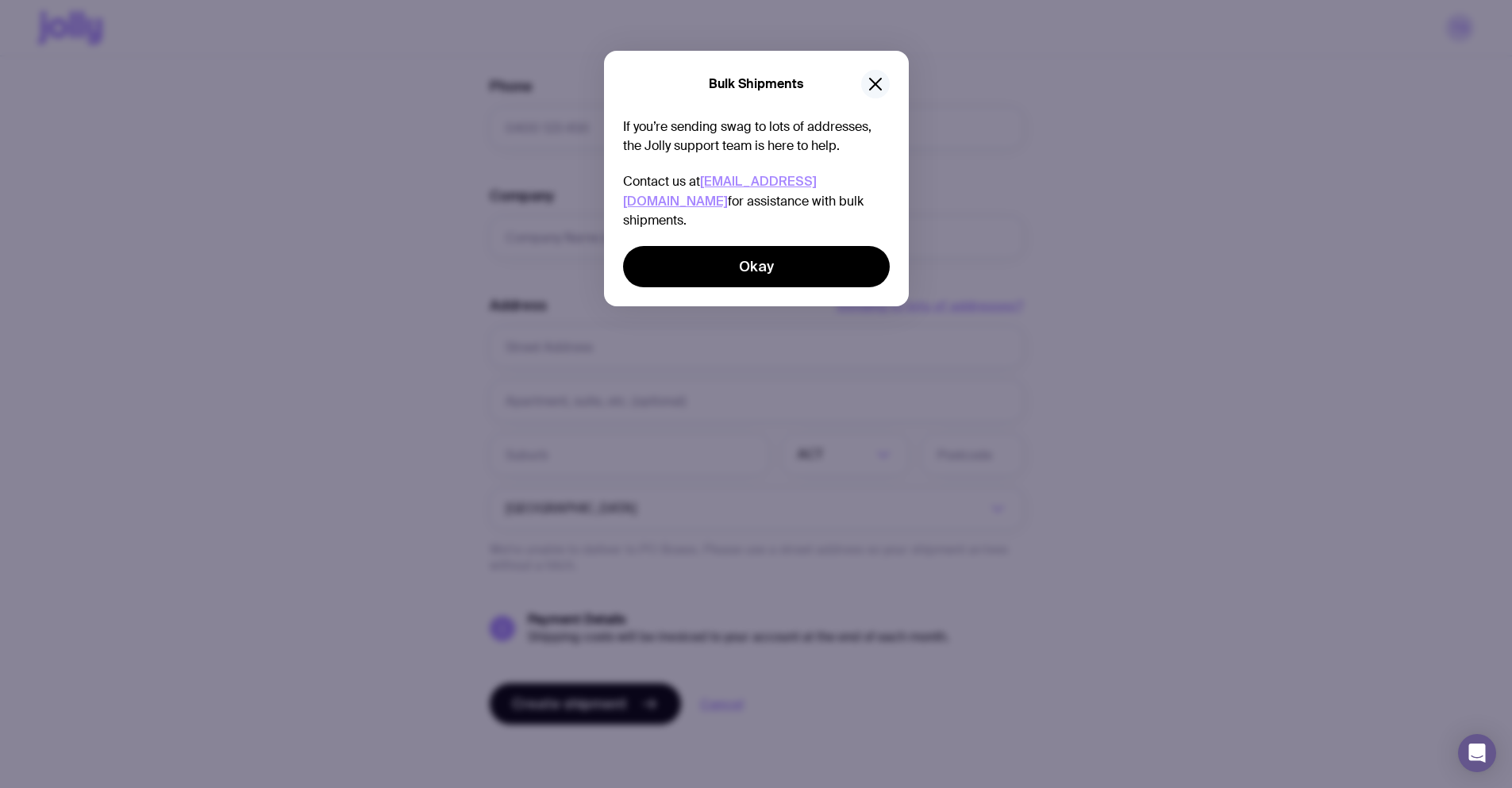
click at [874, 83] on icon "button" at bounding box center [876, 84] width 11 height 11
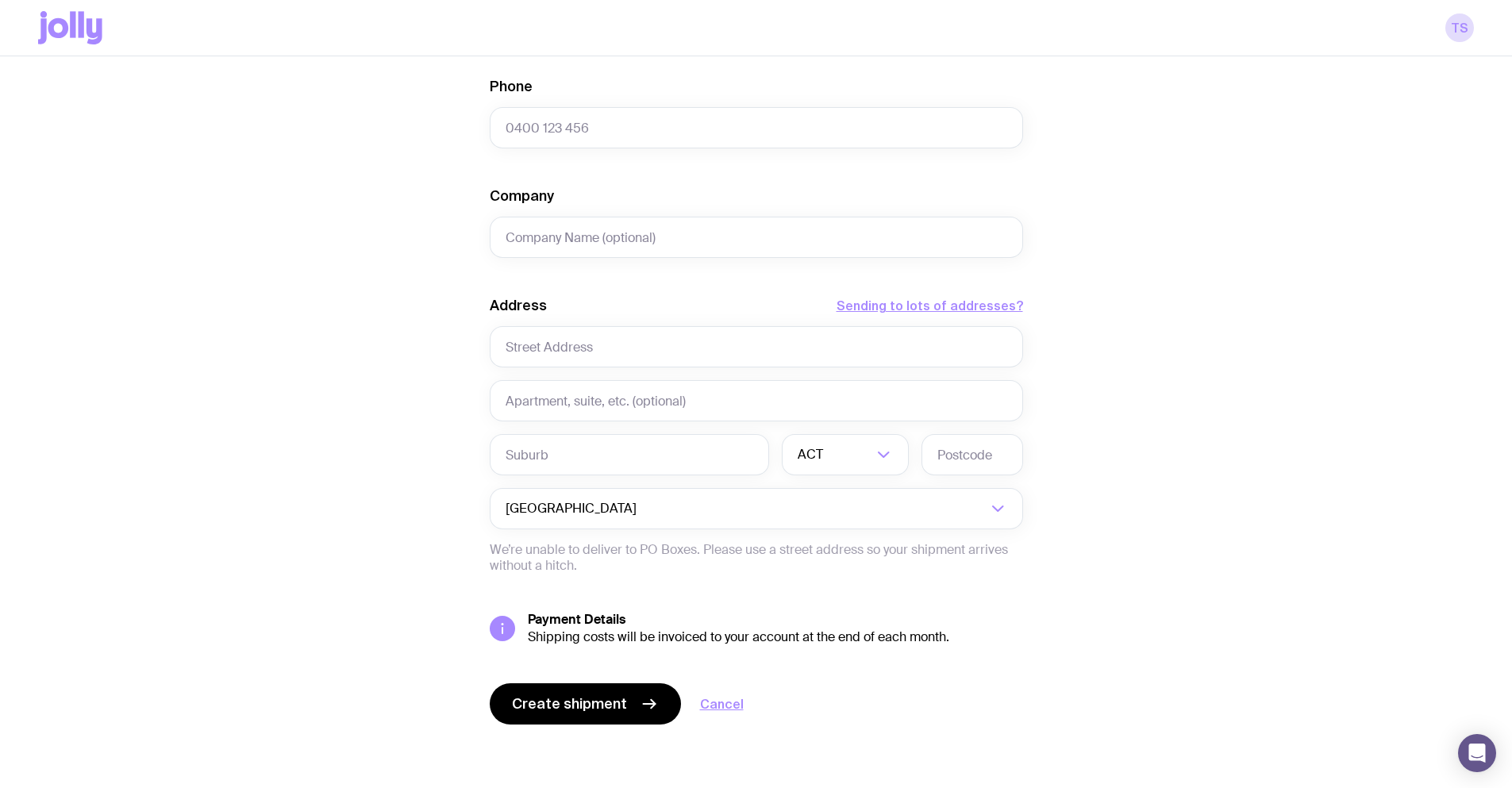
click at [1297, 268] on div "Create shipment Shipment details 1 New product with all sizes Men’s / Unisex · …" at bounding box center [756, 185] width 1436 height 1207
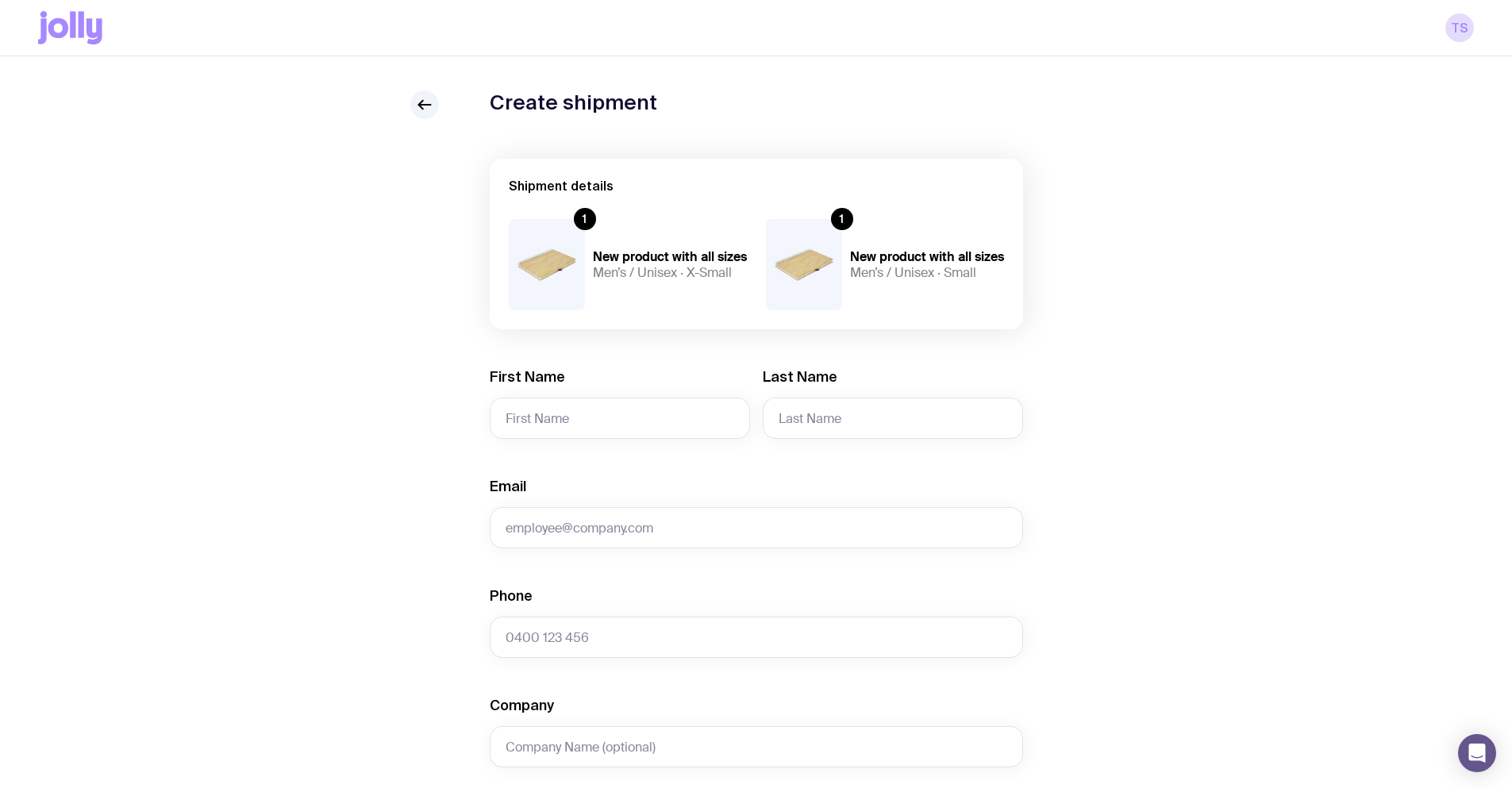
scroll to position [0, 0]
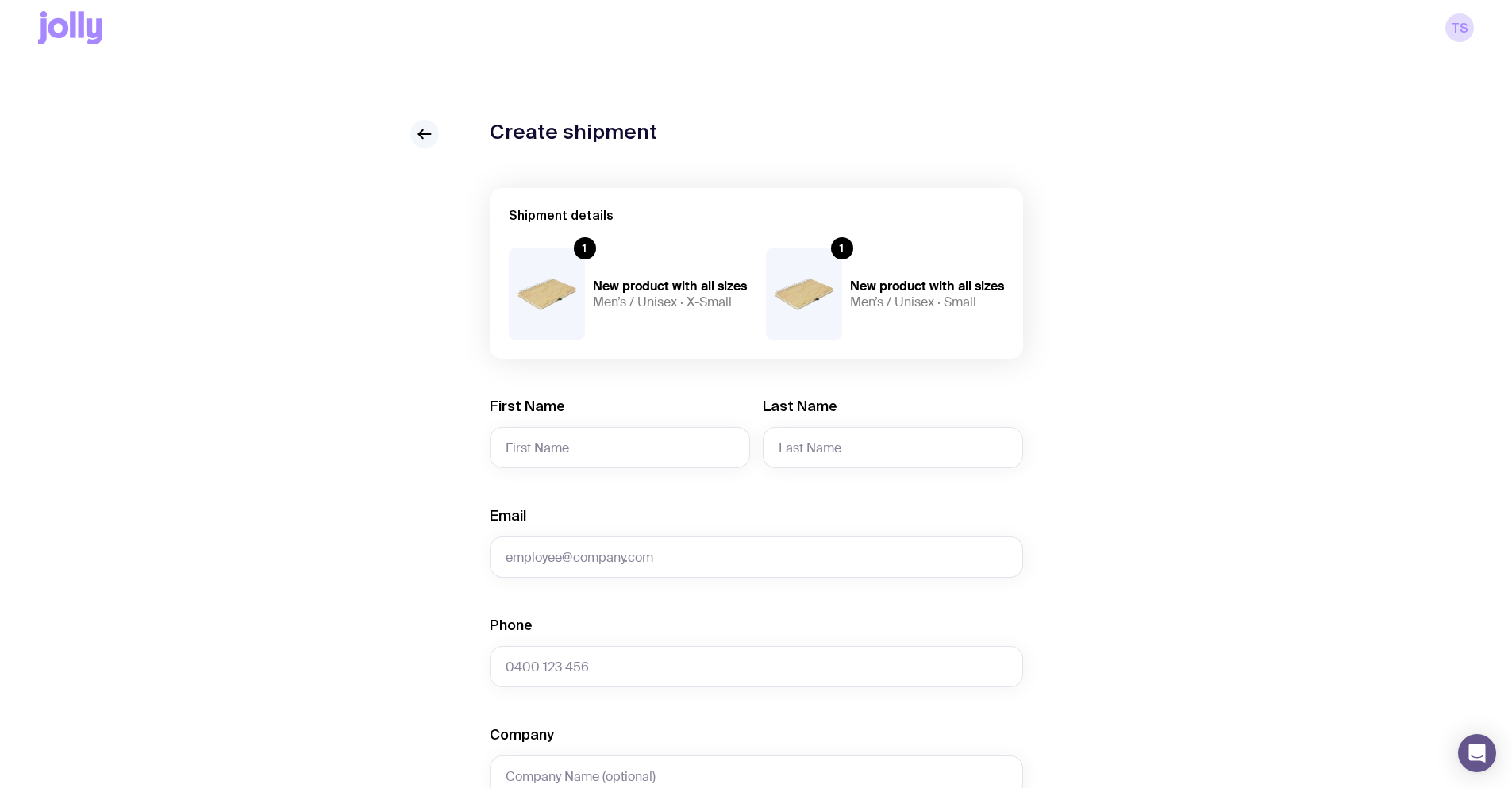
click at [421, 131] on icon at bounding box center [425, 134] width 19 height 19
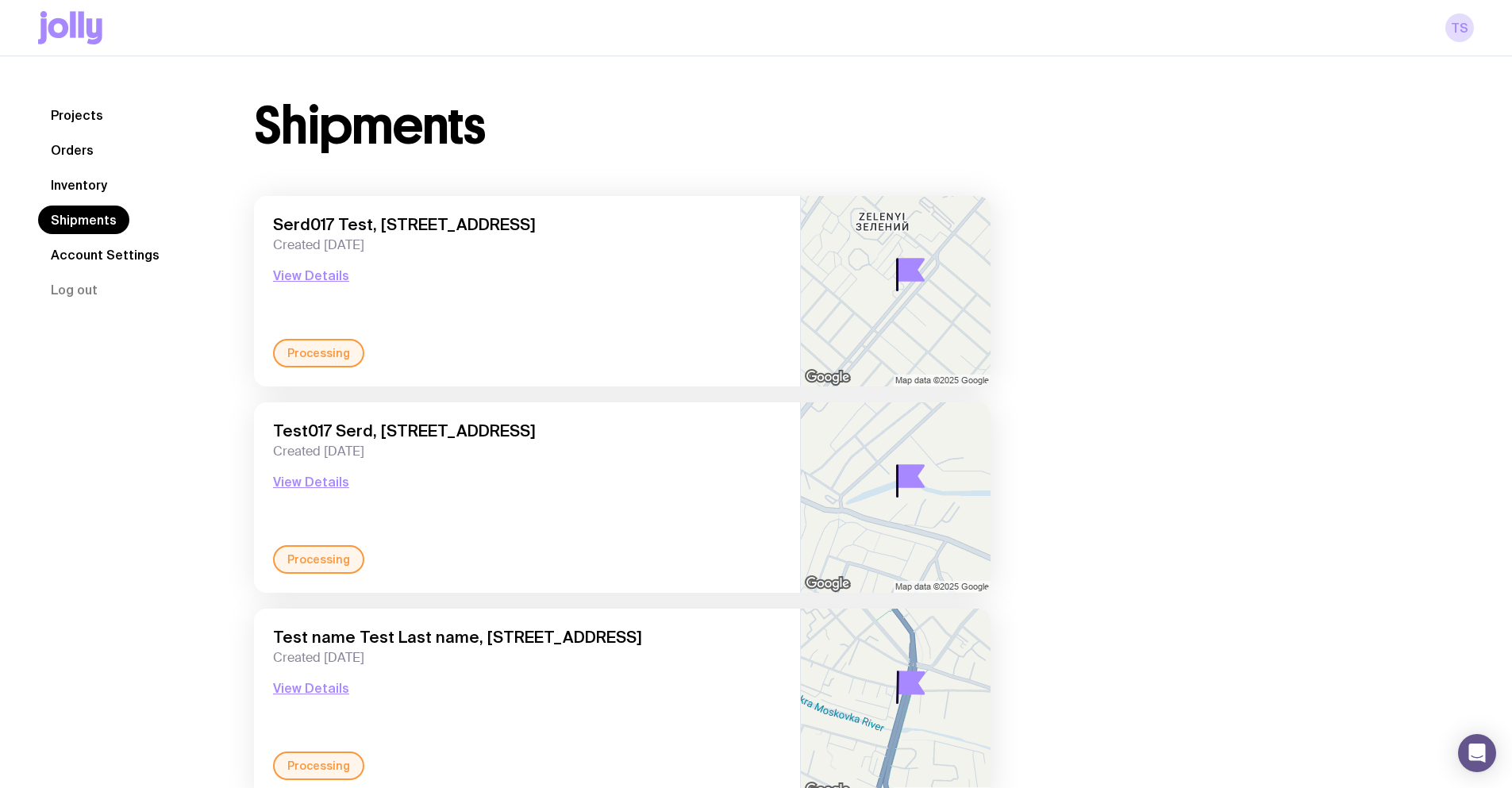
click at [85, 119] on link "Projects" at bounding box center [77, 115] width 78 height 28
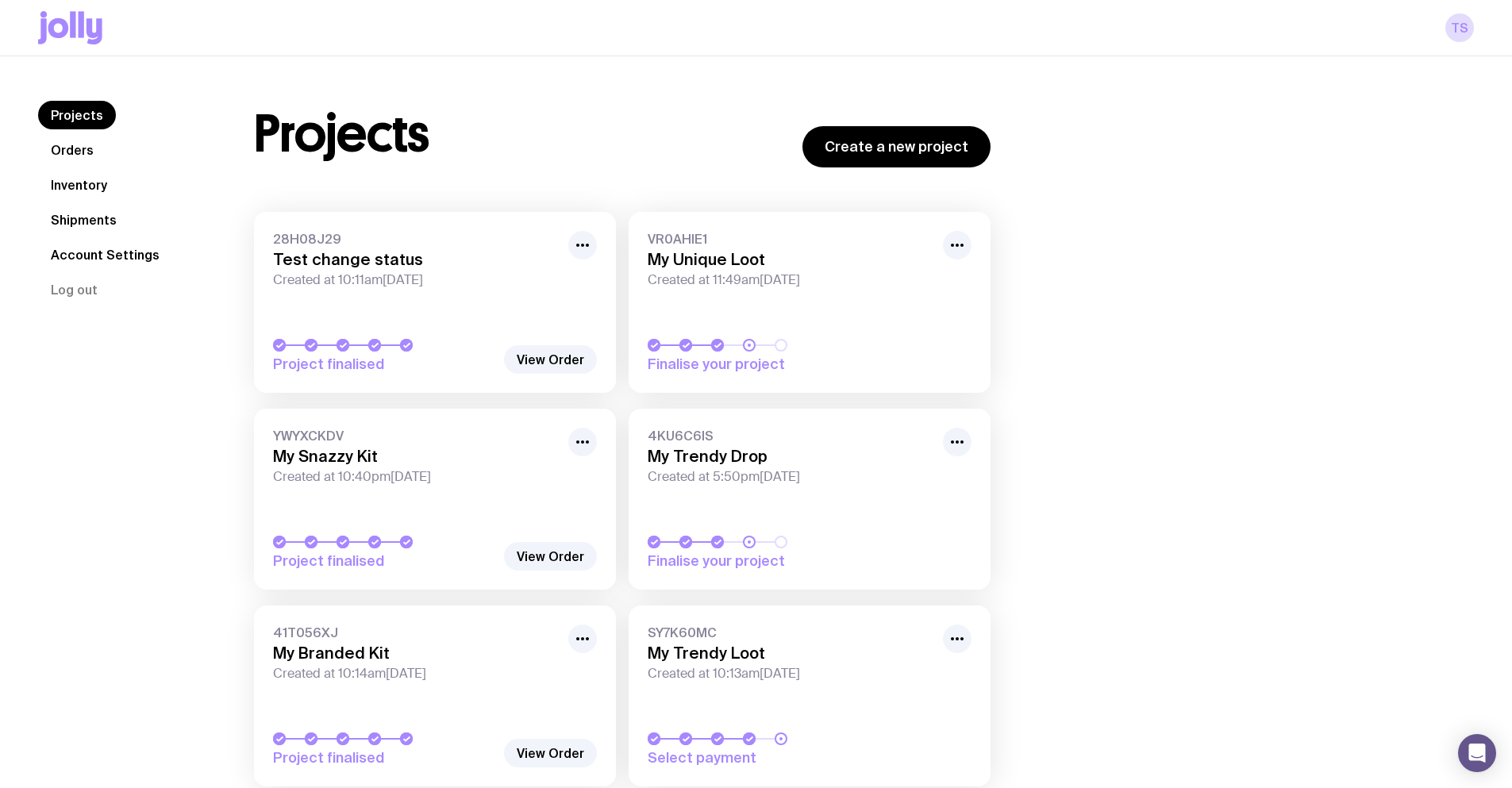
click at [75, 150] on link "Orders" at bounding box center [72, 149] width 68 height 28
